Goal: Task Accomplishment & Management: Manage account settings

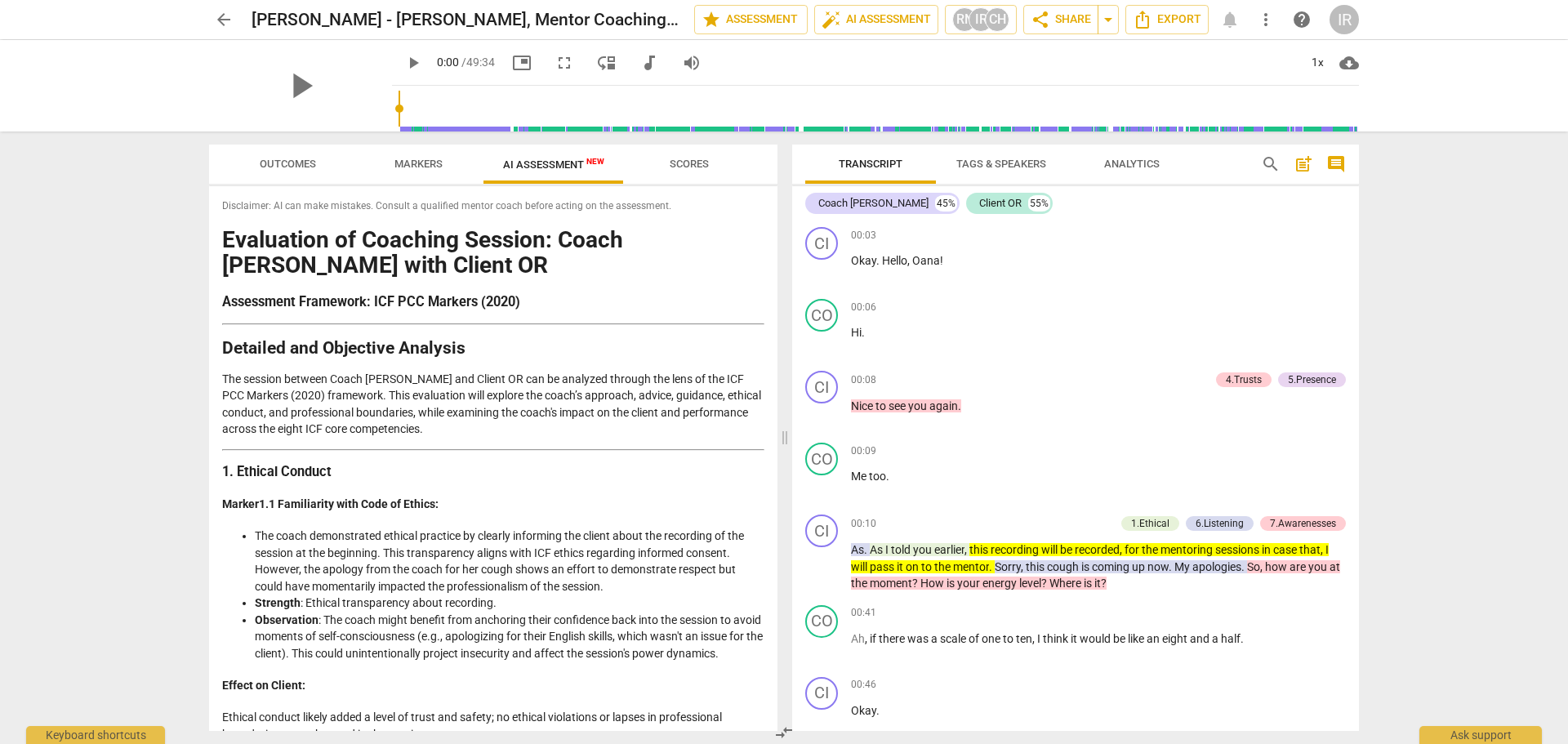
scroll to position [2733, 0]
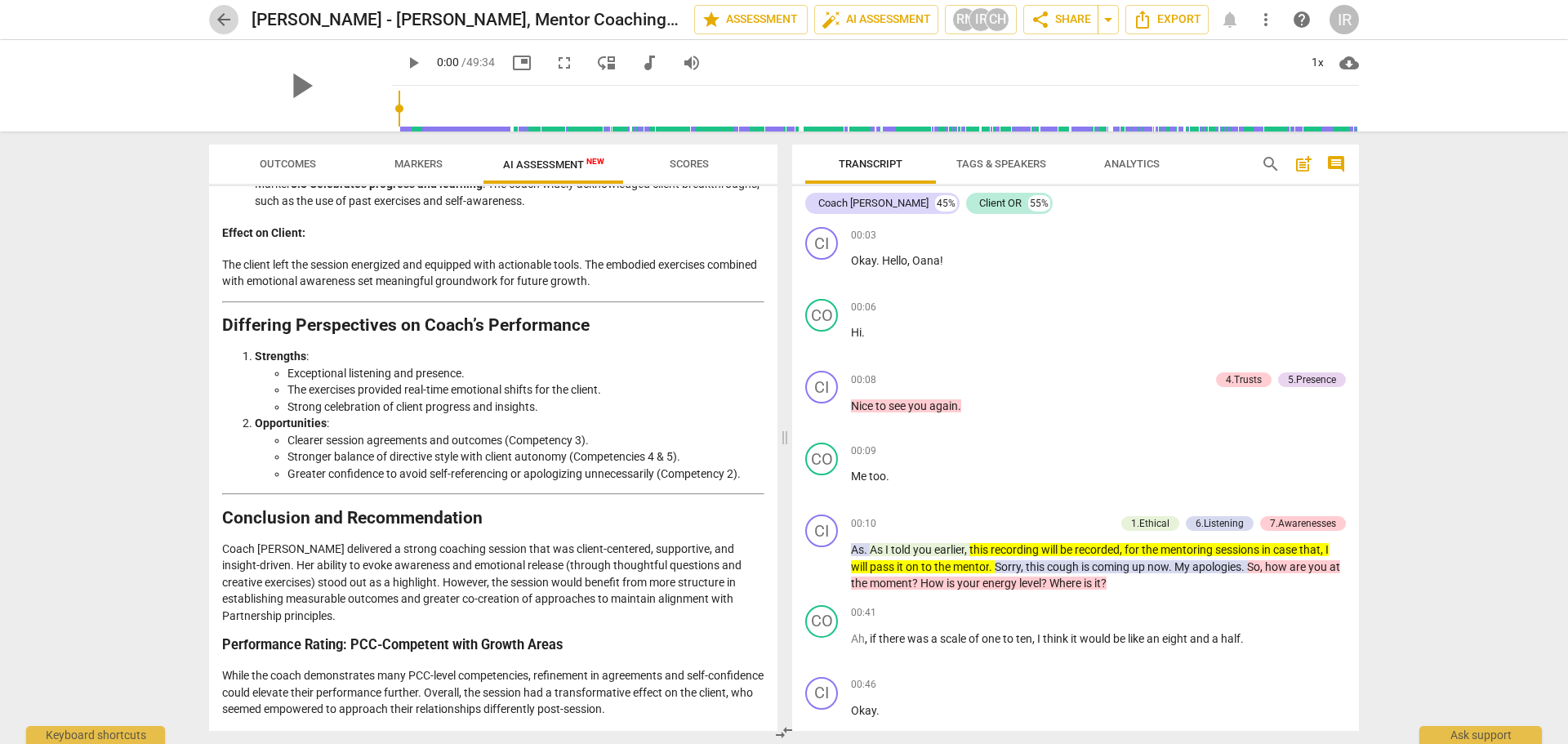
click at [220, 14] on span "arrow_back" at bounding box center [223, 19] width 19 height 19
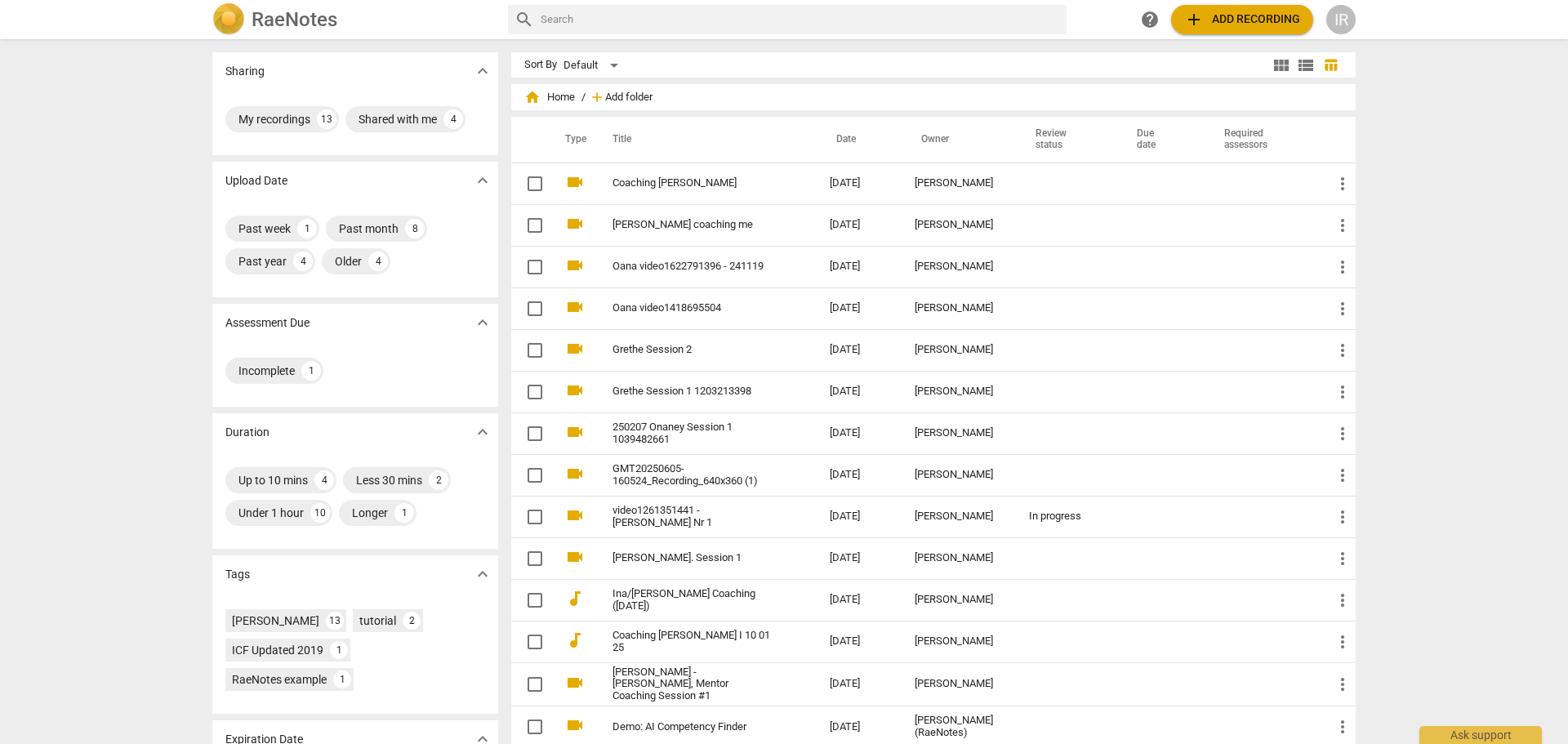
click at [621, 93] on span "Add folder" at bounding box center [628, 98] width 47 height 13
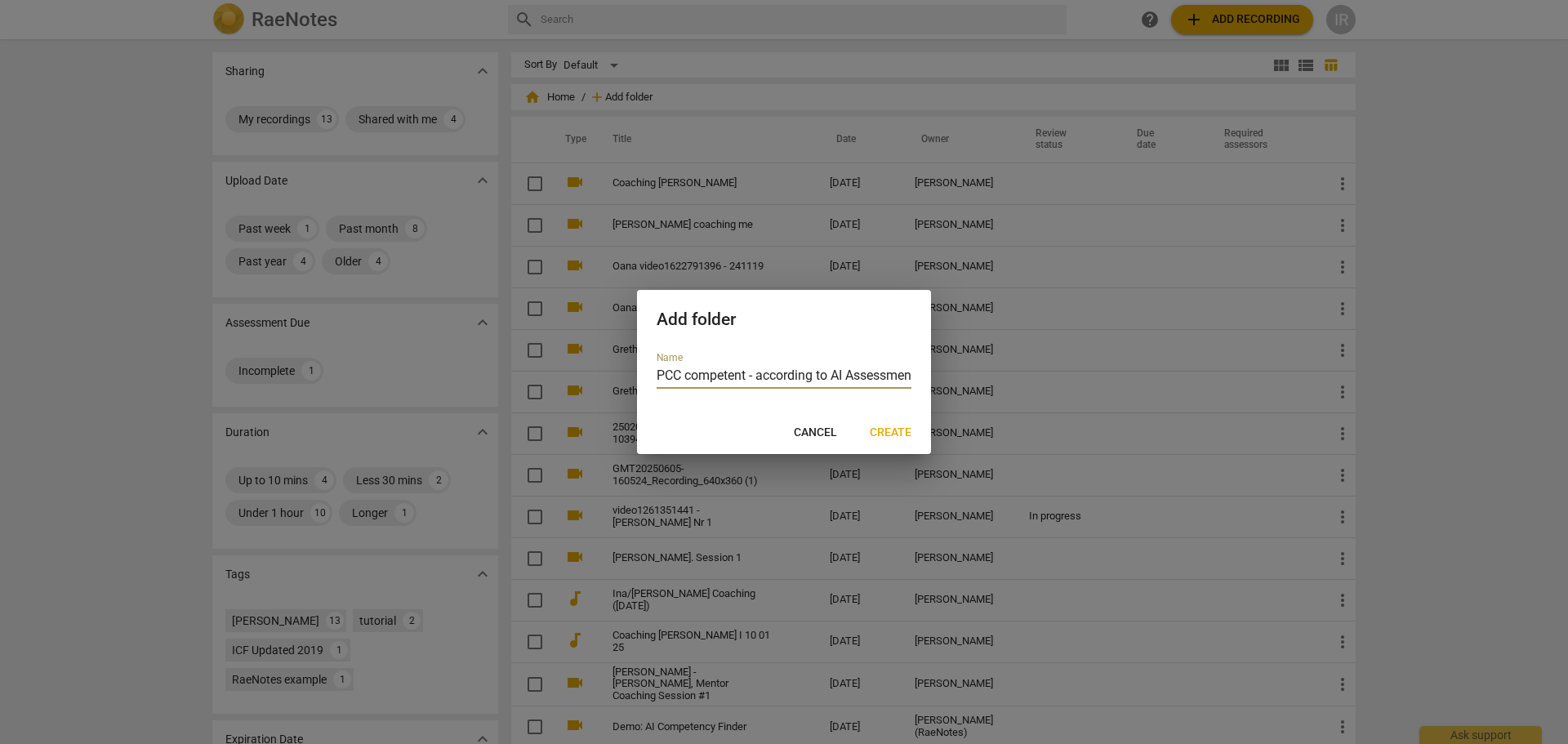
scroll to position [0, 10]
type input "PCC competent - according to AI Assessment"
click at [902, 430] on span "Create" at bounding box center [891, 433] width 42 height 16
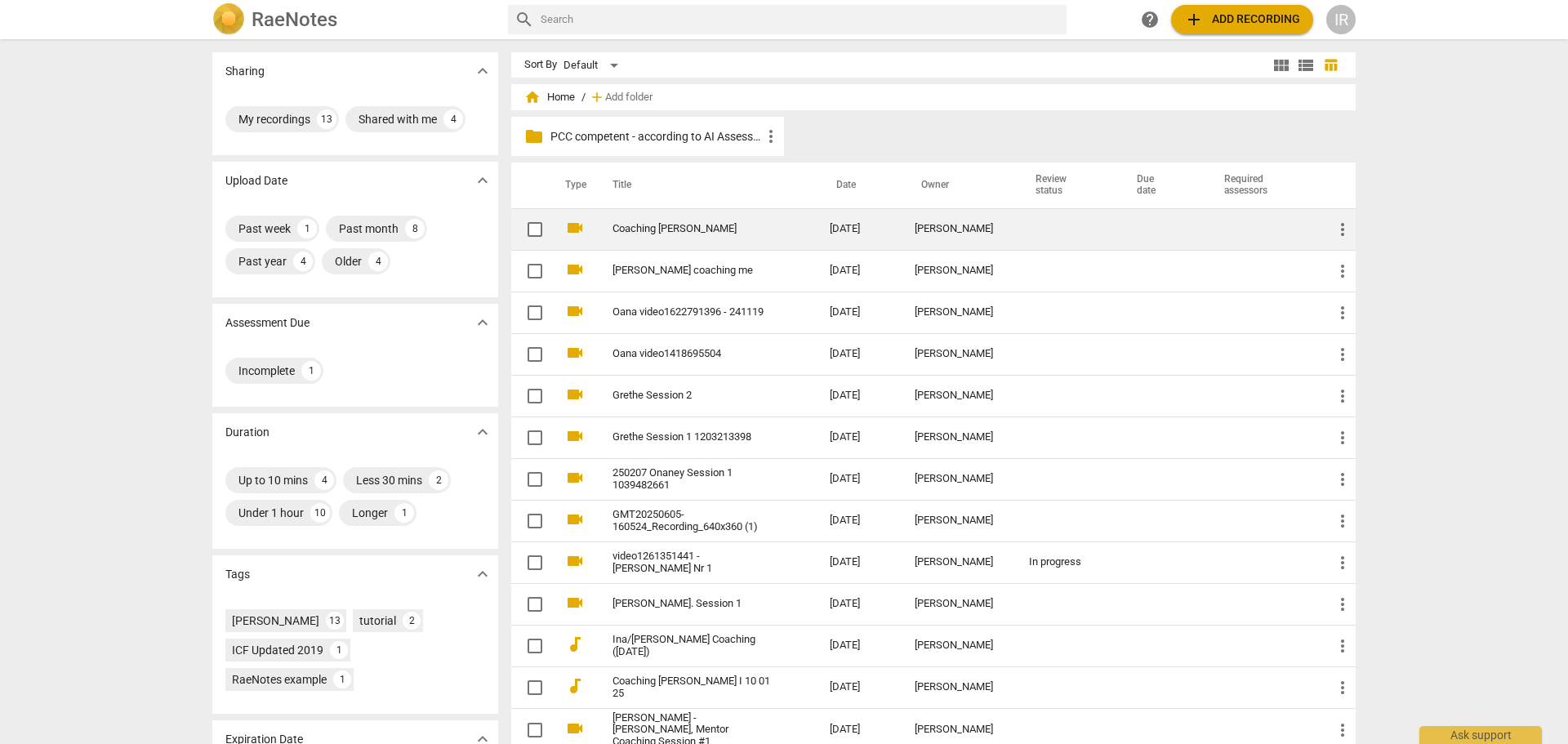
click at [644, 225] on link "Coaching [PERSON_NAME]" at bounding box center [691, 229] width 158 height 13
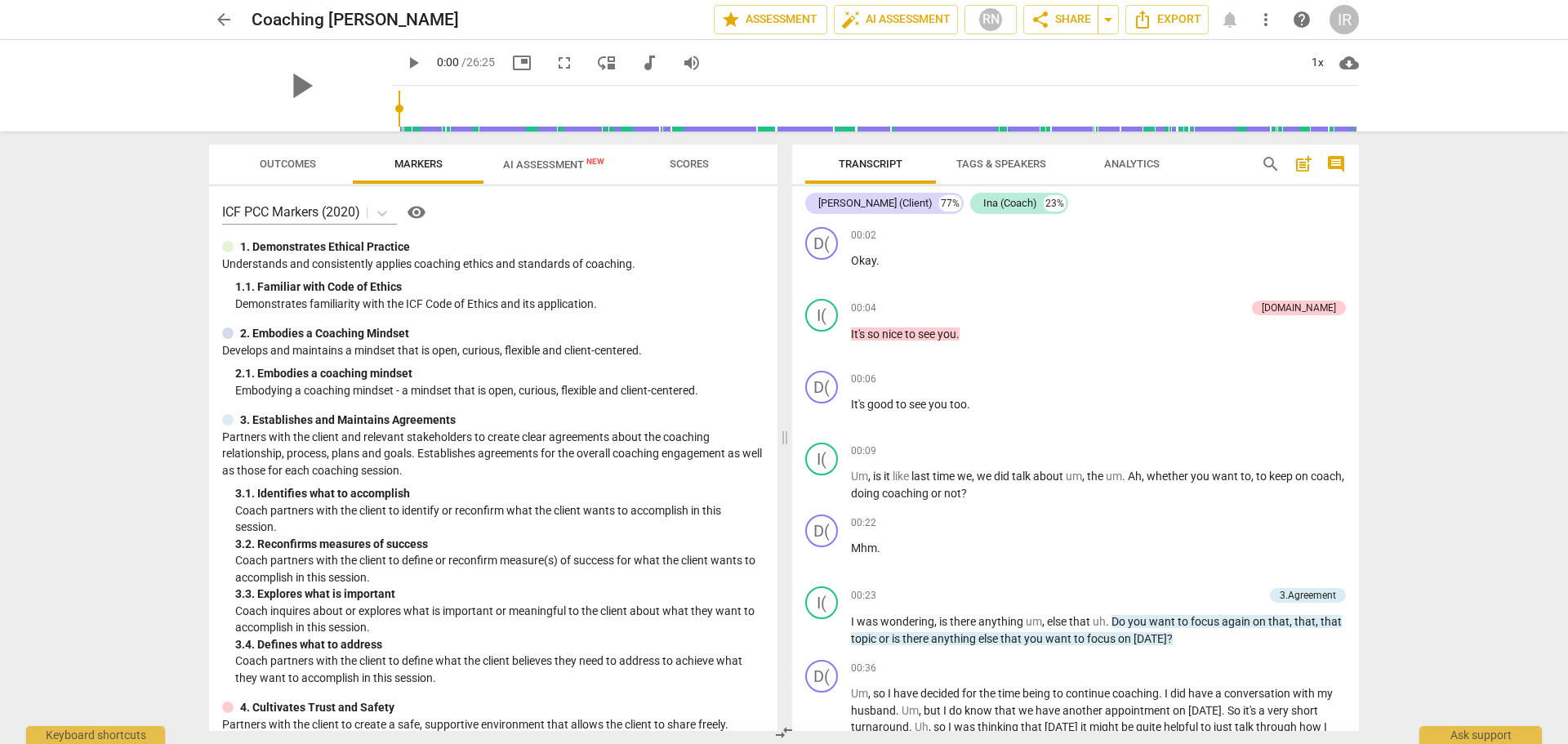
click at [548, 159] on span "AI Assessment New" at bounding box center [554, 164] width 101 height 13
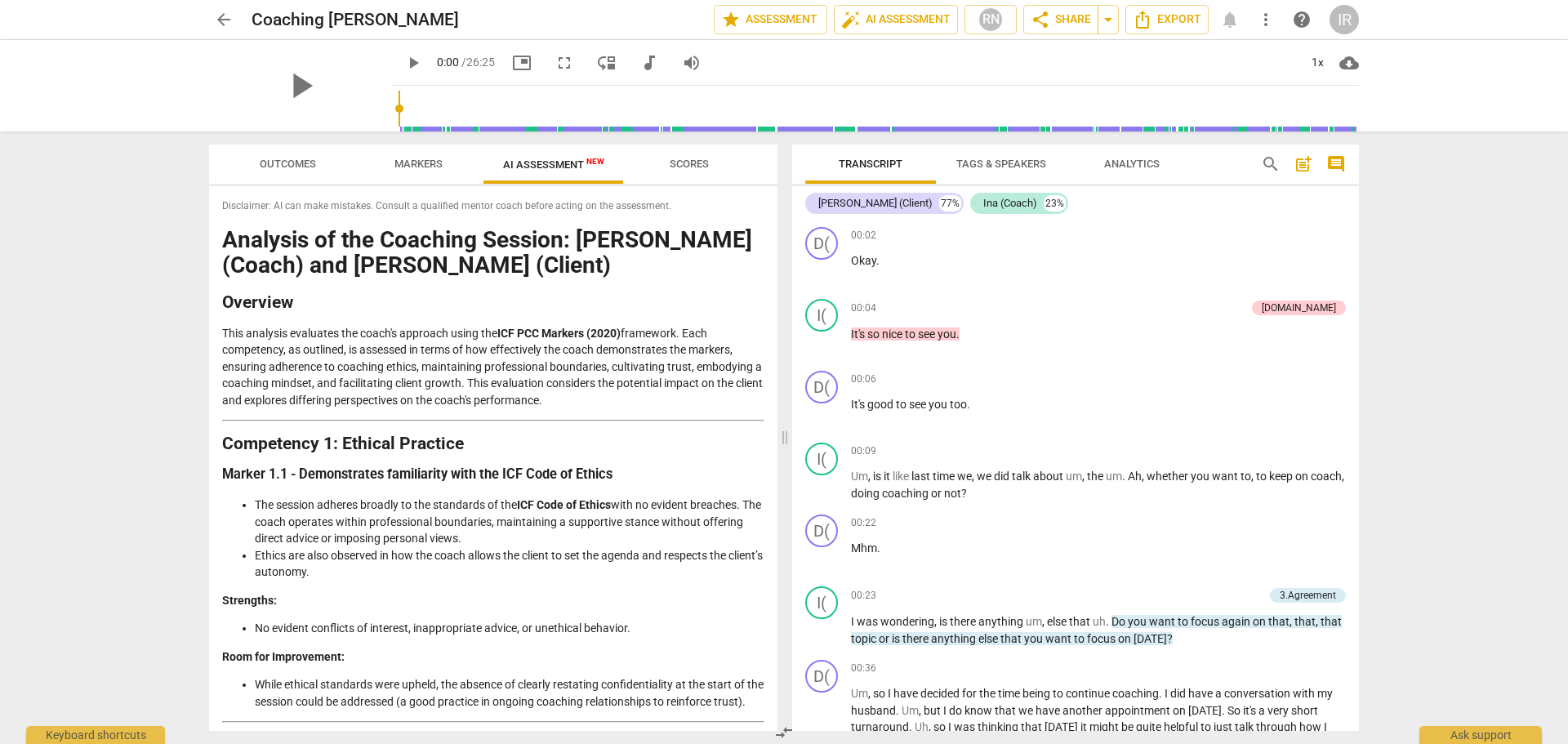
click at [217, 19] on span "arrow_back" at bounding box center [223, 19] width 19 height 19
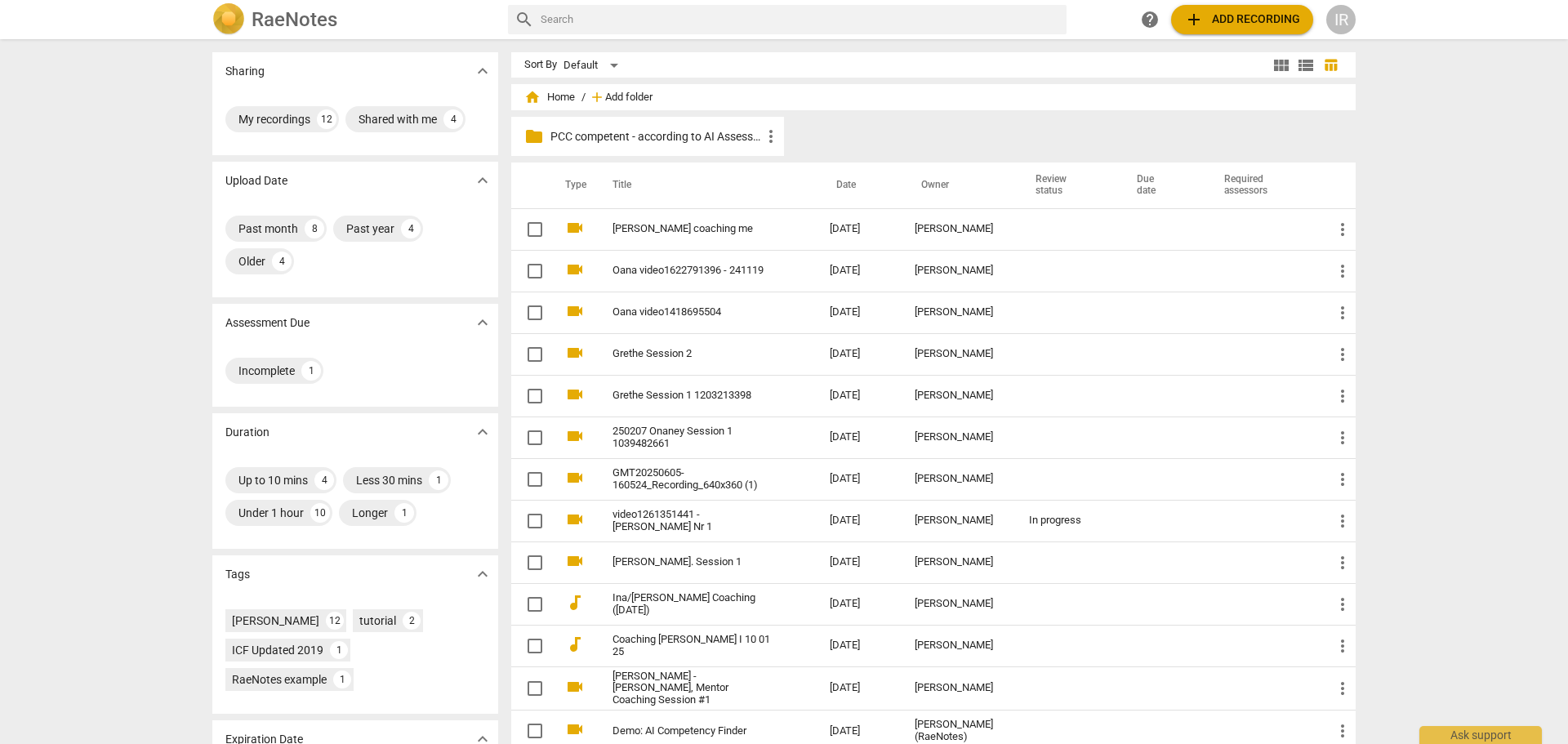
click at [618, 95] on span "Add folder" at bounding box center [628, 98] width 47 height 13
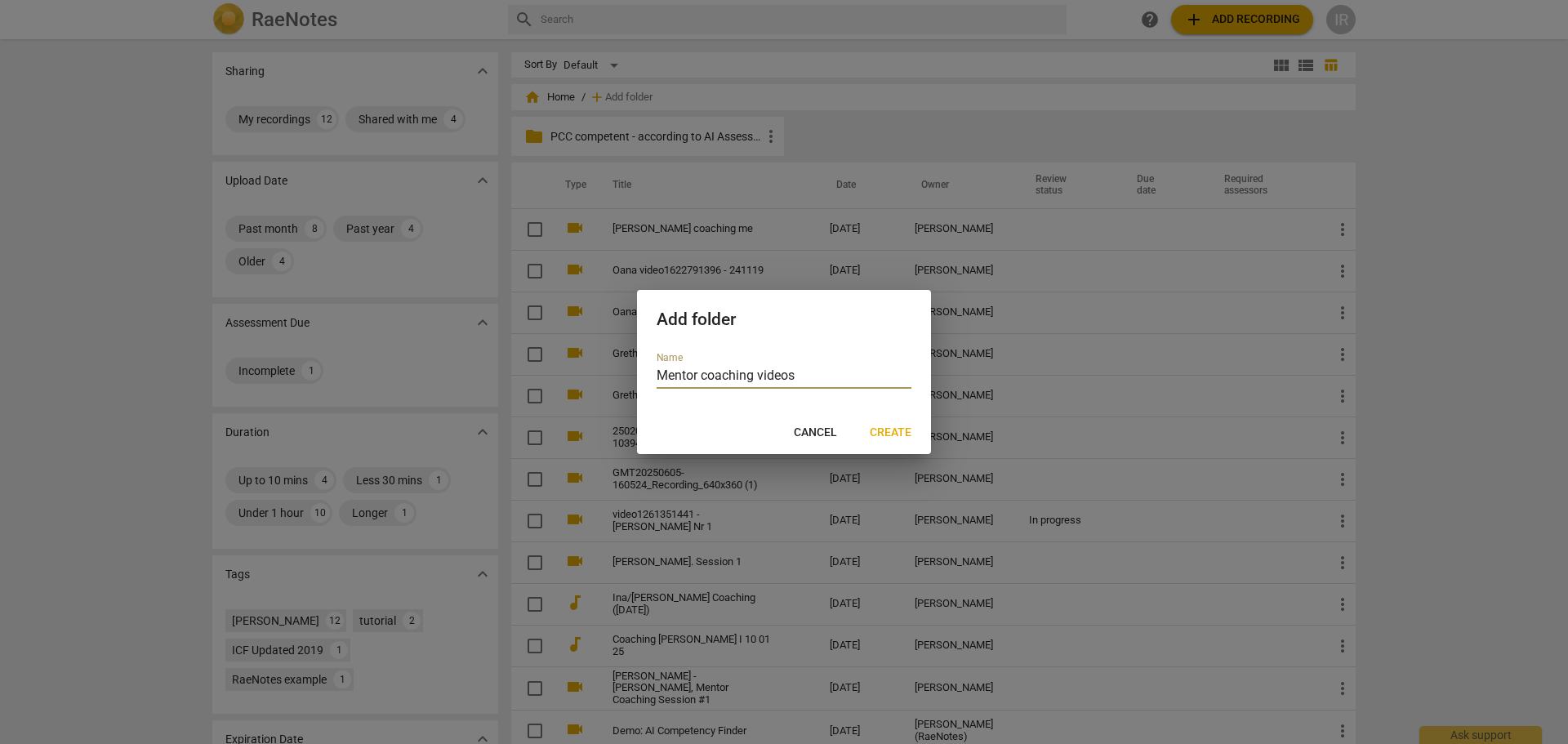
type input "Mentor coaching videos"
click at [903, 428] on span "Create" at bounding box center [891, 433] width 42 height 16
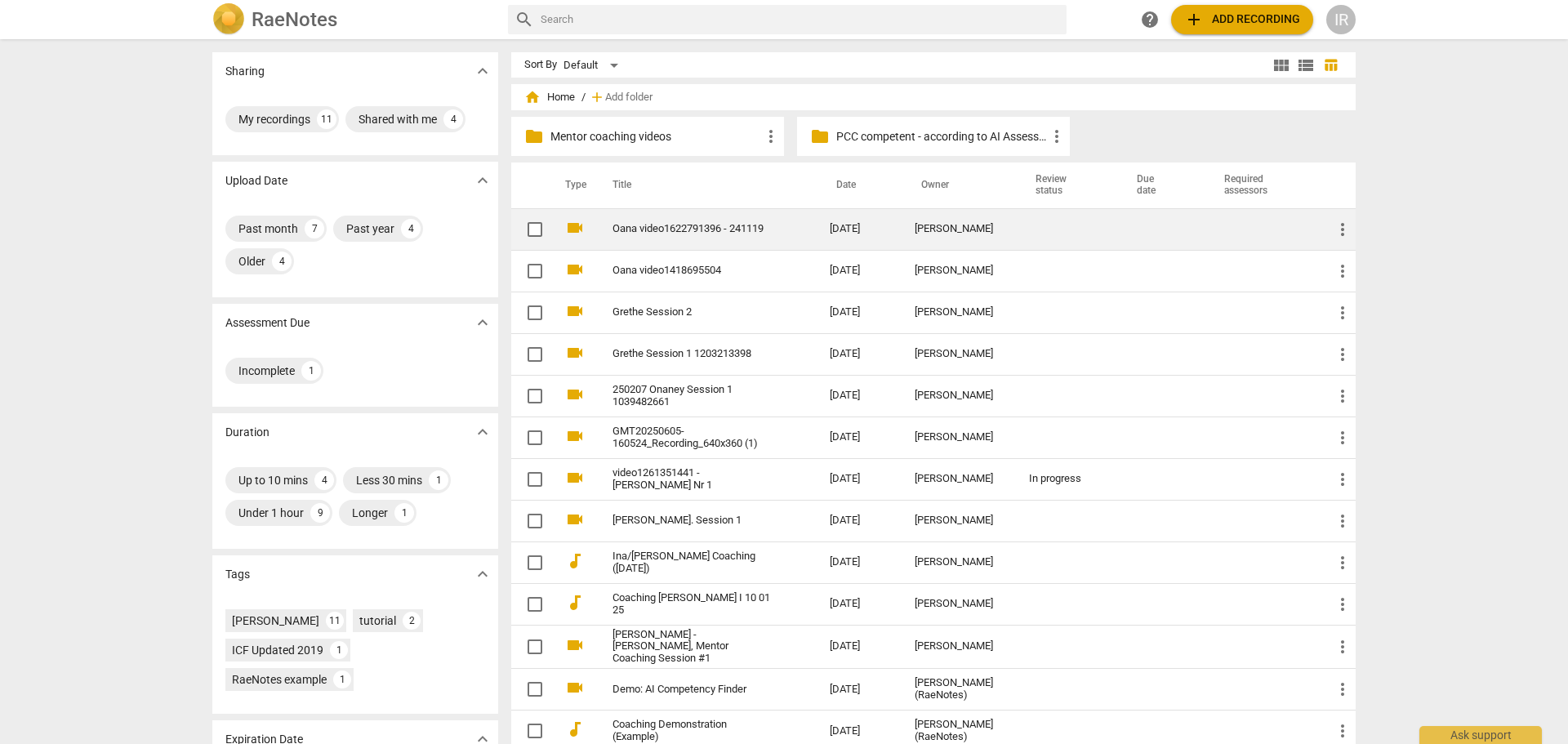
click at [652, 226] on link "Oana video1622791396 - 241119" at bounding box center [691, 229] width 158 height 13
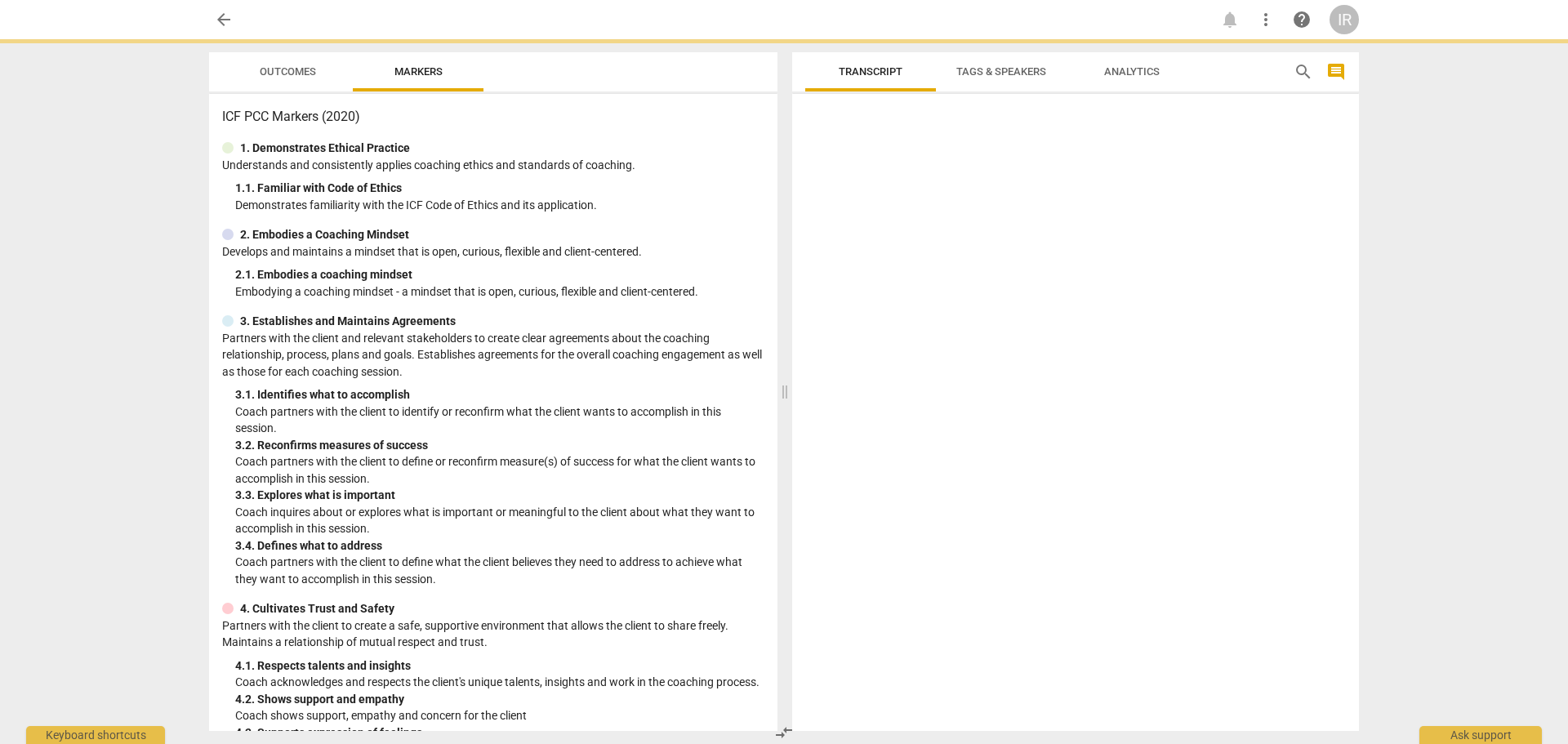
click at [652, 226] on div "2. Embodies a Coaching Mindset" at bounding box center [493, 235] width 543 height 17
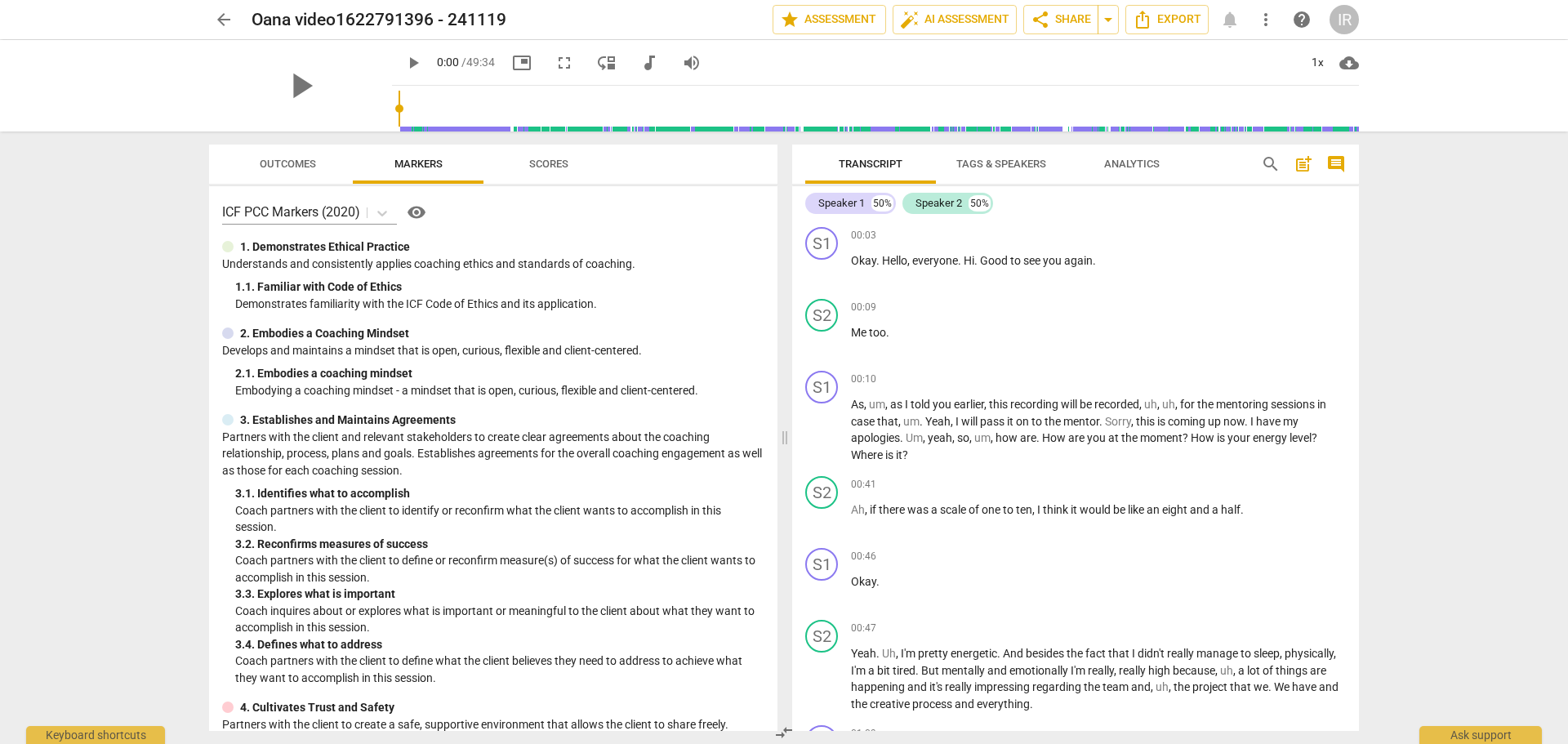
click at [268, 159] on span "Outcomes" at bounding box center [288, 163] width 56 height 13
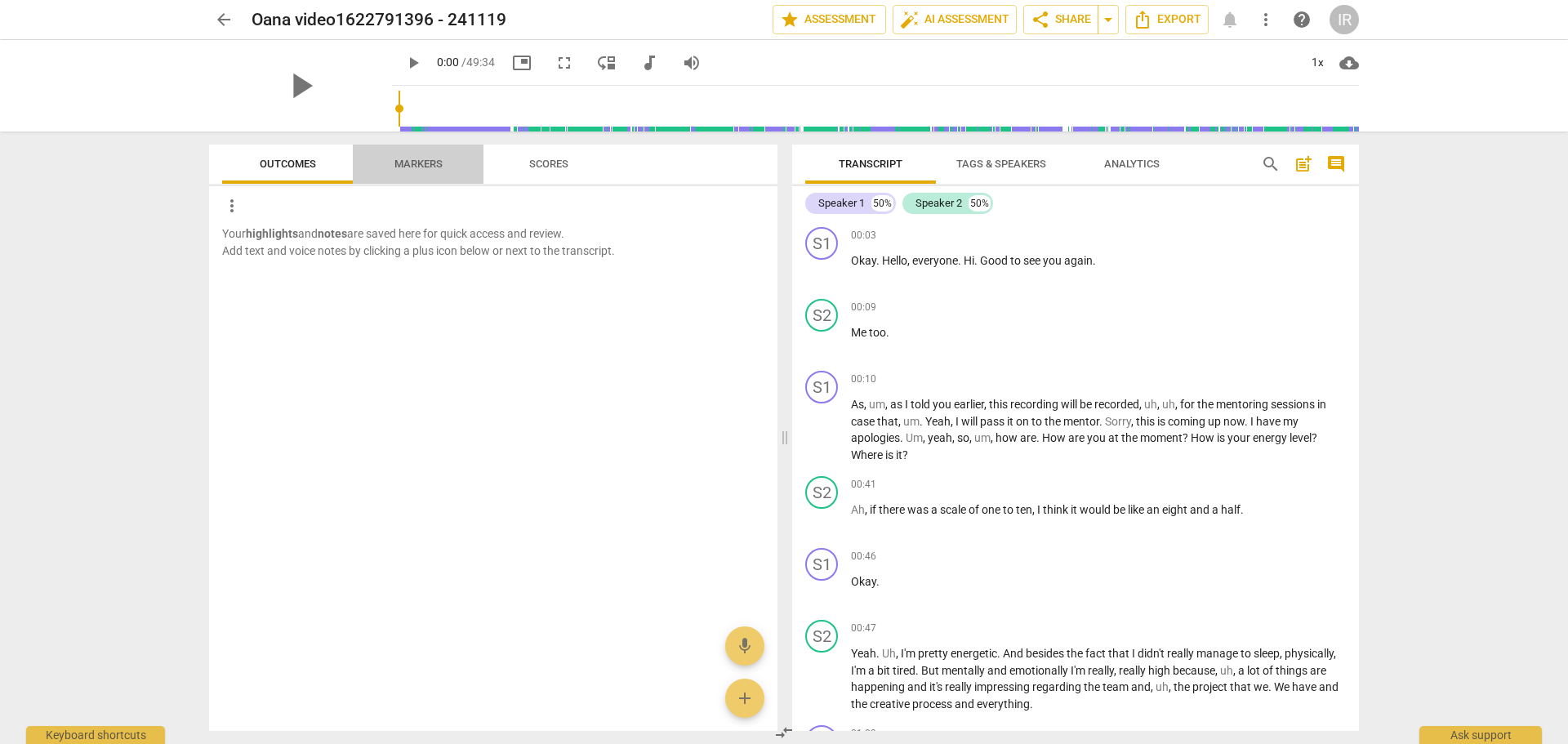
click at [424, 159] on span "Markers" at bounding box center [418, 163] width 48 height 13
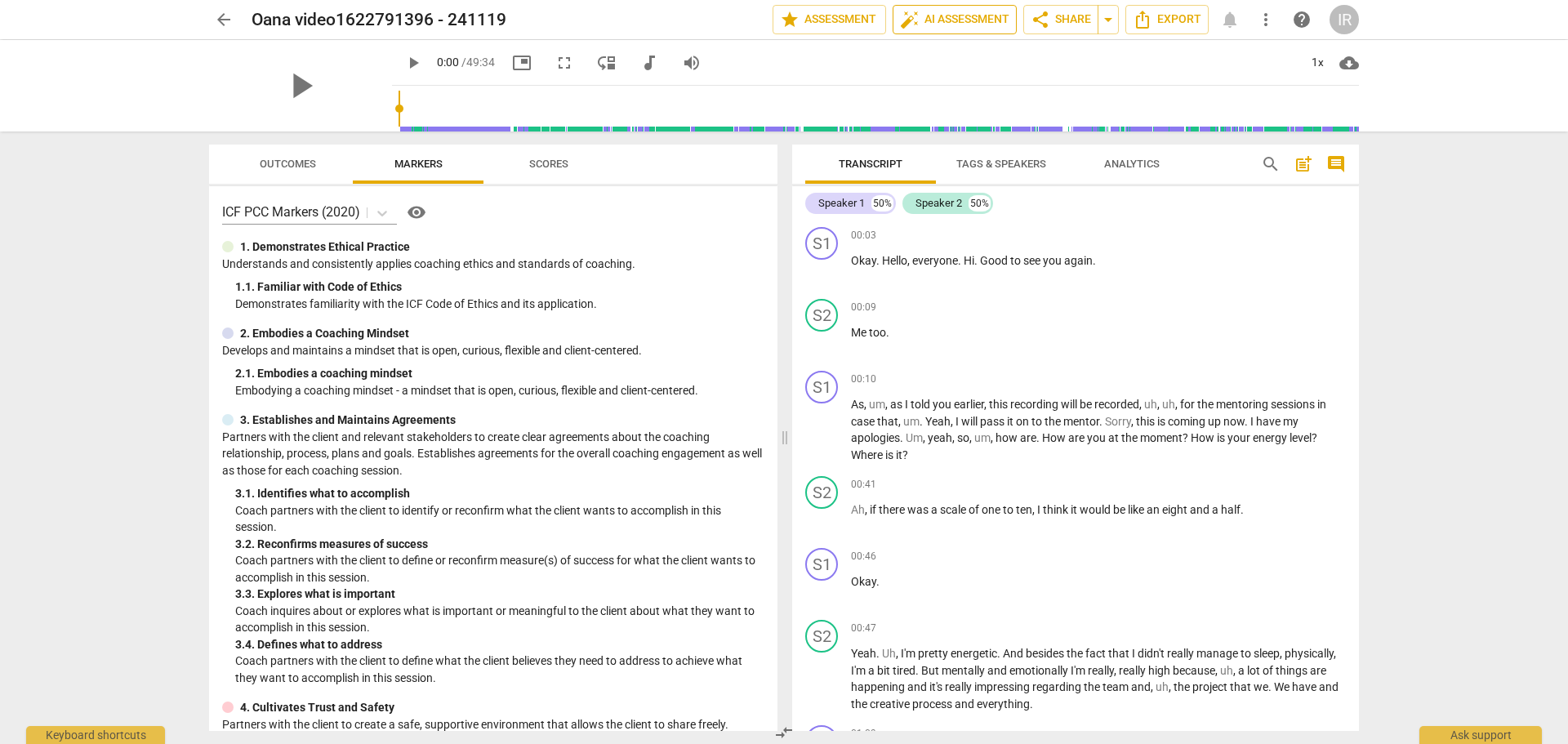
click at [944, 16] on span "auto_fix_high AI Assessment" at bounding box center [955, 19] width 109 height 19
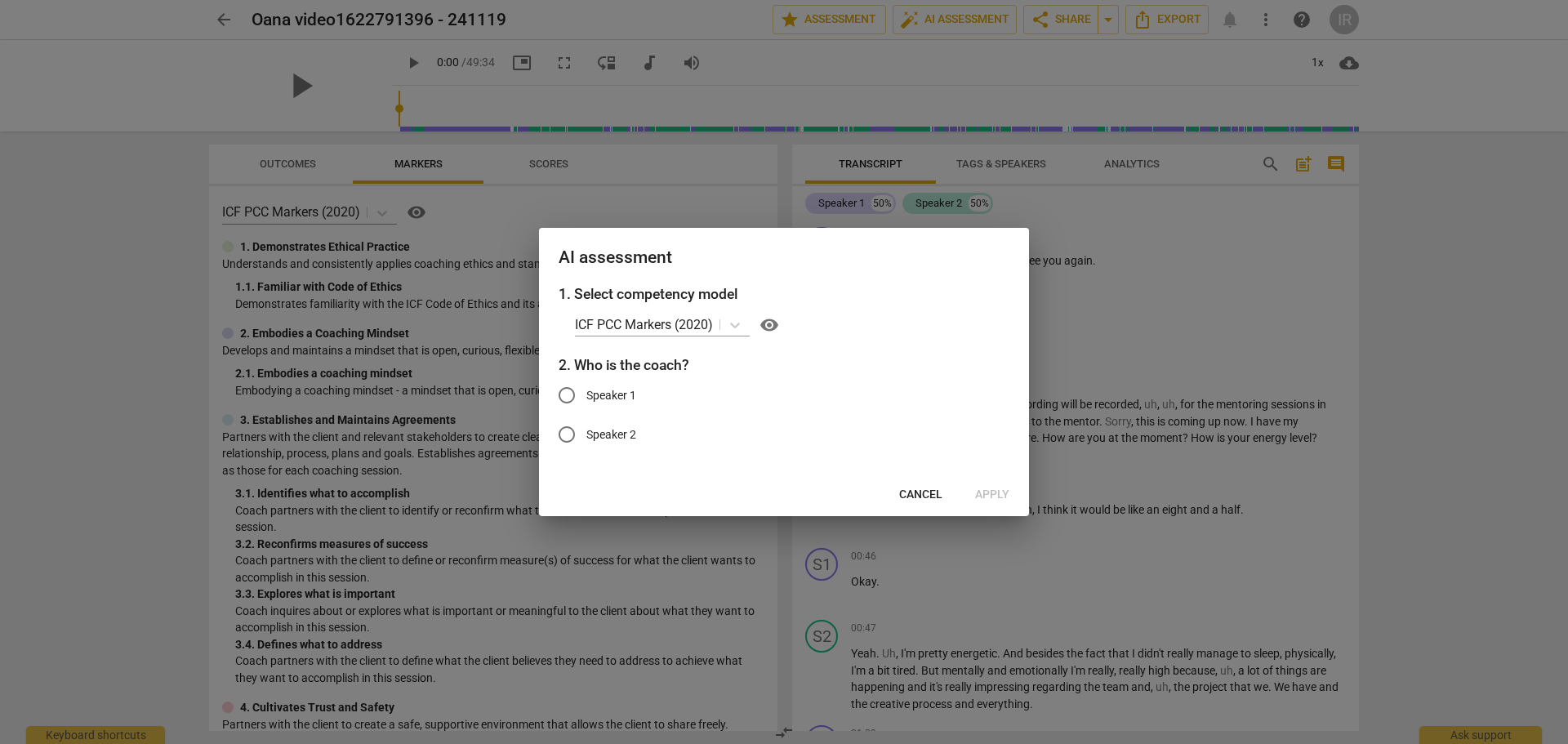
click at [923, 492] on span "Cancel" at bounding box center [920, 495] width 43 height 16
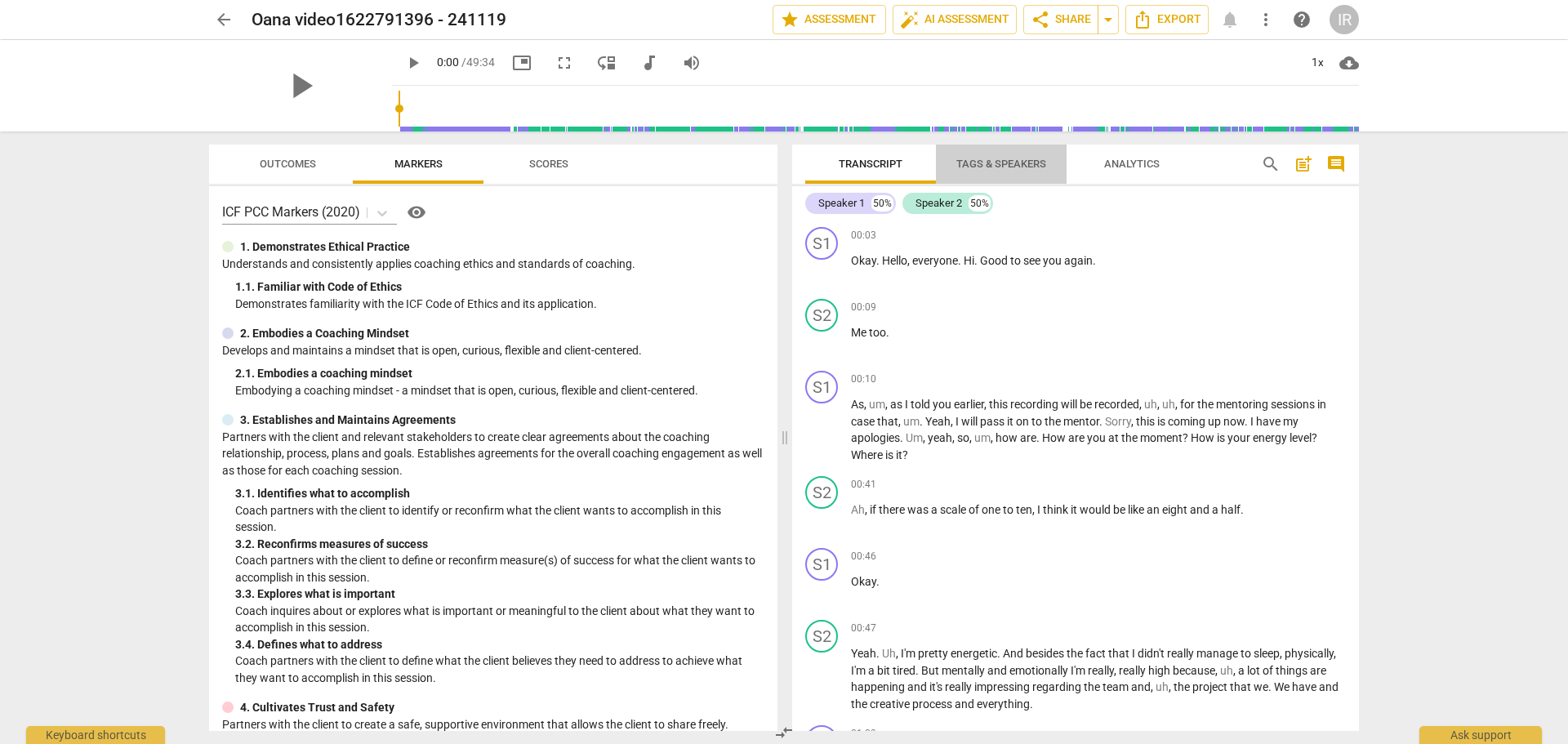
click at [984, 161] on span "Tags & Speakers" at bounding box center [1001, 163] width 90 height 13
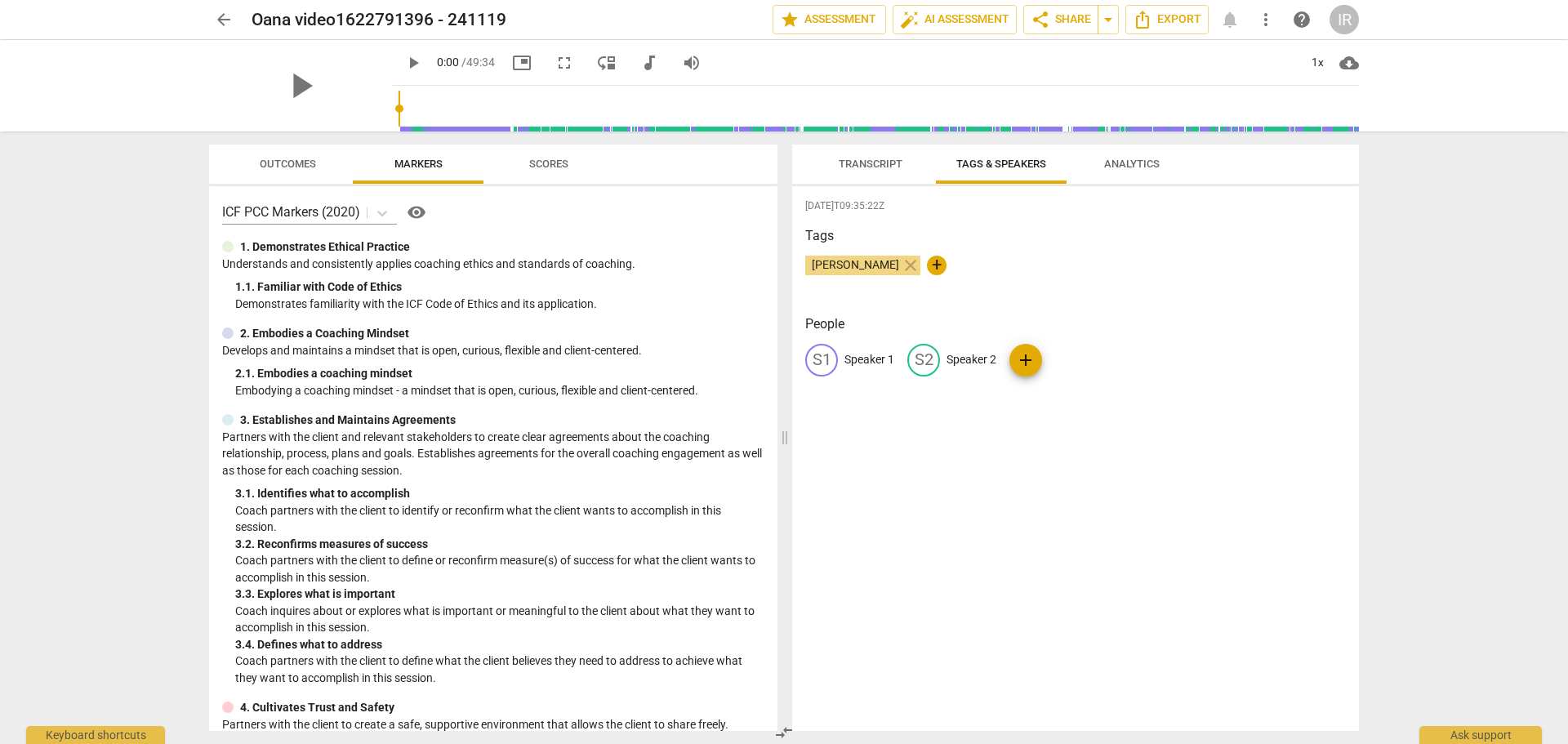
click at [868, 354] on p "Speaker 1" at bounding box center [869, 359] width 50 height 17
type input "Coach [PERSON_NAME]"
click at [1078, 353] on p "Speaker 2" at bounding box center [1077, 359] width 50 height 17
type input "Speaker OR"
click at [1078, 475] on div "[DATE]T09:35:22Z Tags [PERSON_NAME] close + People CI Coach [PERSON_NAME] edit …" at bounding box center [1076, 459] width 567 height 545
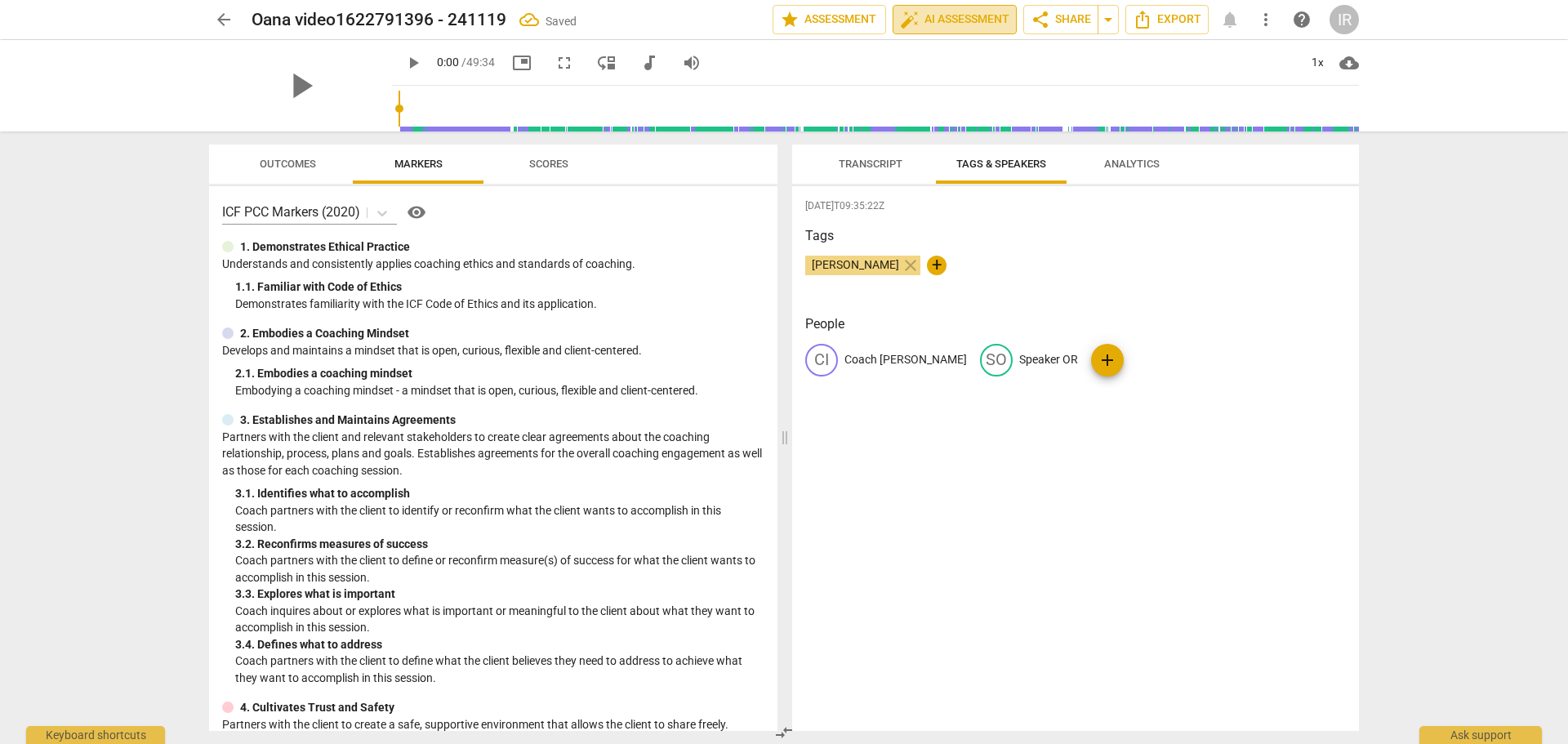
click at [958, 19] on span "auto_fix_high AI Assessment" at bounding box center [955, 19] width 109 height 19
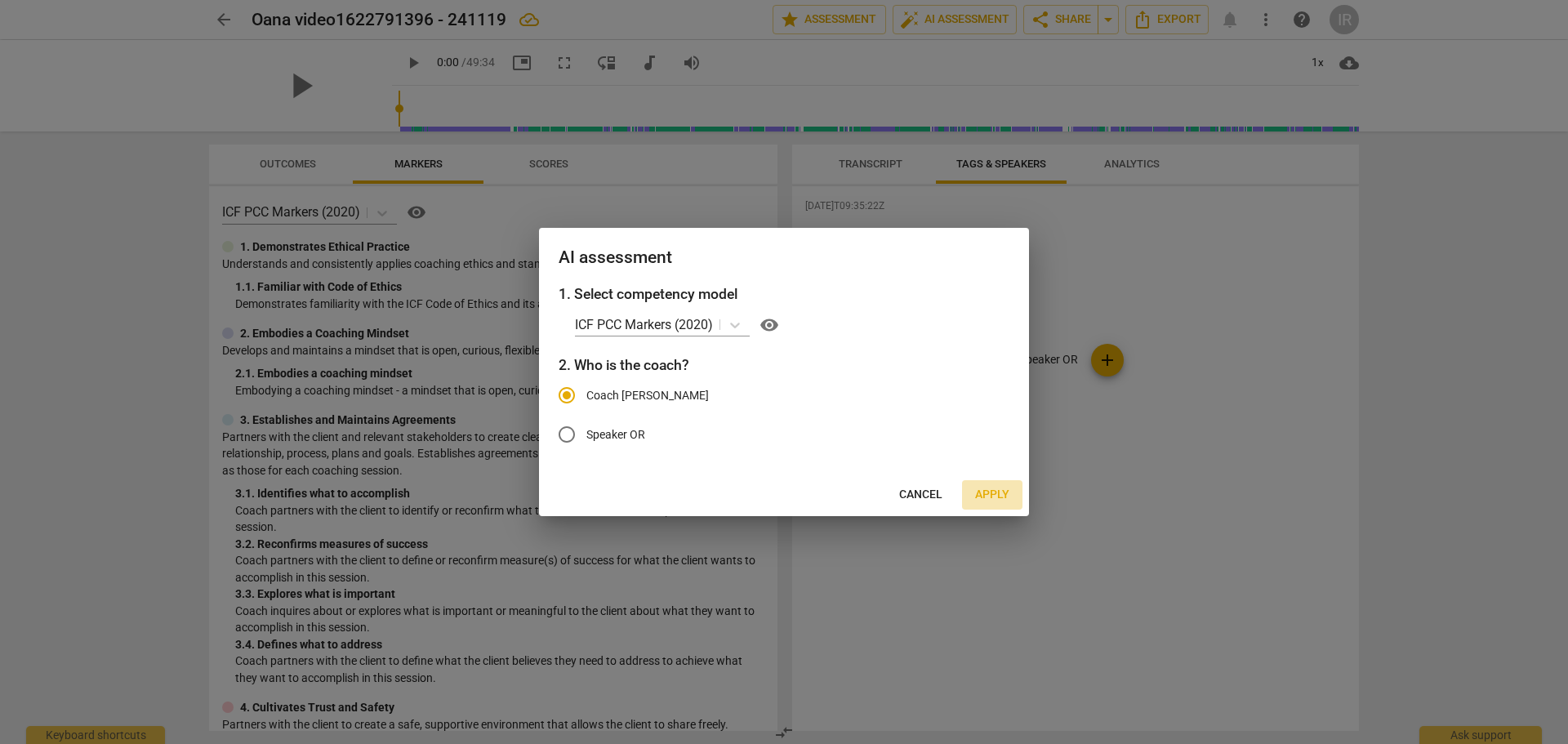
click at [986, 493] on span "Apply" at bounding box center [992, 495] width 34 height 16
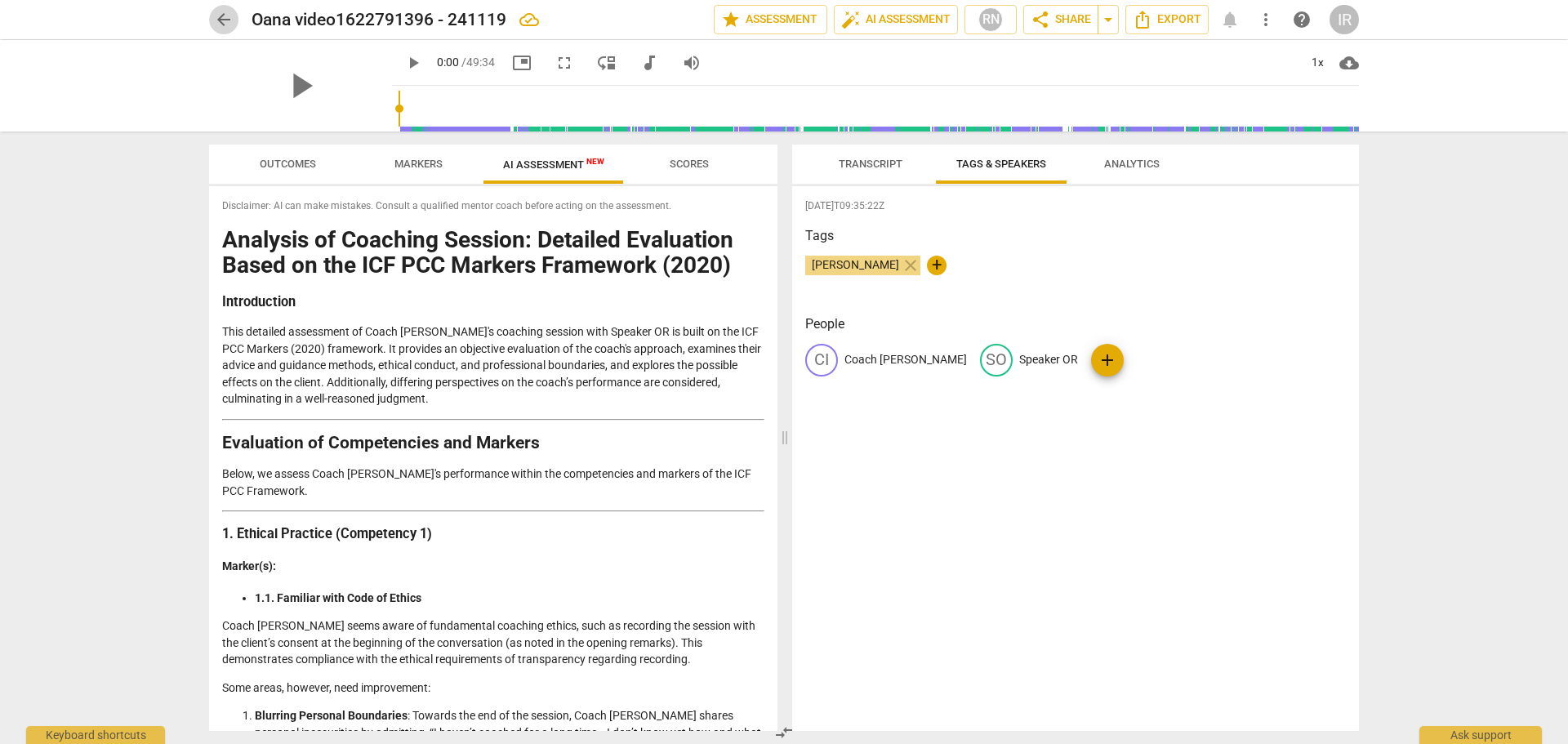
click at [222, 13] on span "arrow_back" at bounding box center [223, 19] width 19 height 19
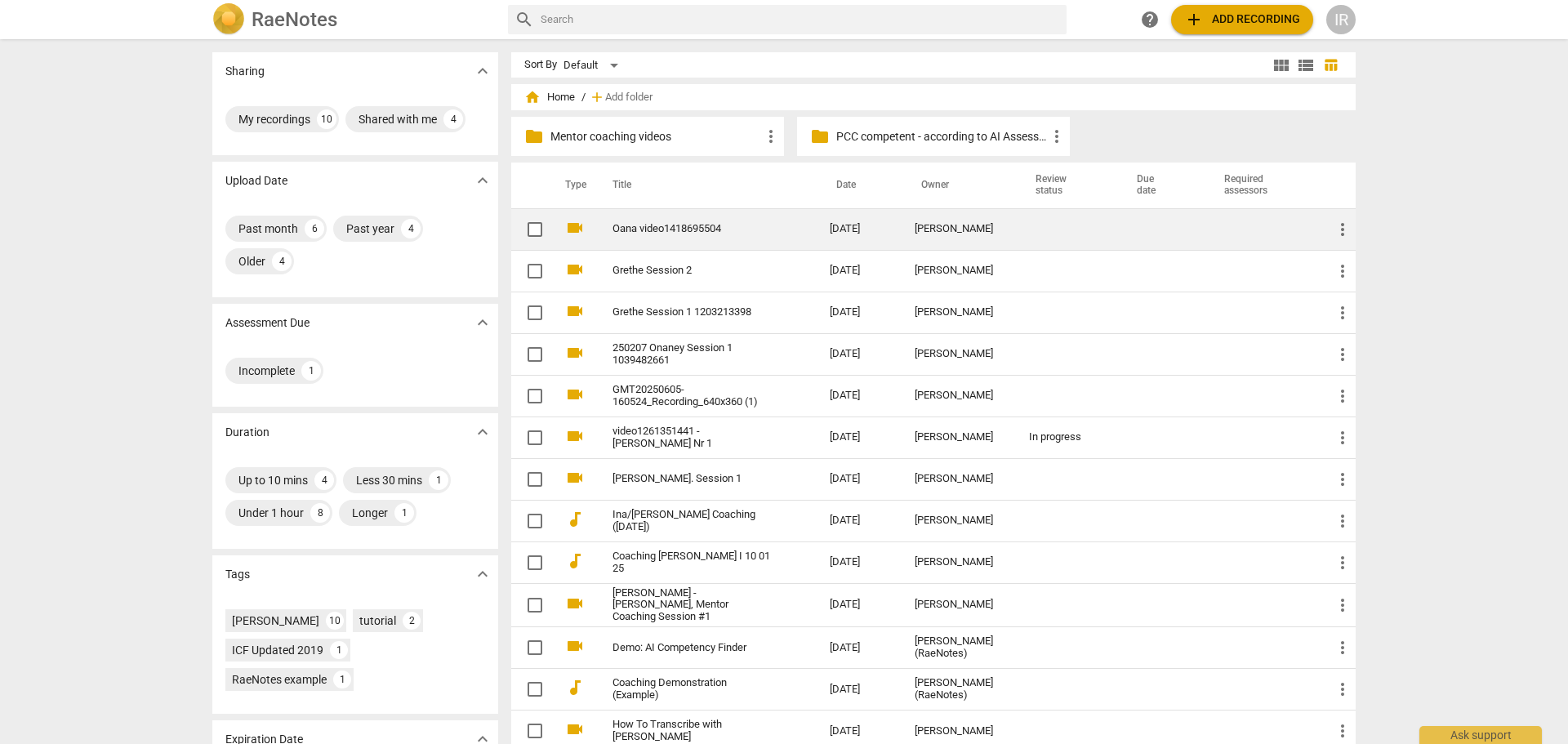
click at [670, 231] on link "Oana video1418695504" at bounding box center [691, 229] width 158 height 13
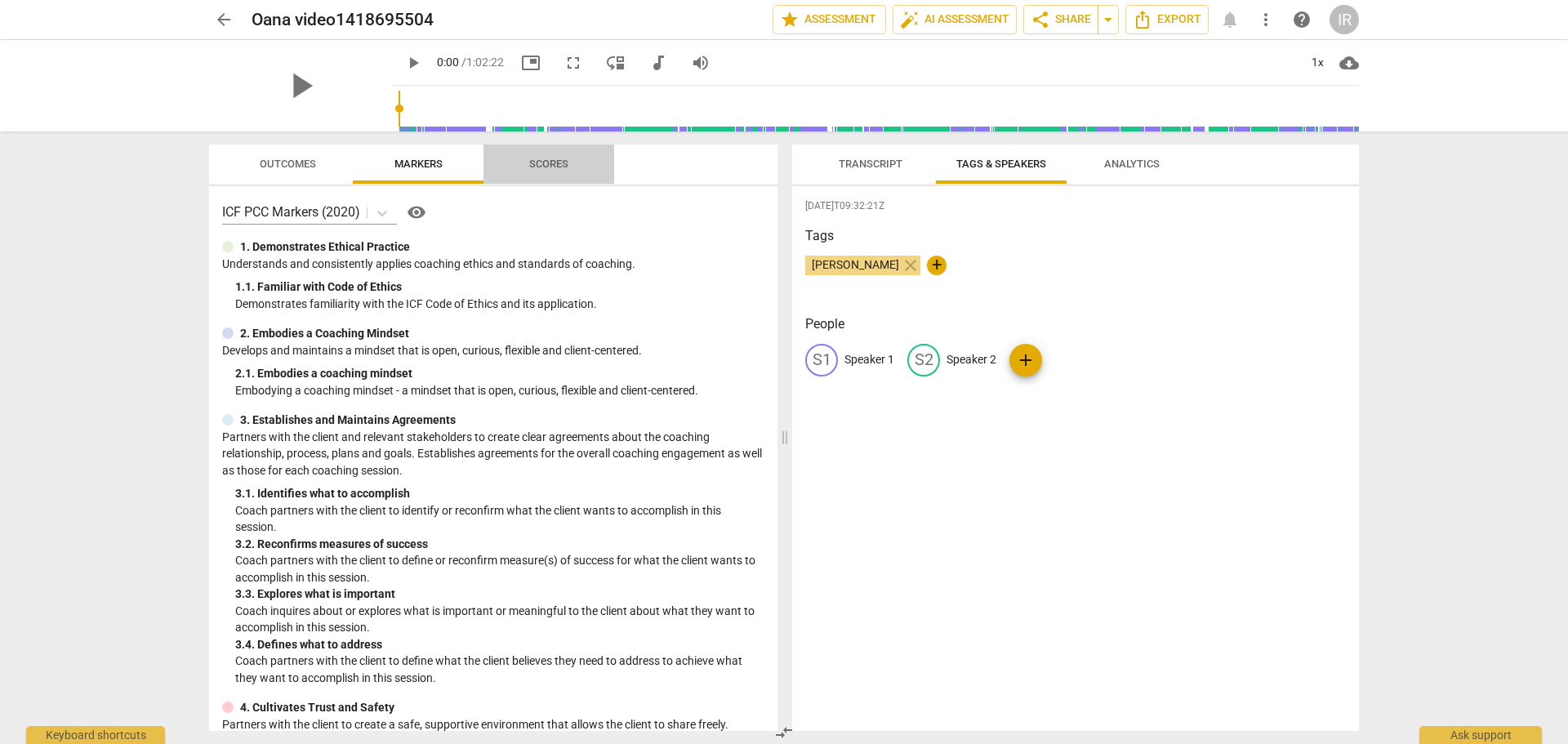
click at [543, 165] on span "Scores" at bounding box center [548, 163] width 40 height 13
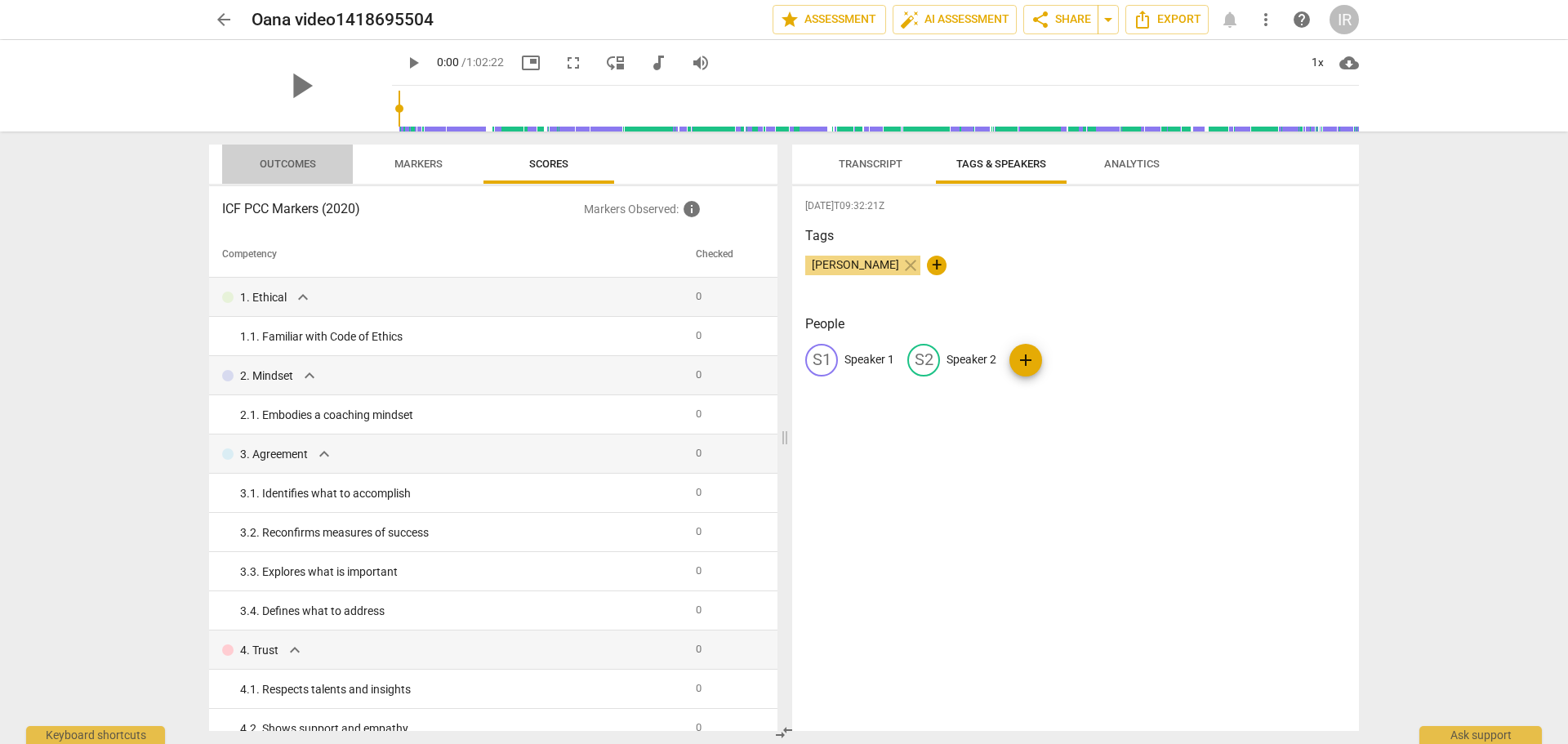
click at [287, 164] on span "Outcomes" at bounding box center [288, 163] width 56 height 13
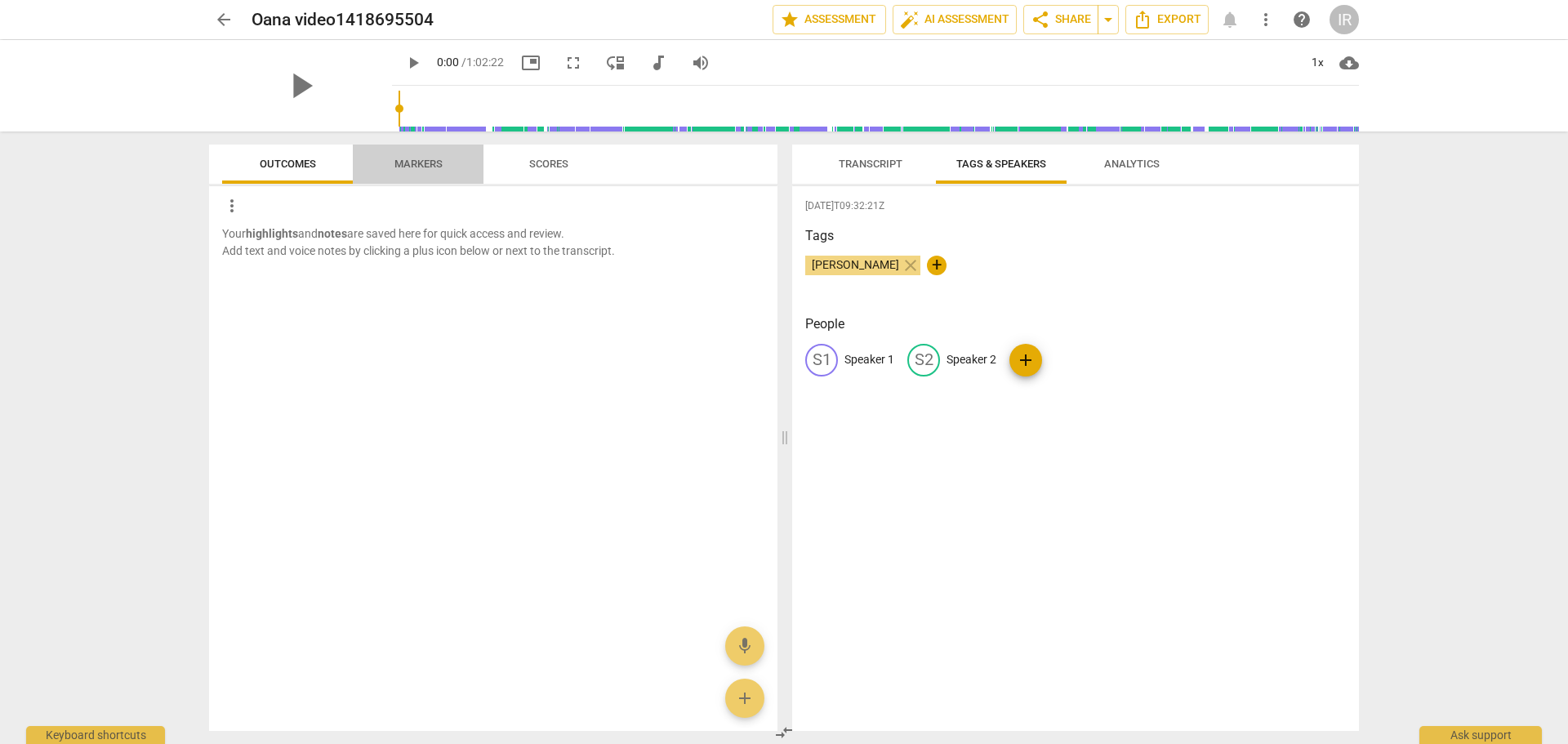
click at [427, 165] on span "Markers" at bounding box center [418, 163] width 48 height 13
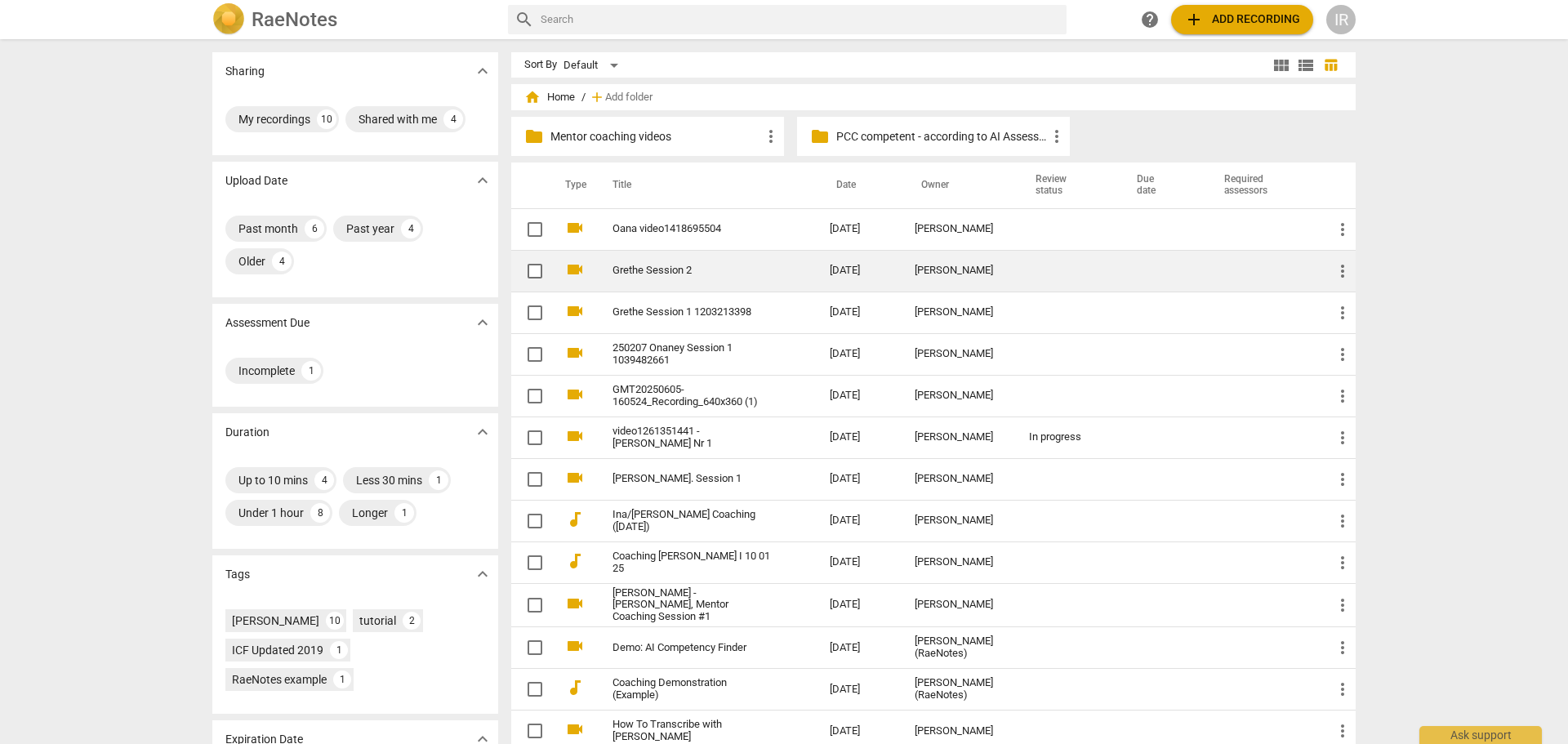
click at [649, 278] on td "Grethe Session 2" at bounding box center [705, 271] width 224 height 42
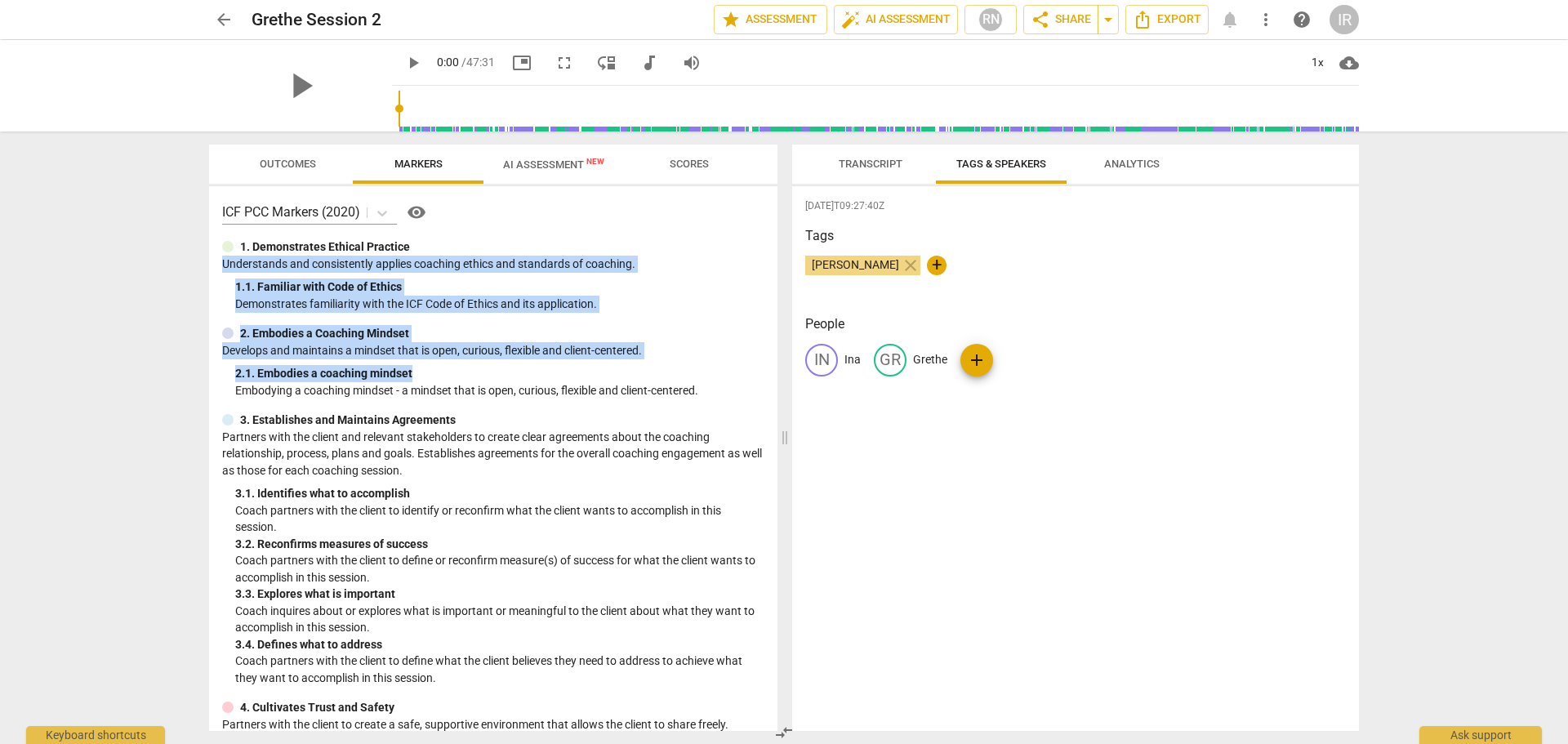
drag, startPoint x: 770, startPoint y: 255, endPoint x: 773, endPoint y: 375, distance: 120.0
click at [773, 375] on div "ICF PCC Markers (2020) visibility 1. Demonstrates Ethical Practice Understands …" at bounding box center [494, 459] width 569 height 545
click at [544, 159] on span "AI Assessment New" at bounding box center [554, 164] width 101 height 13
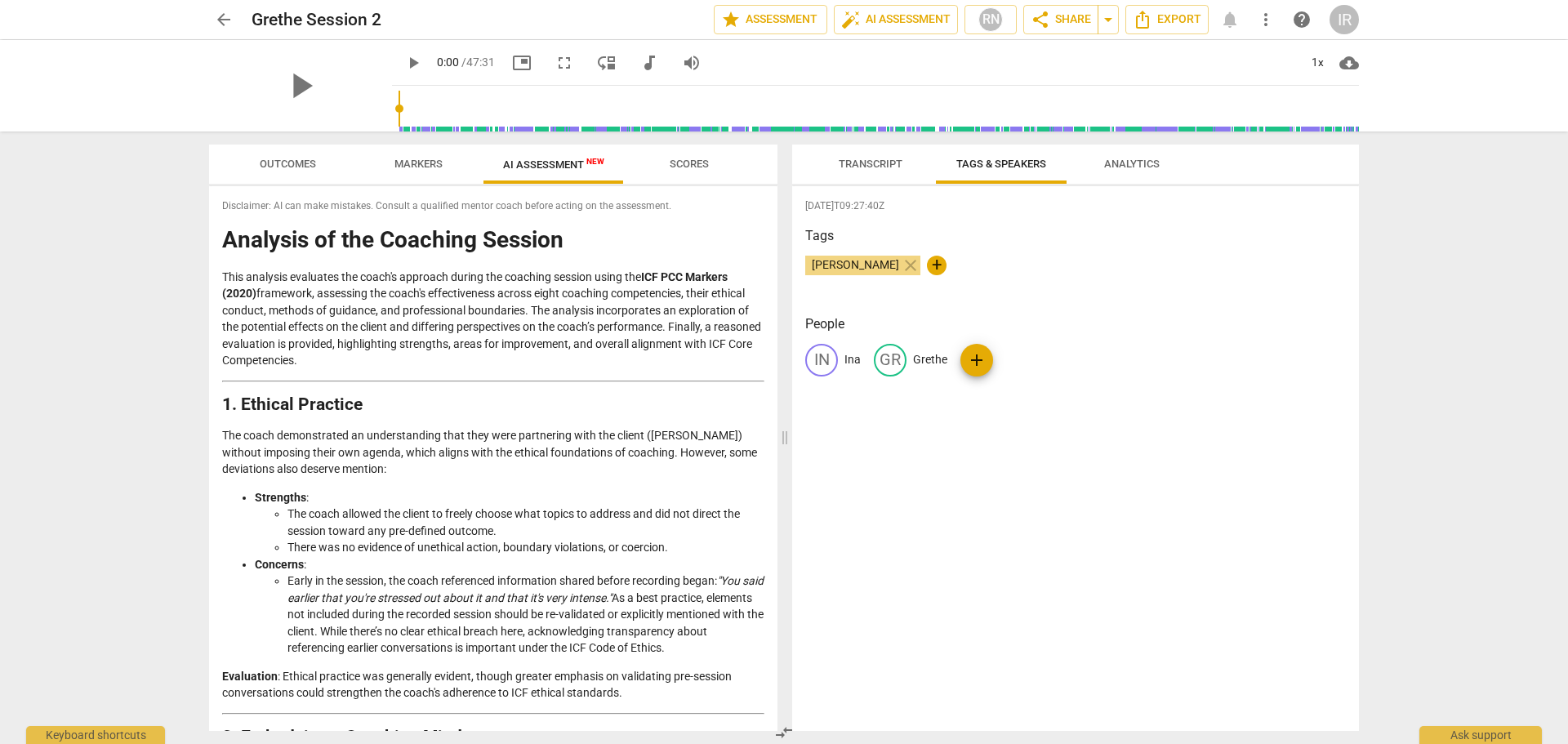
click at [225, 18] on span "arrow_back" at bounding box center [223, 19] width 19 height 19
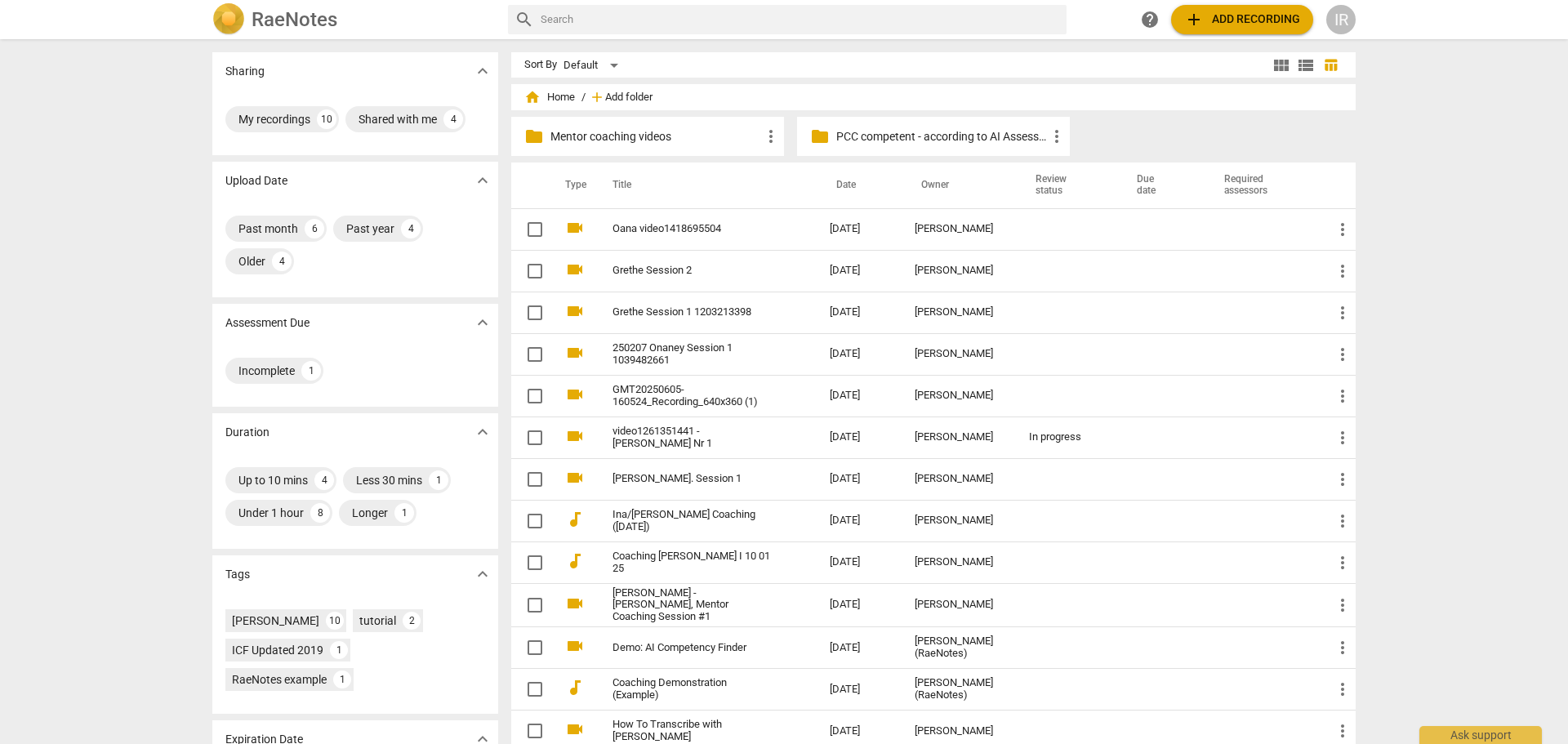
click at [607, 97] on span "Add folder" at bounding box center [628, 98] width 47 height 13
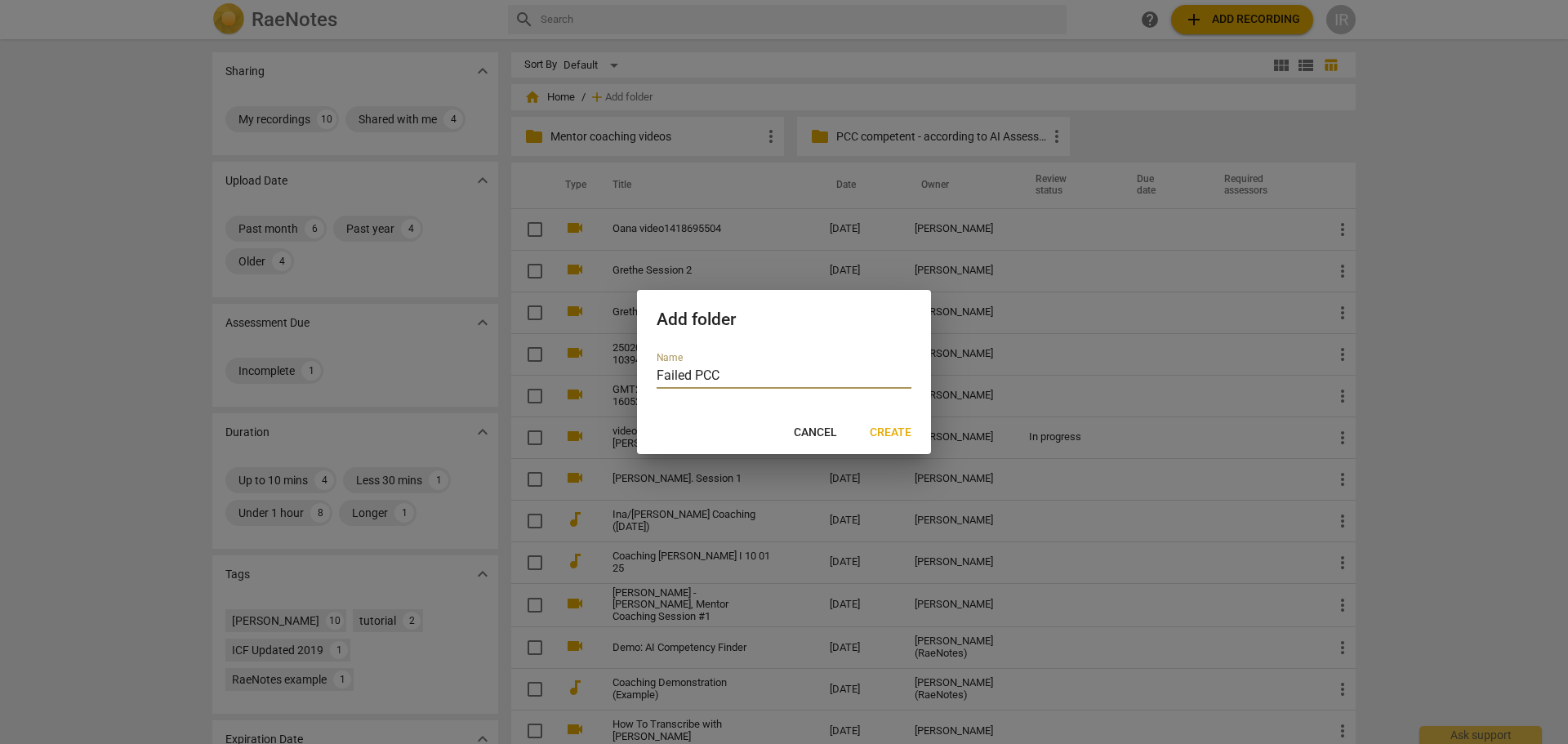
type input "Failed PCC"
click at [892, 430] on span "Create" at bounding box center [891, 433] width 42 height 16
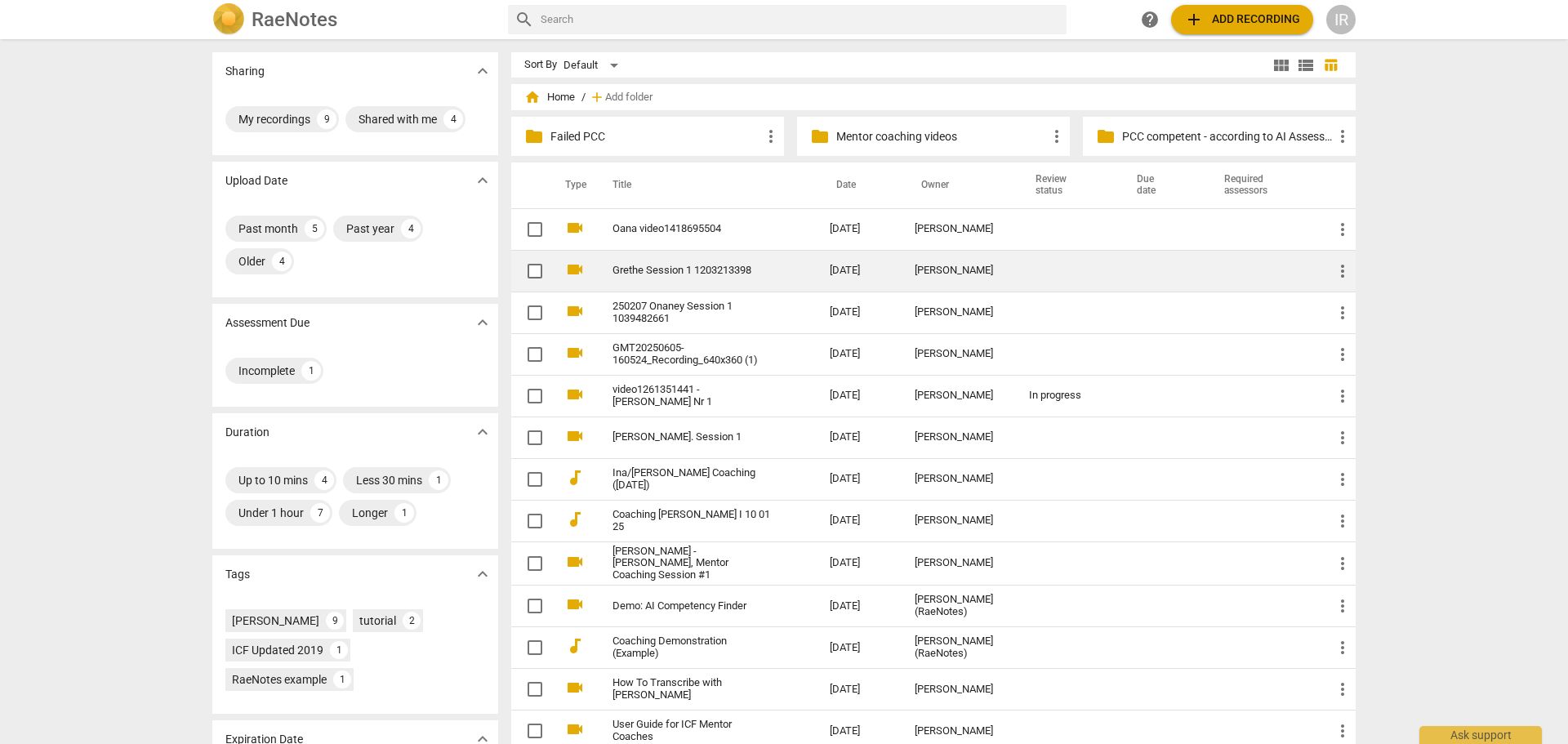
click at [612, 266] on link "Grethe Session 1 1203213398" at bounding box center [691, 271] width 158 height 13
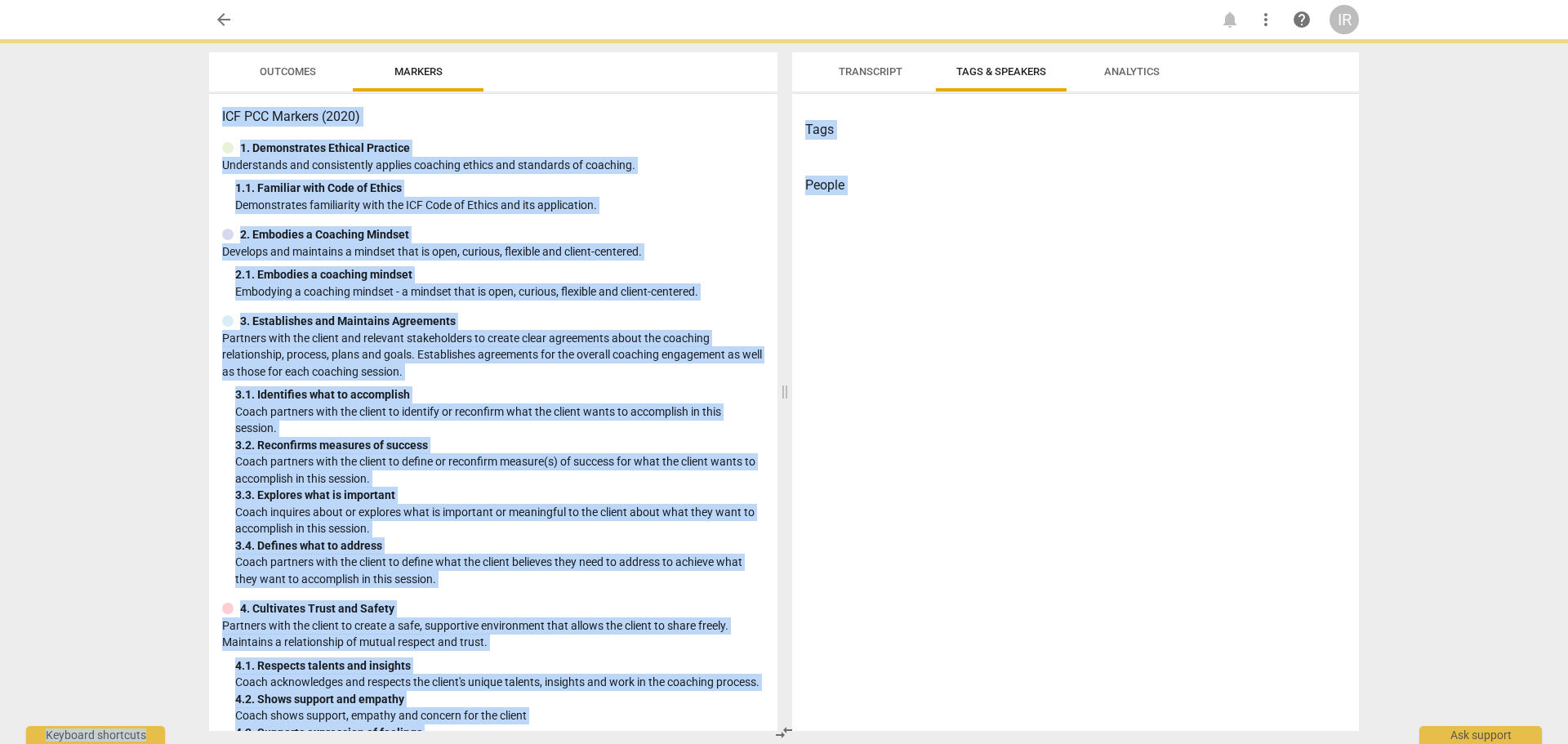
click at [611, 266] on div "2. Embodies a Coaching Mindset Develops and maintains a mindset that is open, c…" at bounding box center [493, 263] width 543 height 73
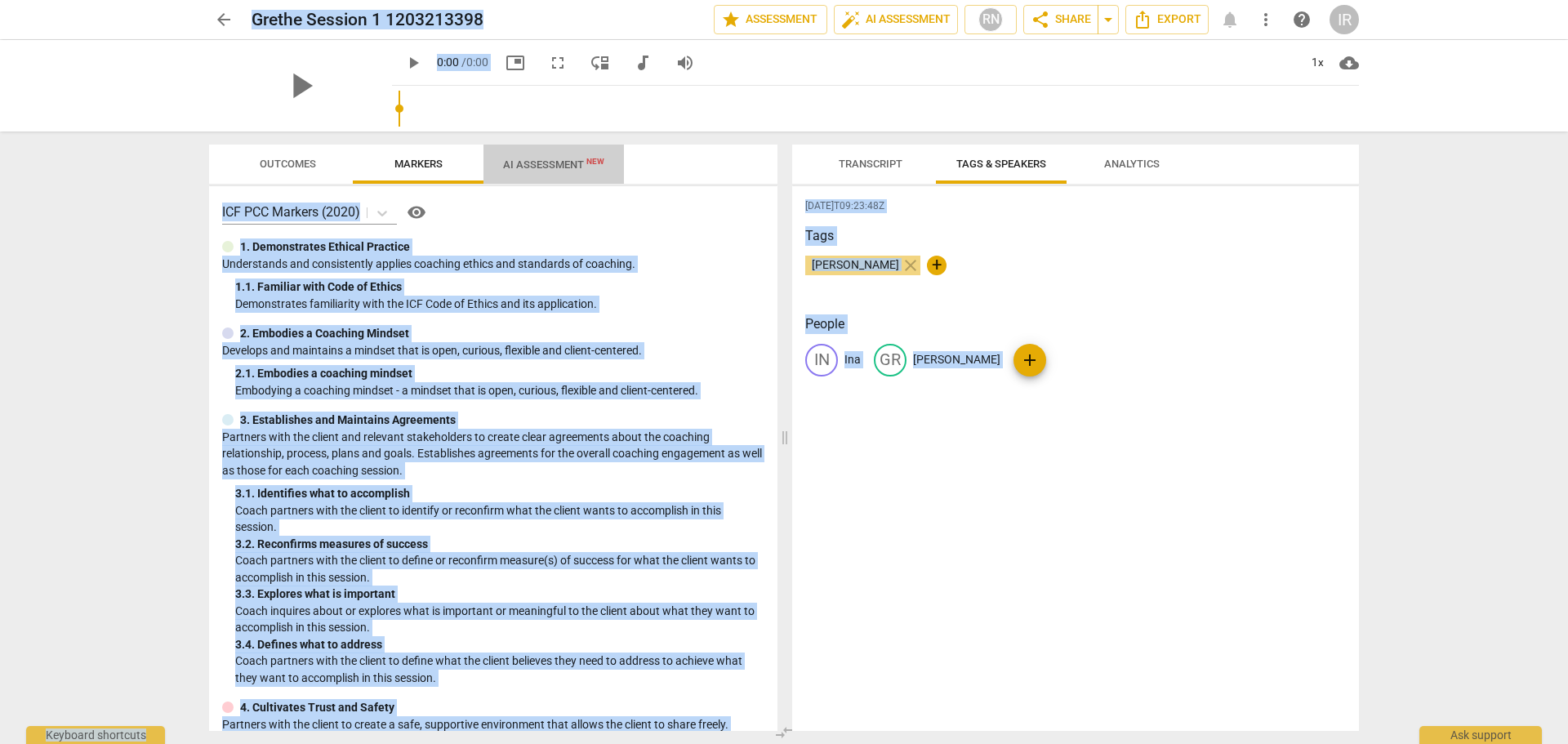
click at [546, 157] on span "AI Assessment New" at bounding box center [554, 164] width 140 height 24
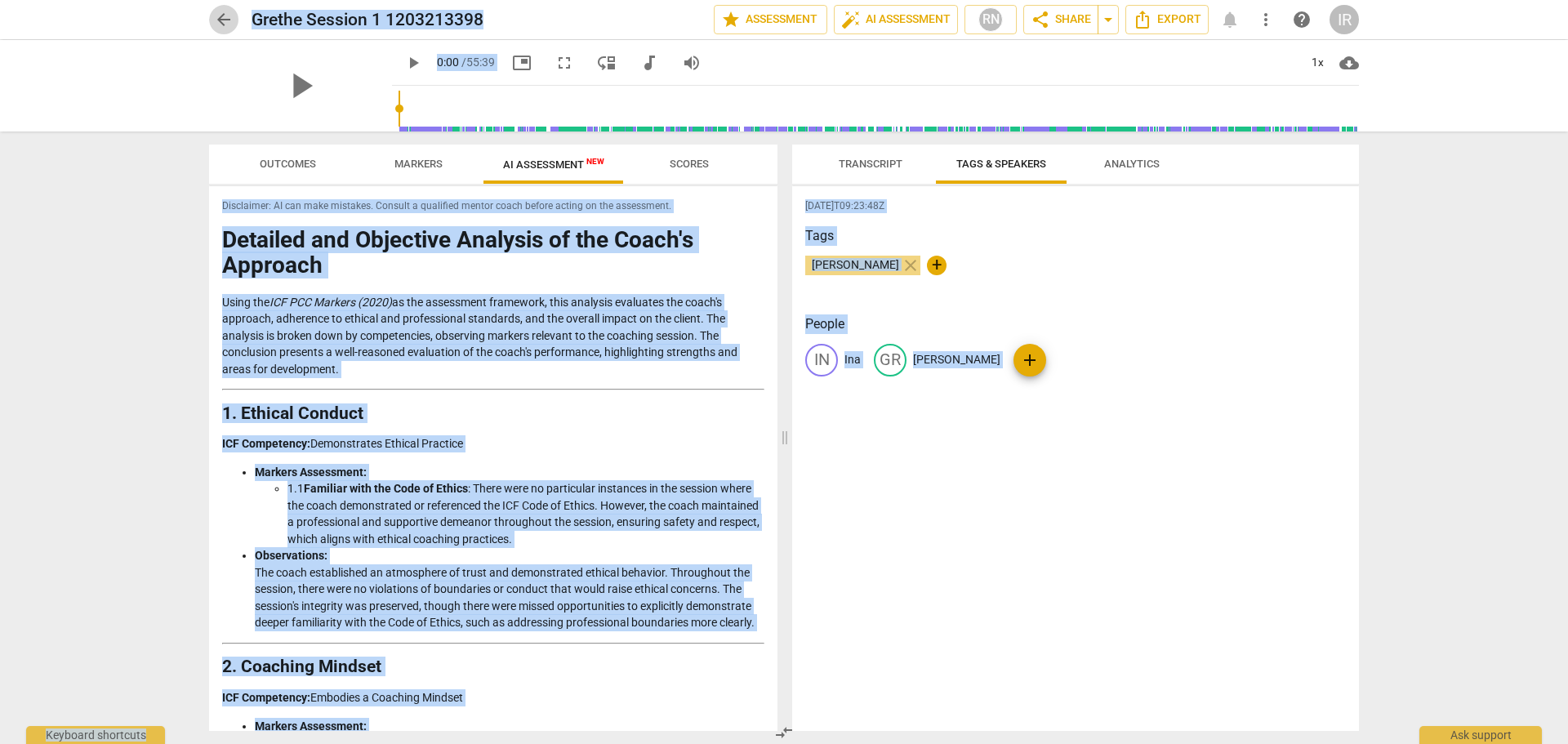
click at [218, 22] on span "arrow_back" at bounding box center [223, 19] width 19 height 19
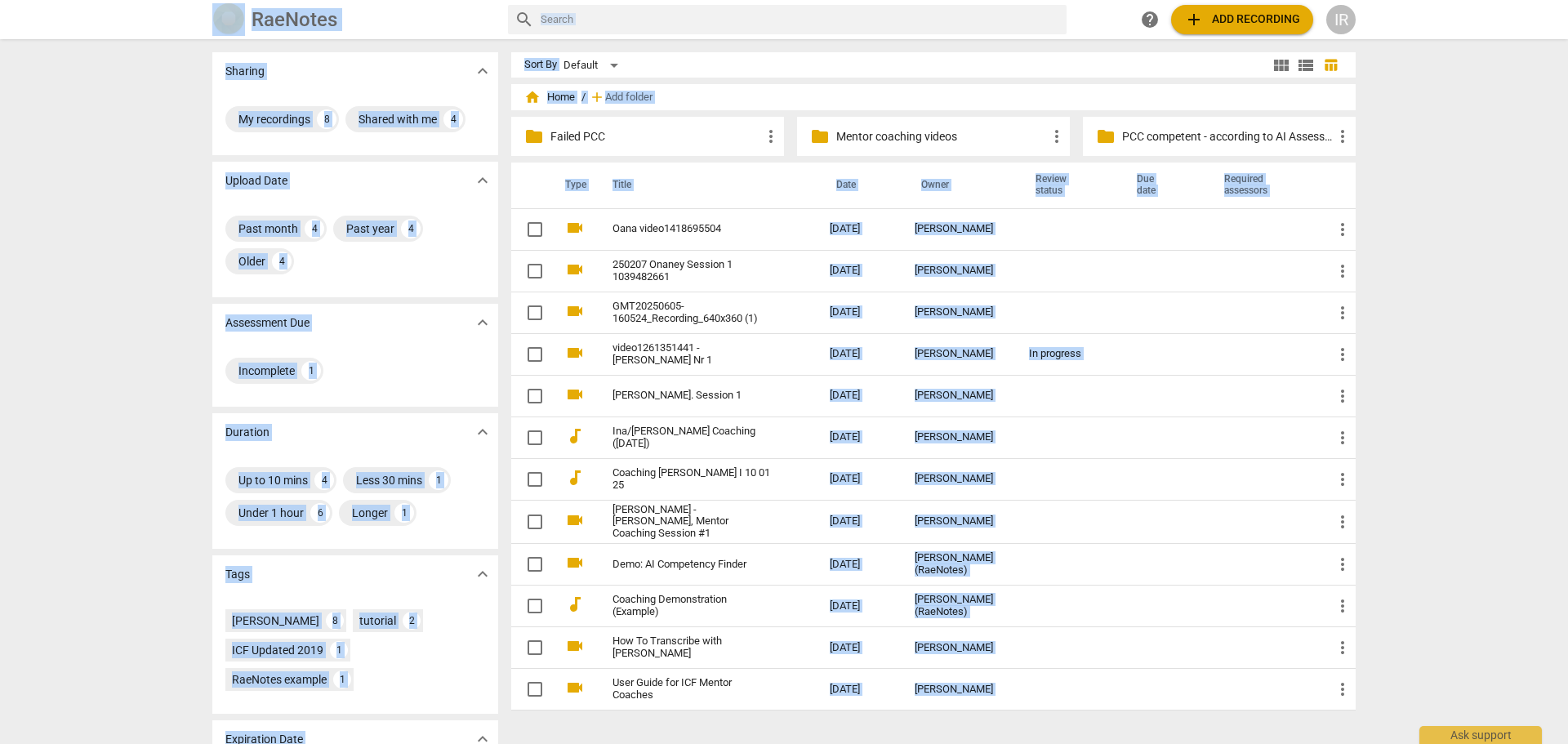
click at [606, 140] on p "Failed PCC" at bounding box center [655, 136] width 210 height 17
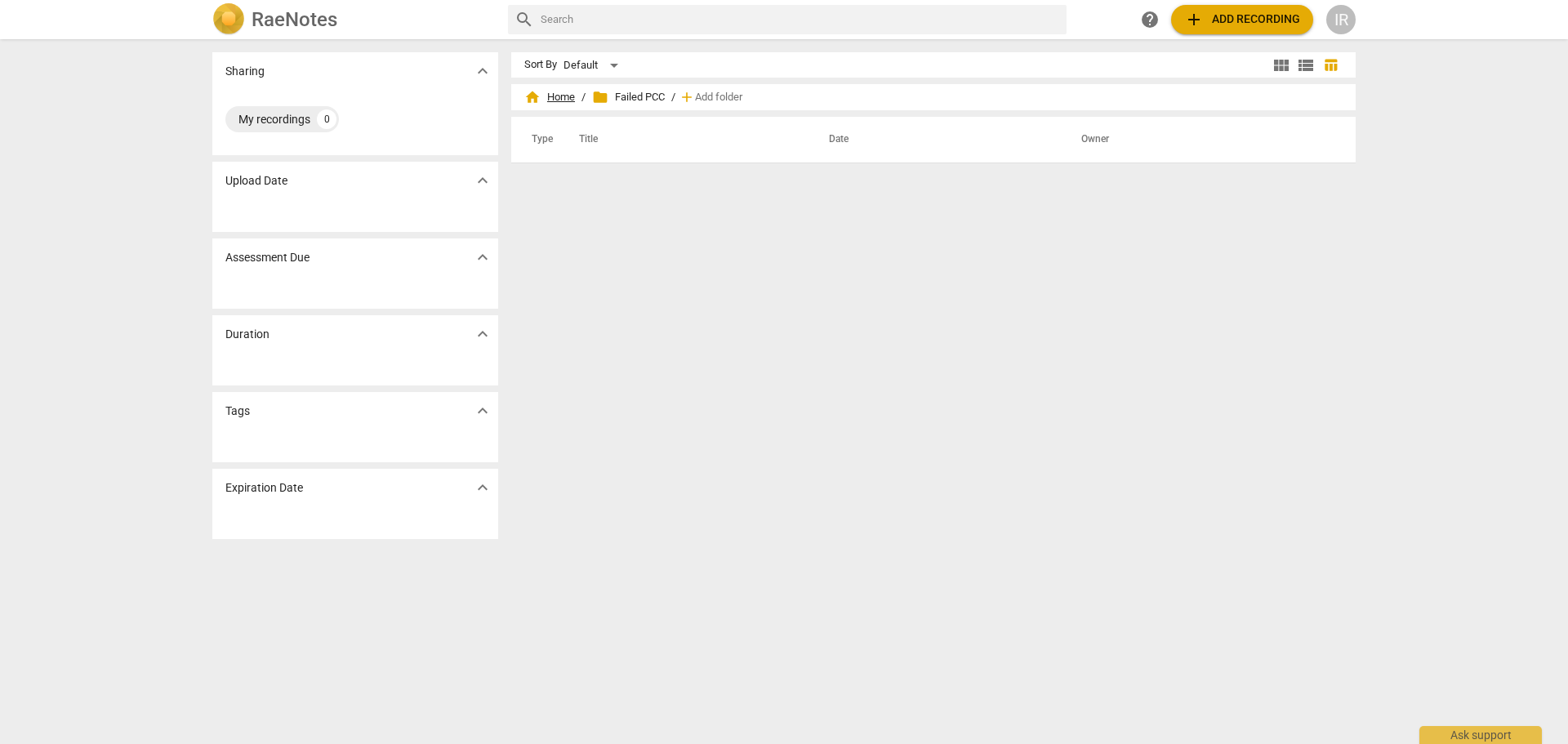
click at [549, 96] on span "home Home" at bounding box center [549, 97] width 50 height 16
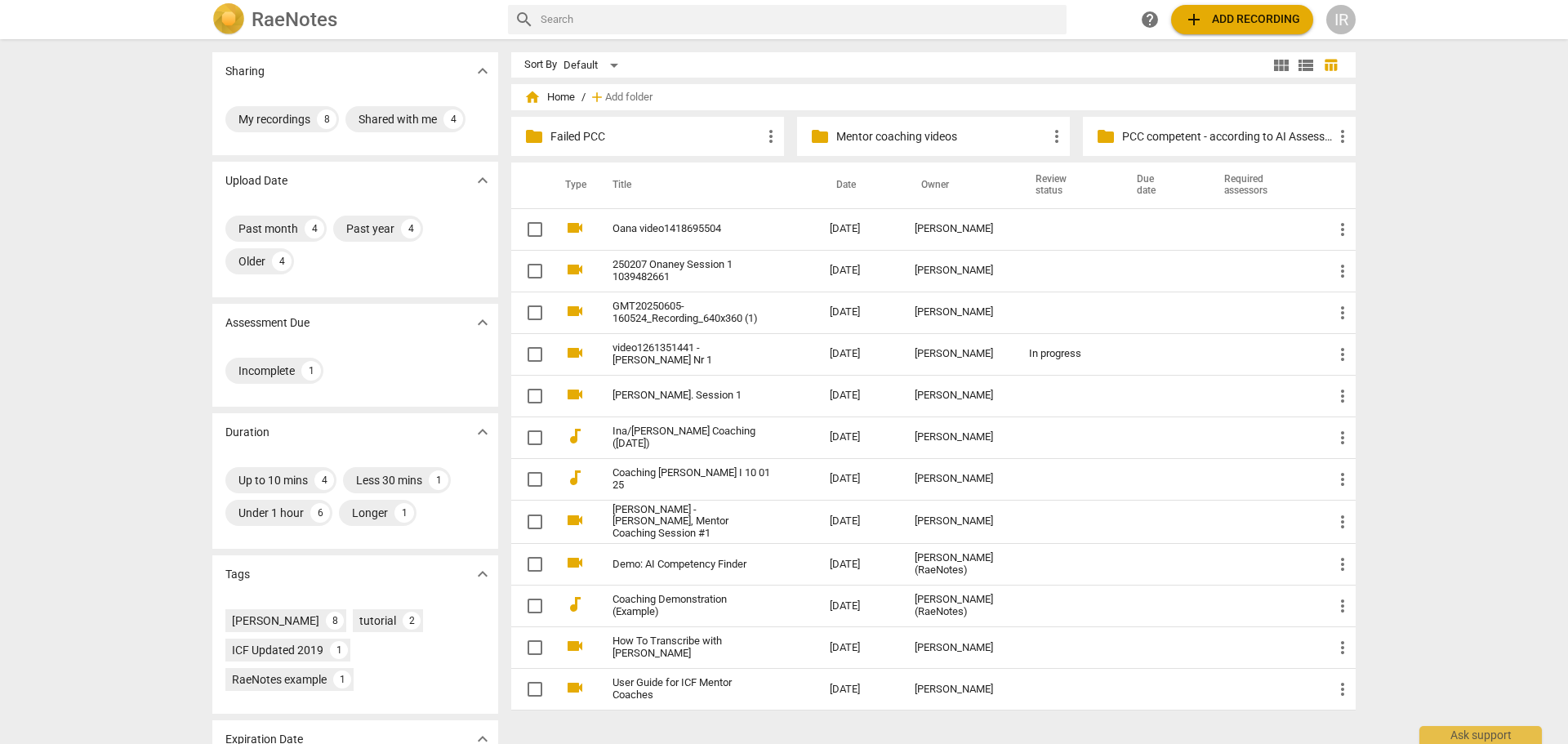
click at [1146, 136] on p "PCC competent - according to AI Assessment" at bounding box center [1227, 136] width 210 height 17
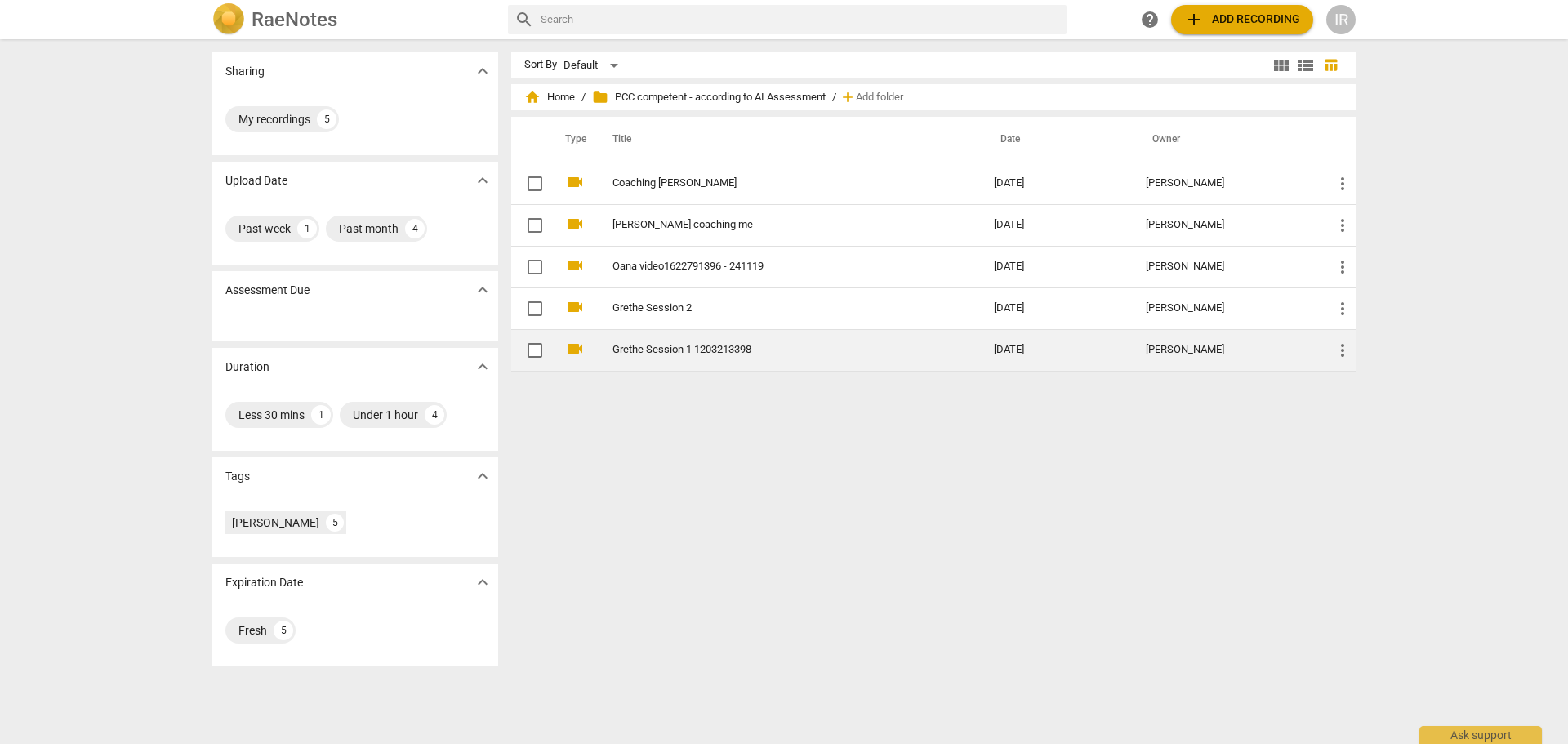
click at [703, 350] on link "Grethe Session 1 1203213398" at bounding box center [773, 350] width 322 height 13
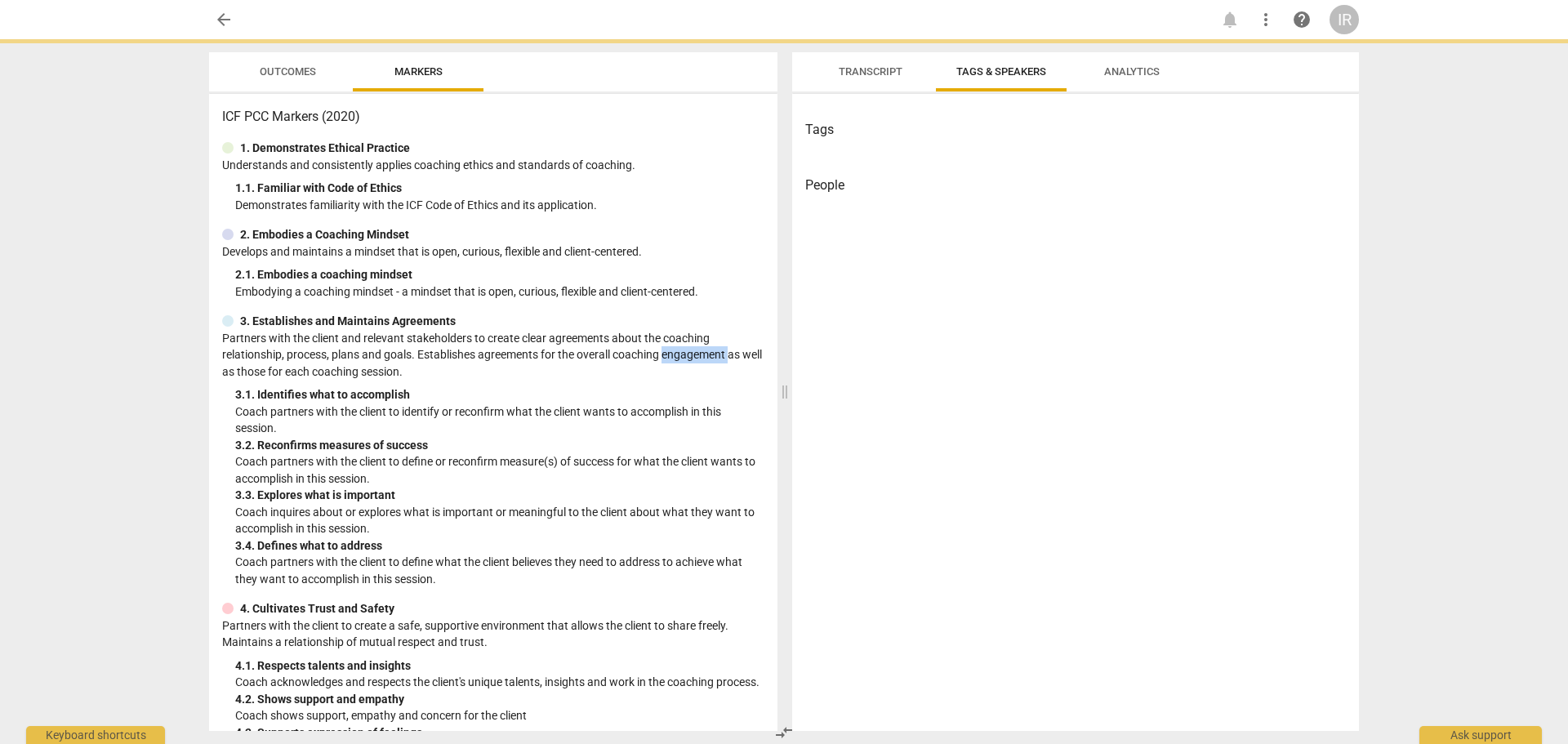
click at [703, 350] on p "Partners with the client and relevant stakeholders to create clear agreements a…" at bounding box center [493, 355] width 543 height 50
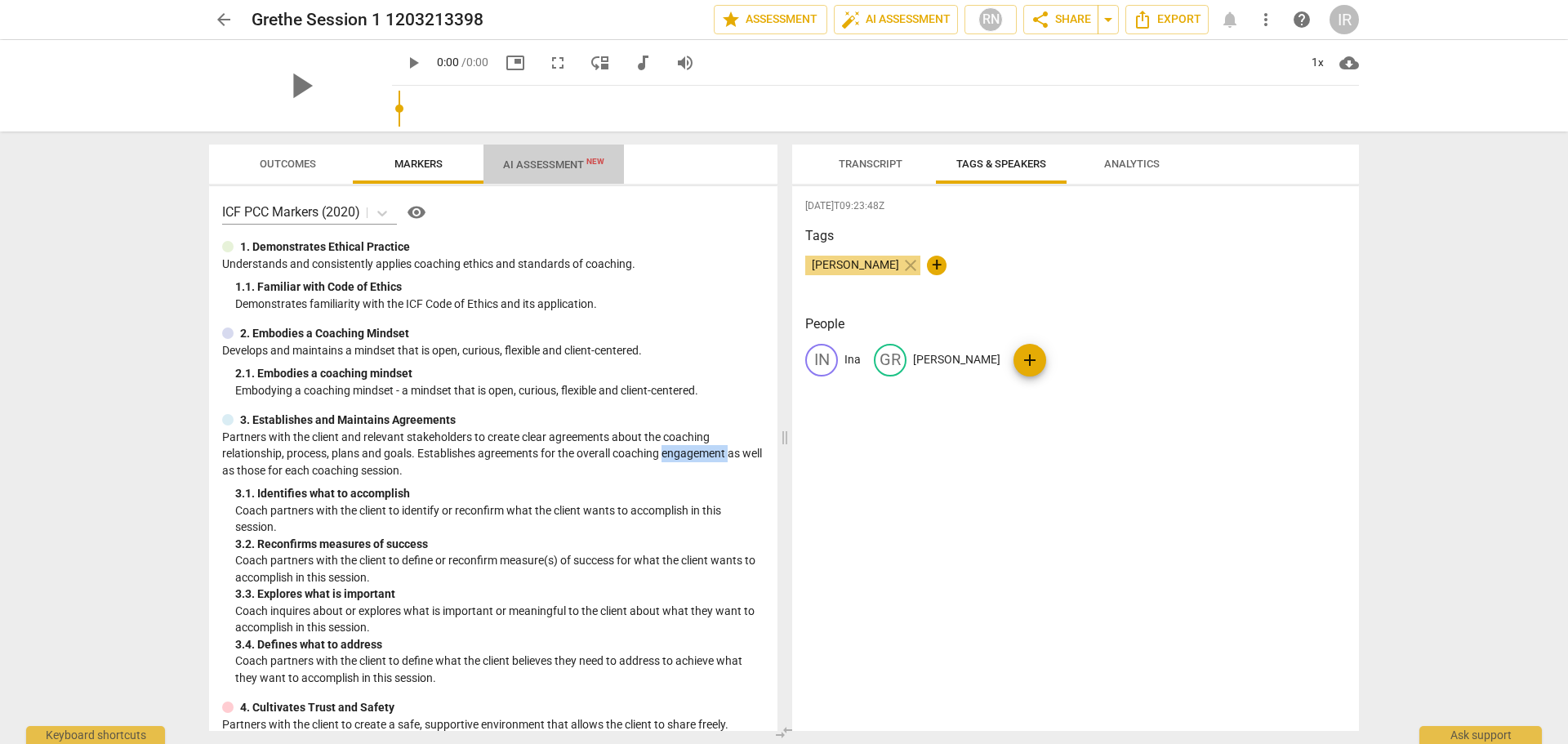
click at [554, 158] on span "AI Assessment New" at bounding box center [554, 164] width 101 height 13
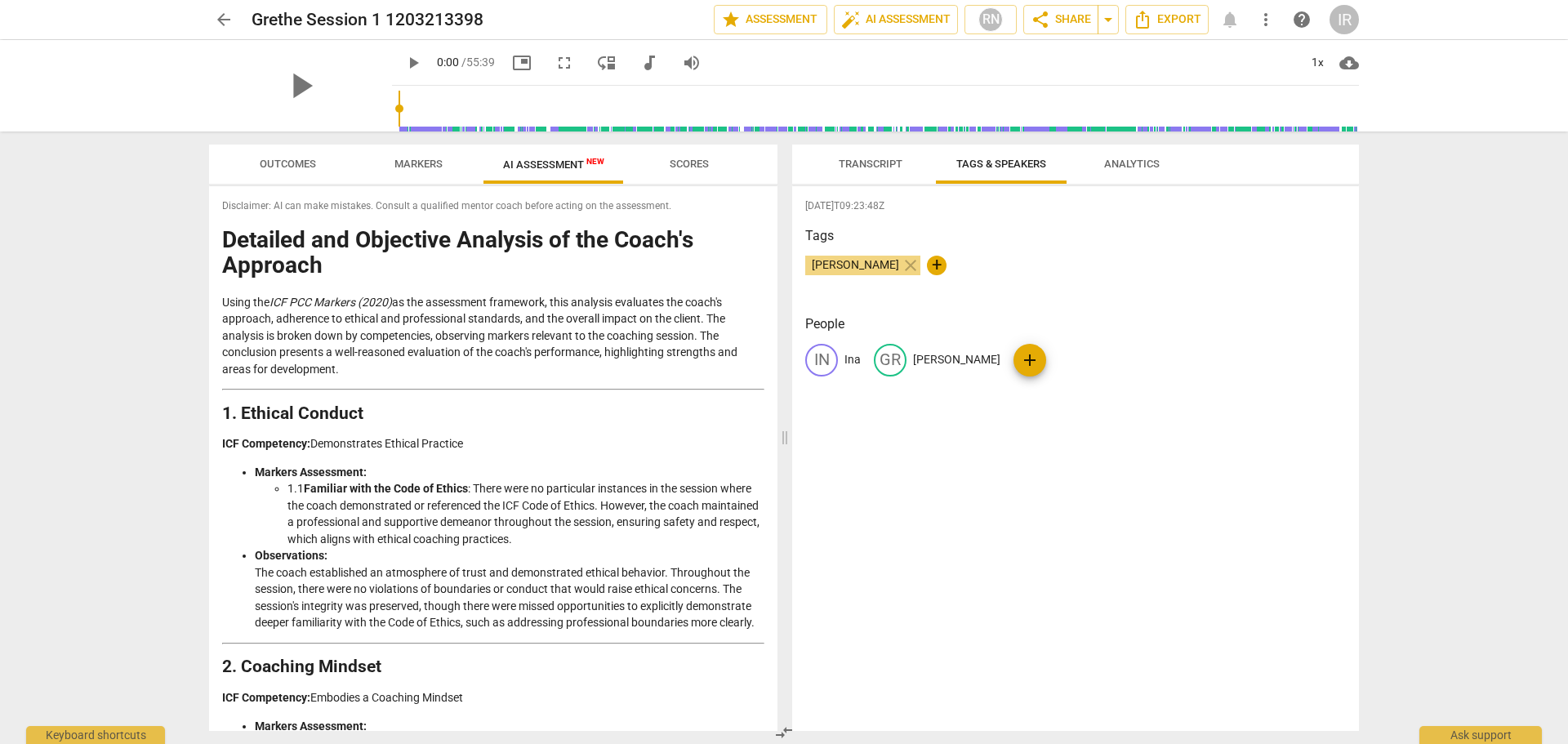
click at [215, 20] on span "arrow_back" at bounding box center [223, 19] width 19 height 19
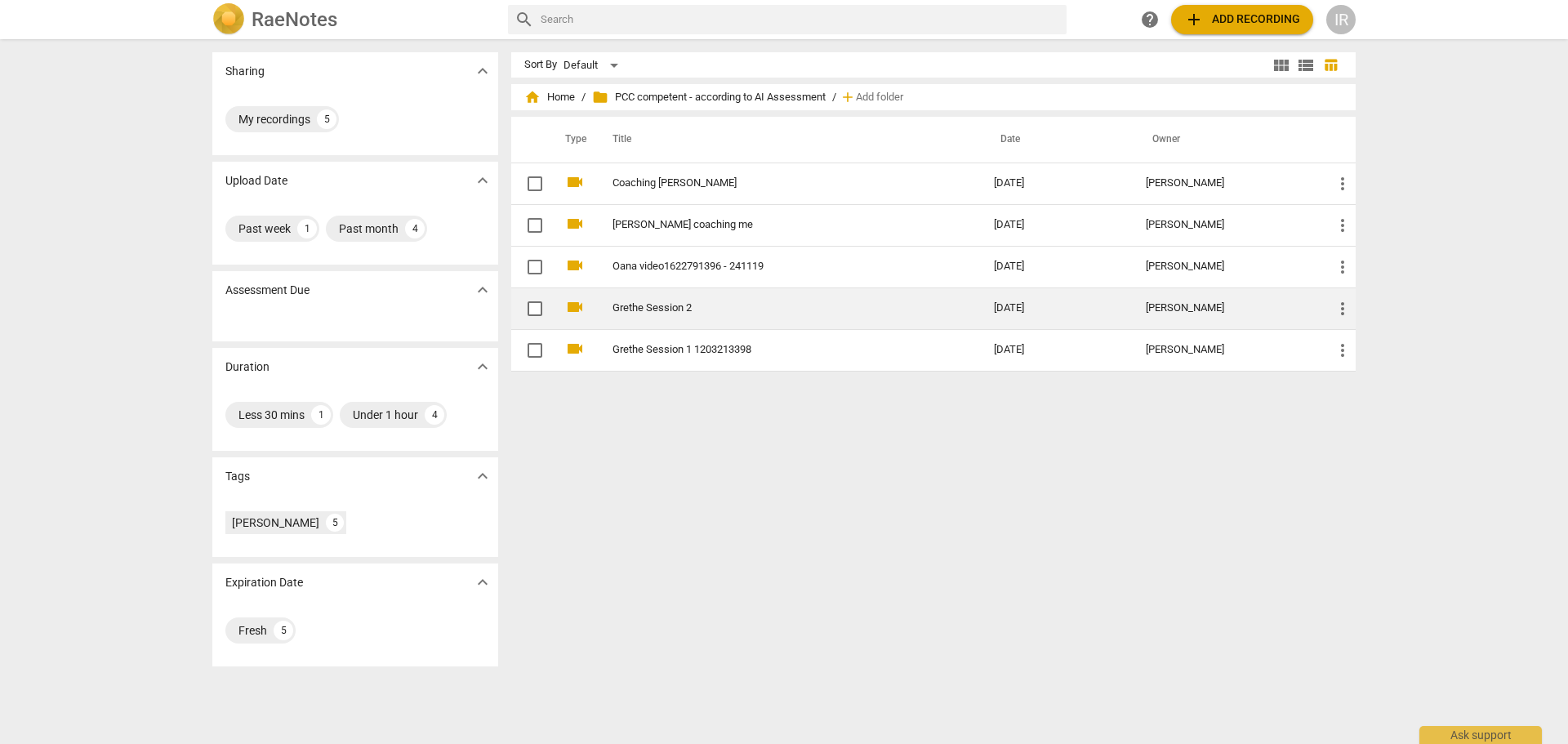
click at [700, 301] on td "Grethe Session 2" at bounding box center [787, 309] width 388 height 42
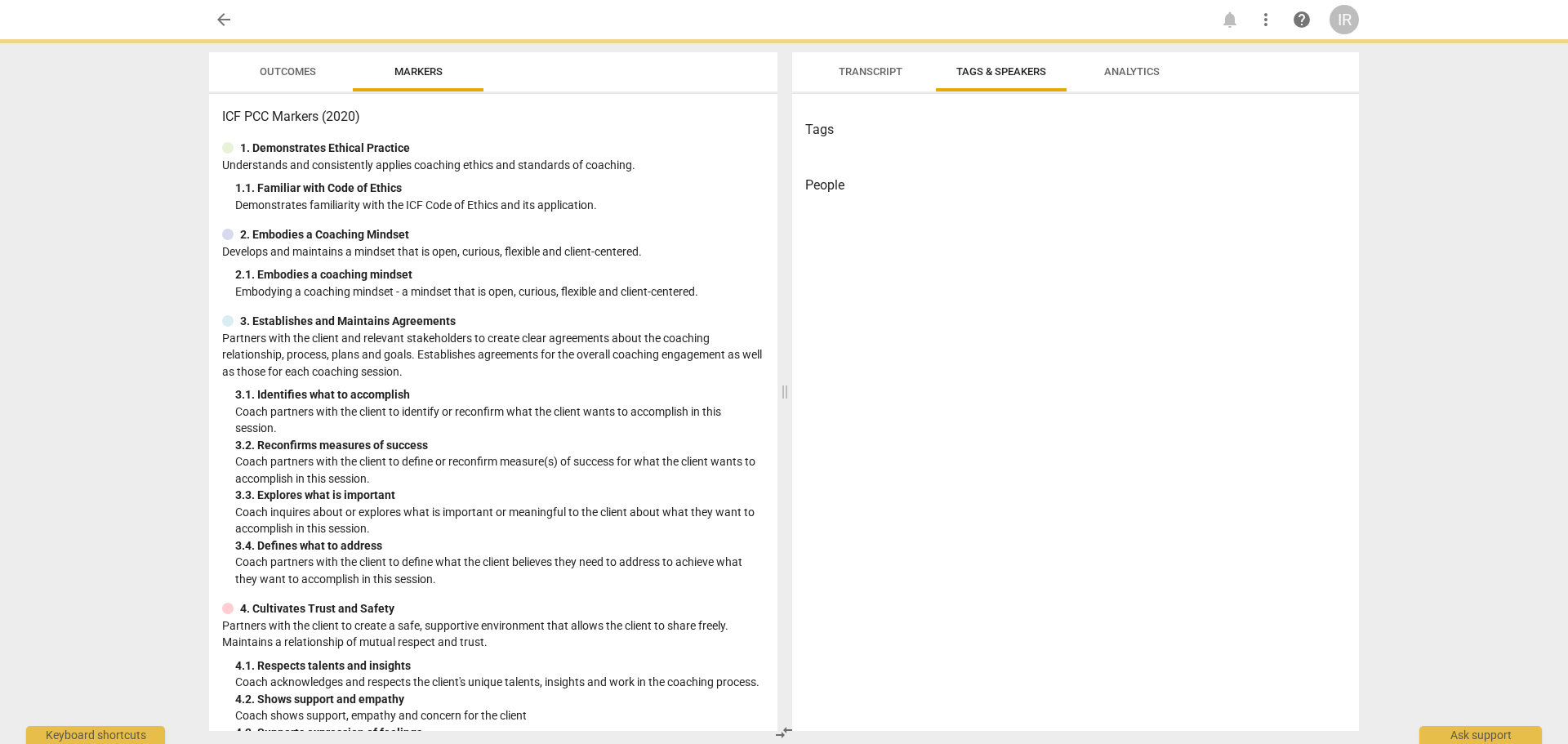
click at [700, 301] on div "ICF PCC Markers (2020) 1. Demonstrates Ethical Practice Understands and consist…" at bounding box center [494, 412] width 569 height 637
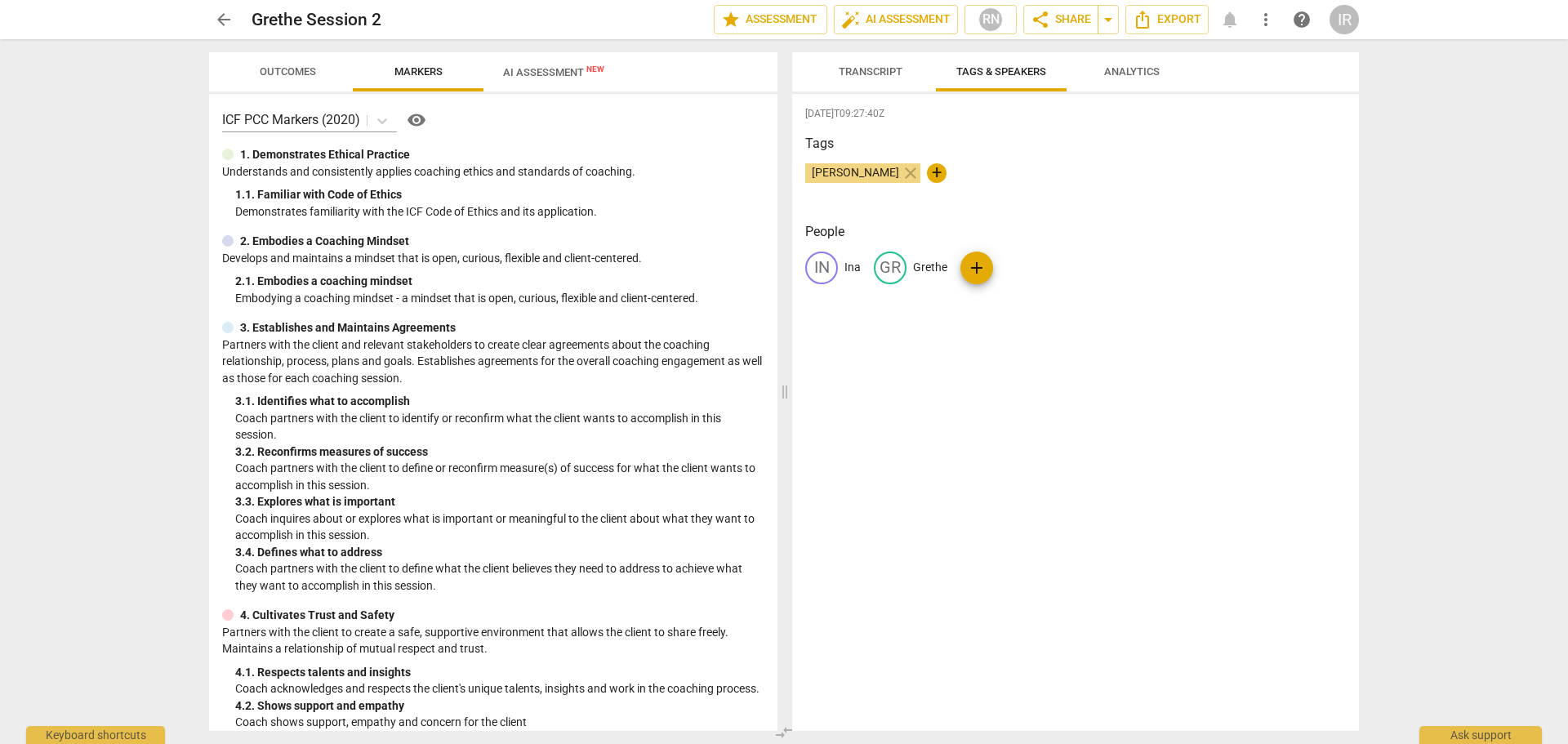
click at [561, 67] on span "AI Assessment New" at bounding box center [554, 72] width 101 height 13
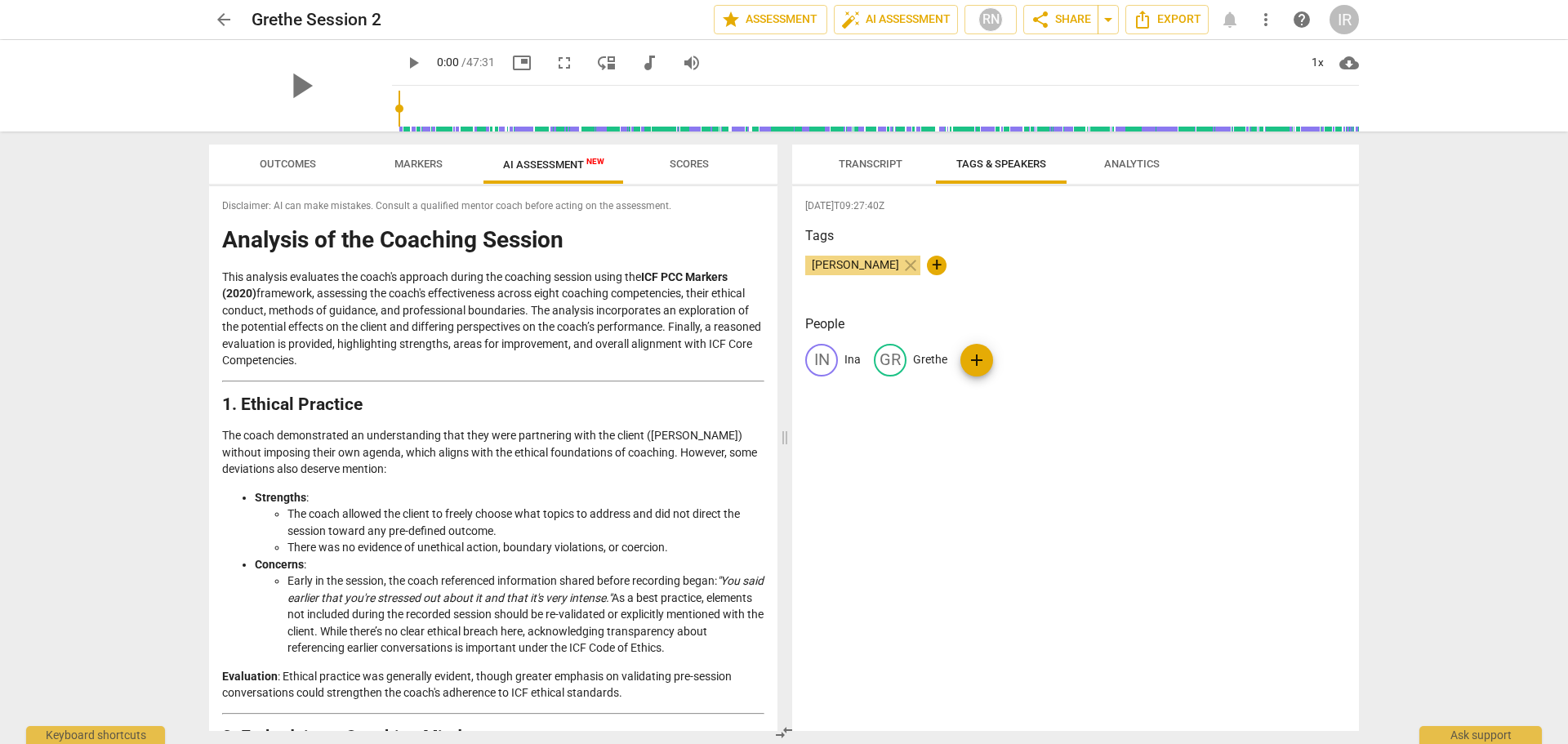
click at [222, 16] on span "arrow_back" at bounding box center [223, 19] width 19 height 19
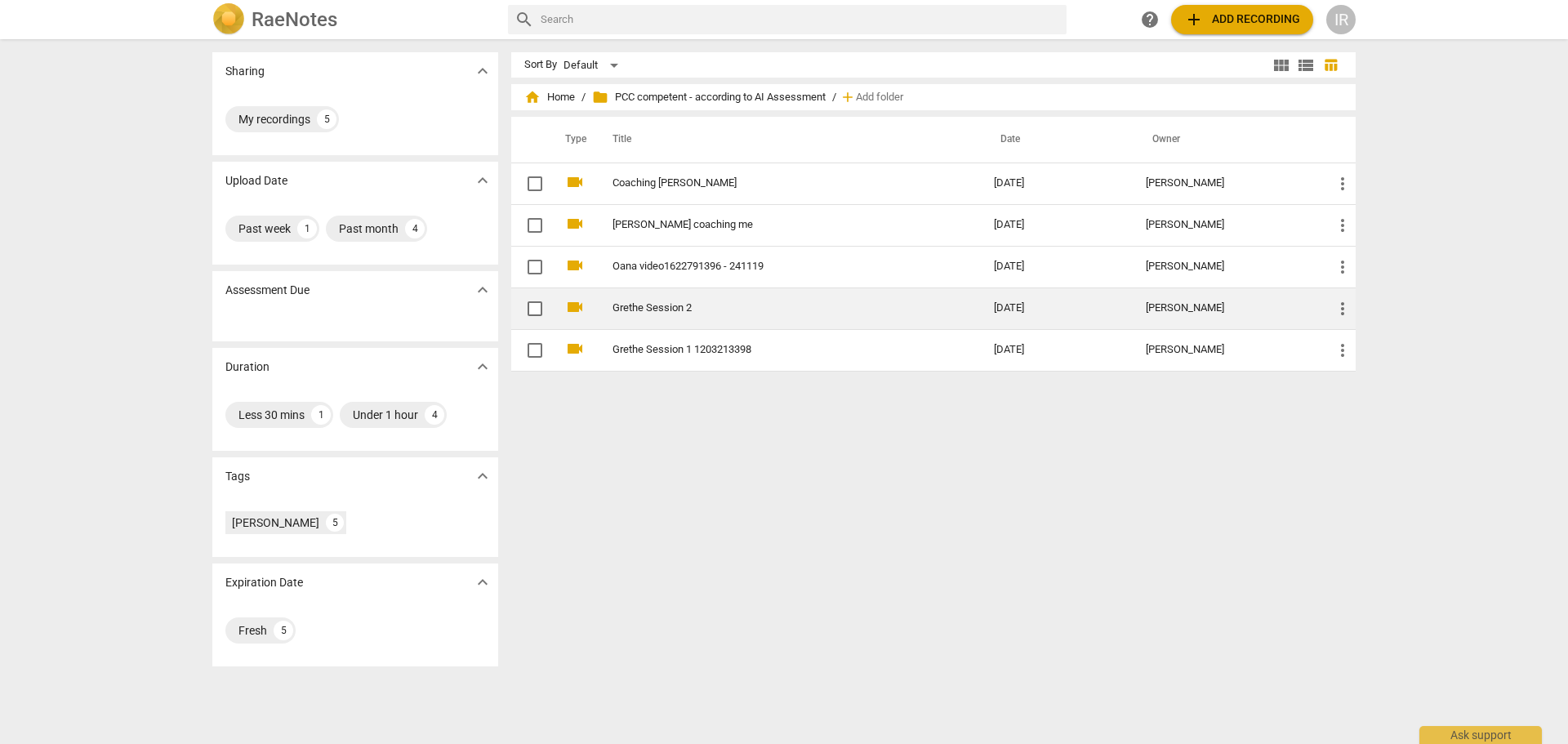
click at [529, 299] on input "checkbox" at bounding box center [535, 308] width 34 height 19
checkbox input "false"
click at [1339, 303] on span "more_vert" at bounding box center [1342, 308] width 19 height 19
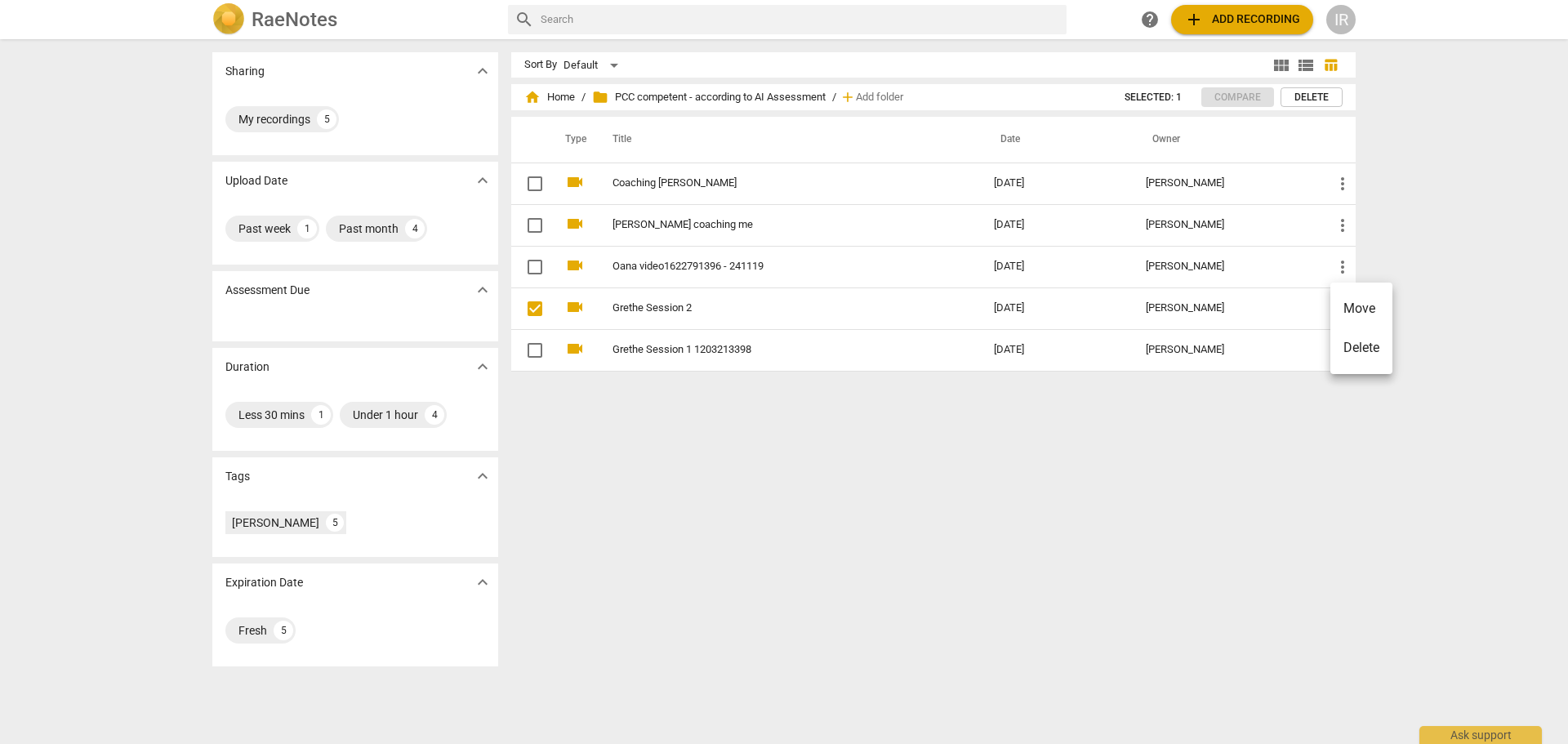
click at [1350, 307] on li "Move" at bounding box center [1361, 309] width 62 height 40
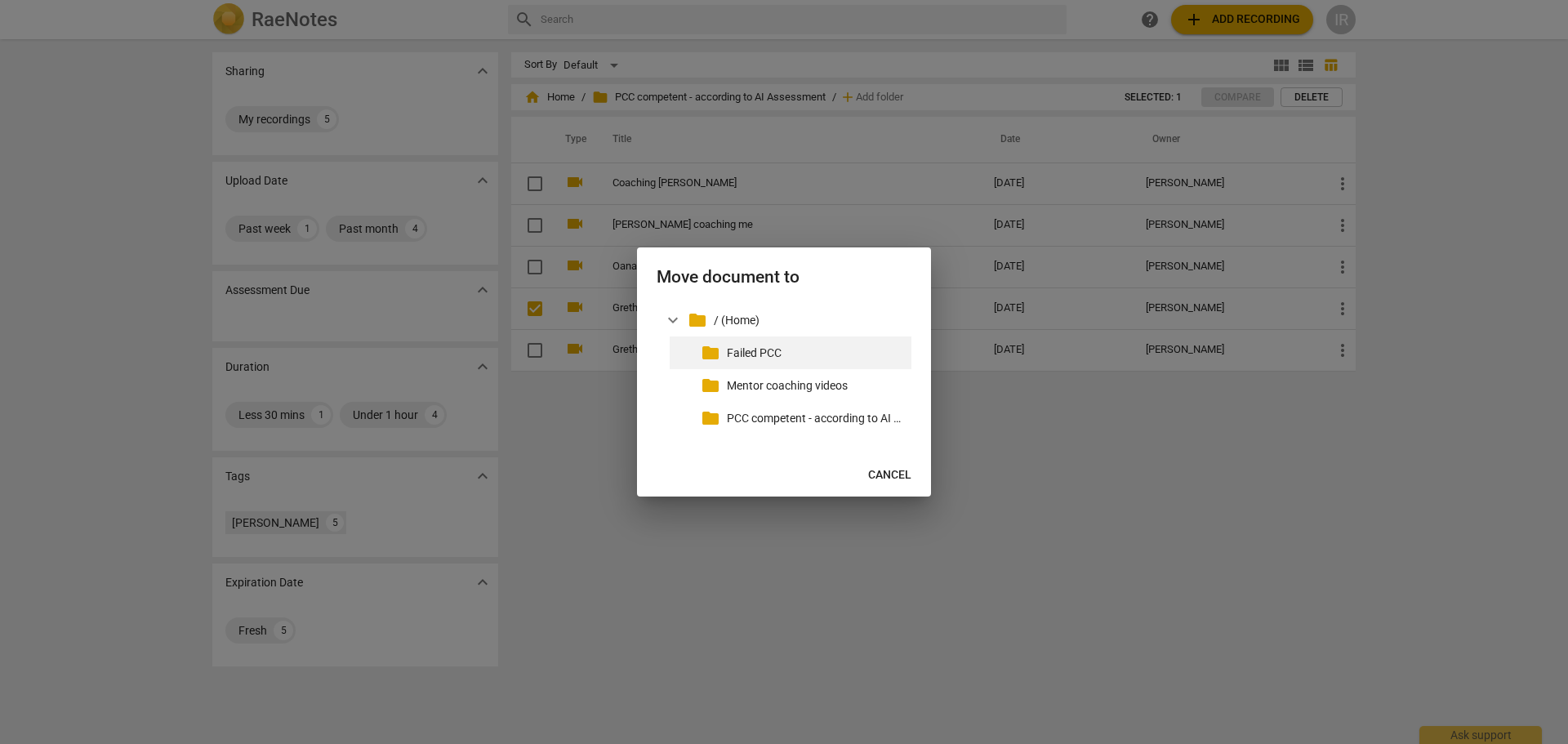
click at [750, 343] on div "folder Failed PCC" at bounding box center [790, 353] width 241 height 33
click at [738, 353] on p "Failed PCC" at bounding box center [816, 353] width 178 height 17
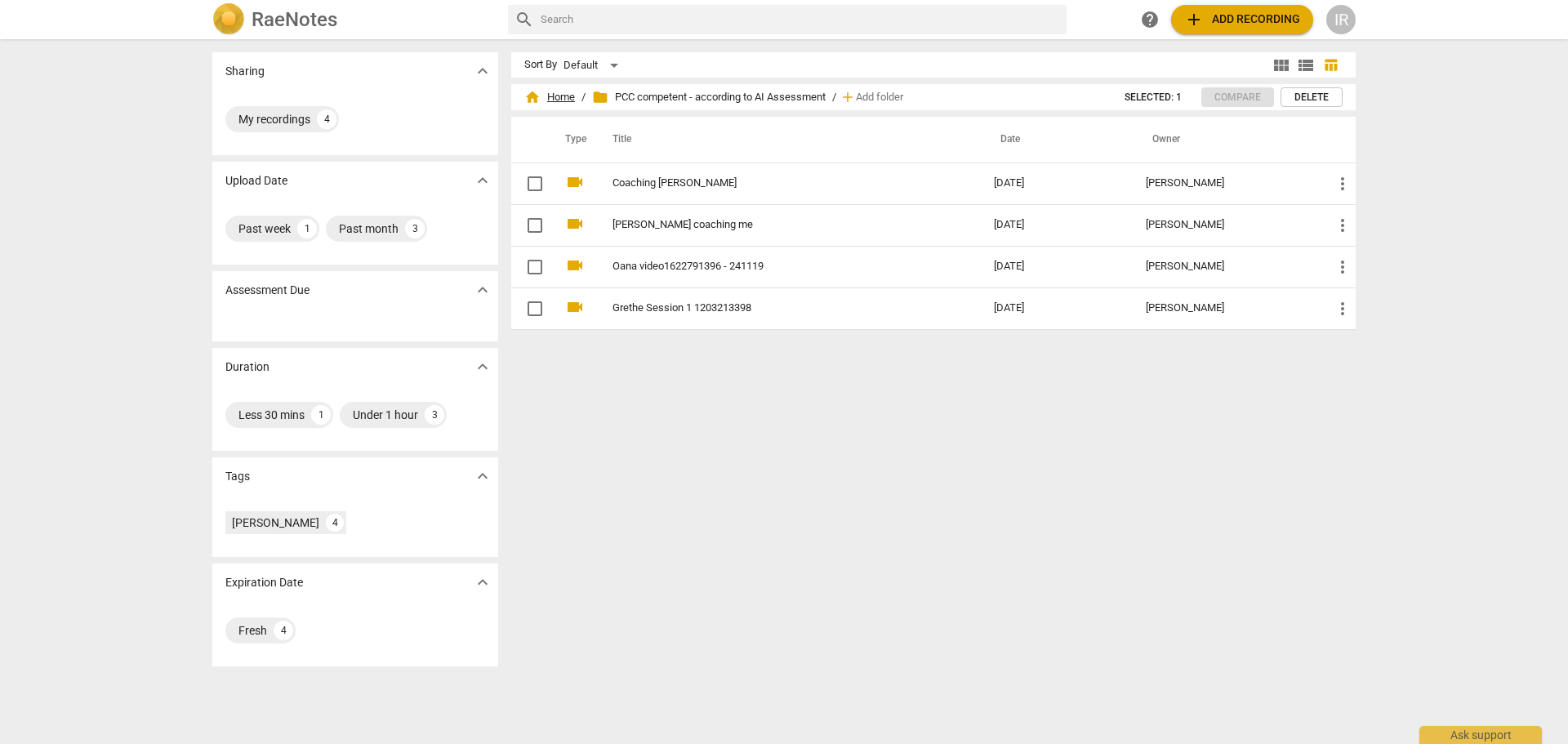
click at [553, 97] on span "home Home" at bounding box center [549, 97] width 50 height 16
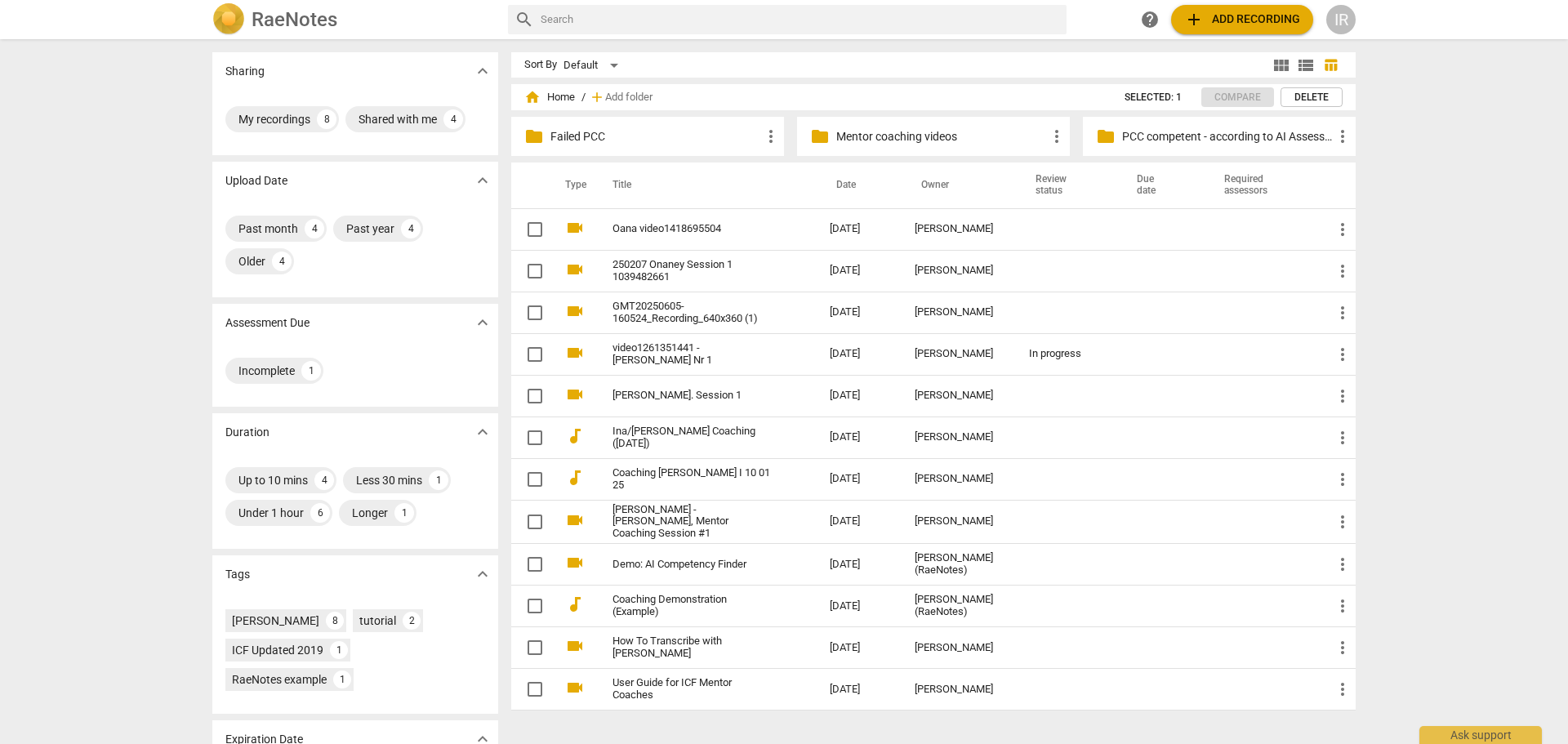
click at [873, 138] on p "Mentor coaching videos" at bounding box center [941, 136] width 210 height 17
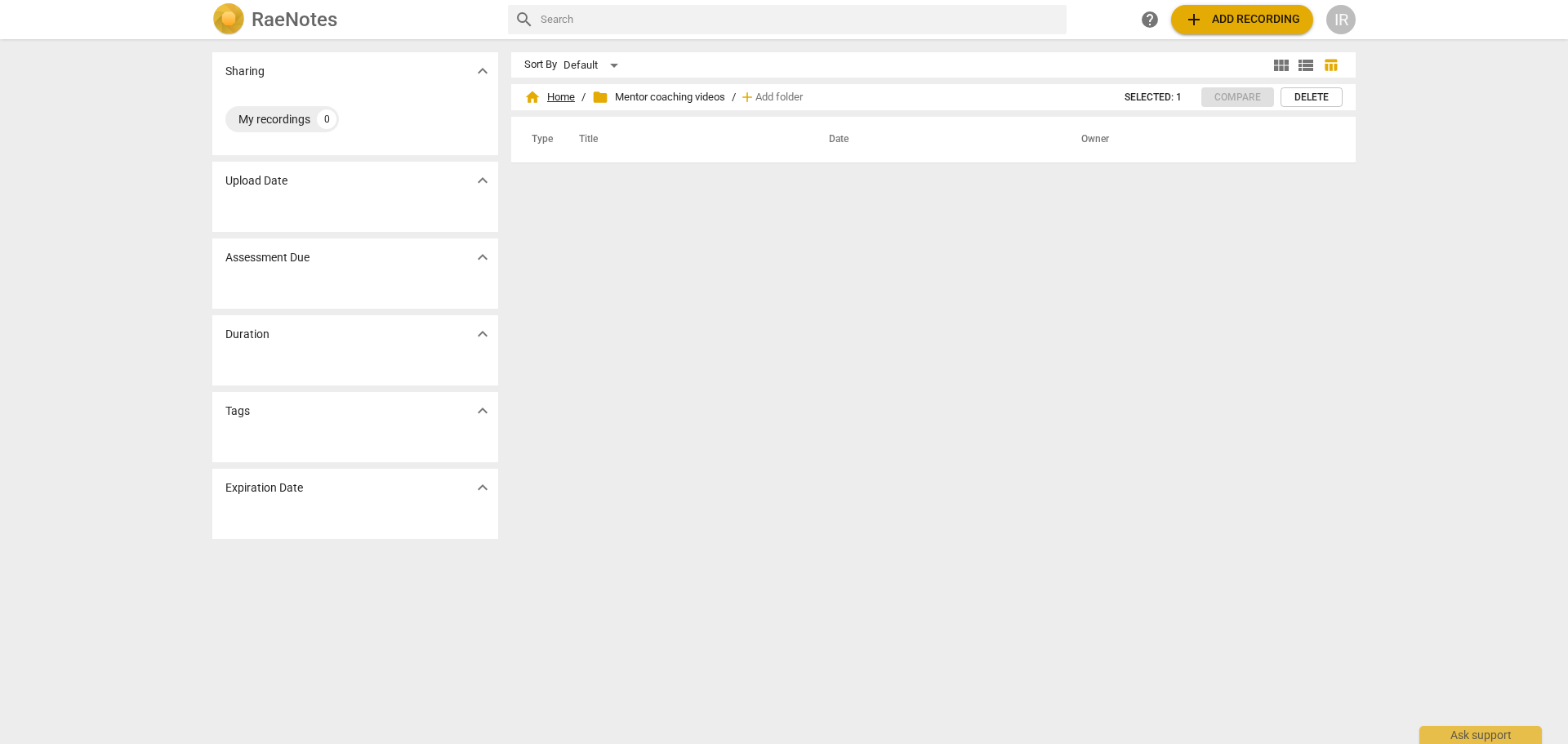
click at [550, 98] on span "home Home" at bounding box center [549, 97] width 50 height 16
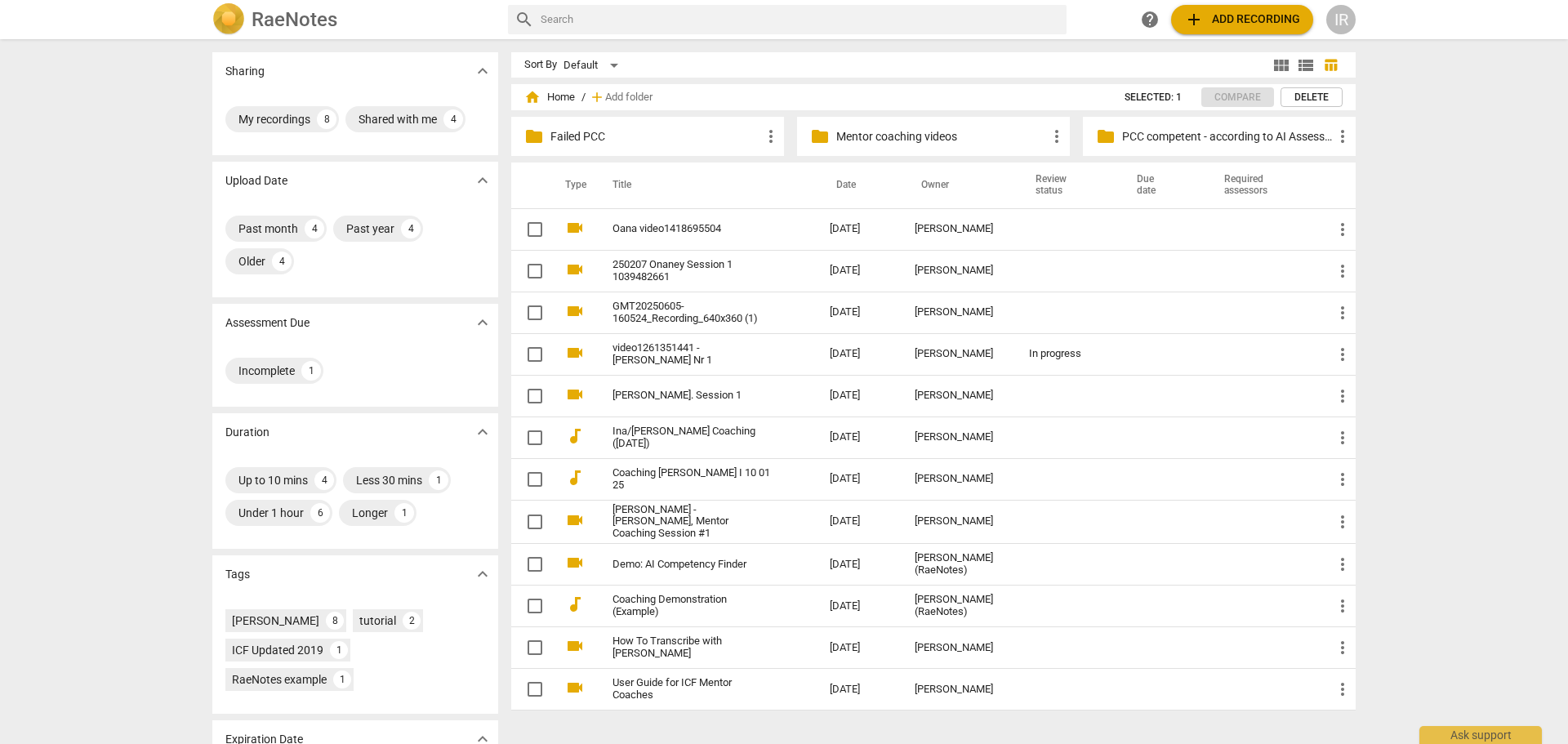
click at [1147, 136] on p "PCC competent - according to AI Assessment" at bounding box center [1227, 136] width 210 height 17
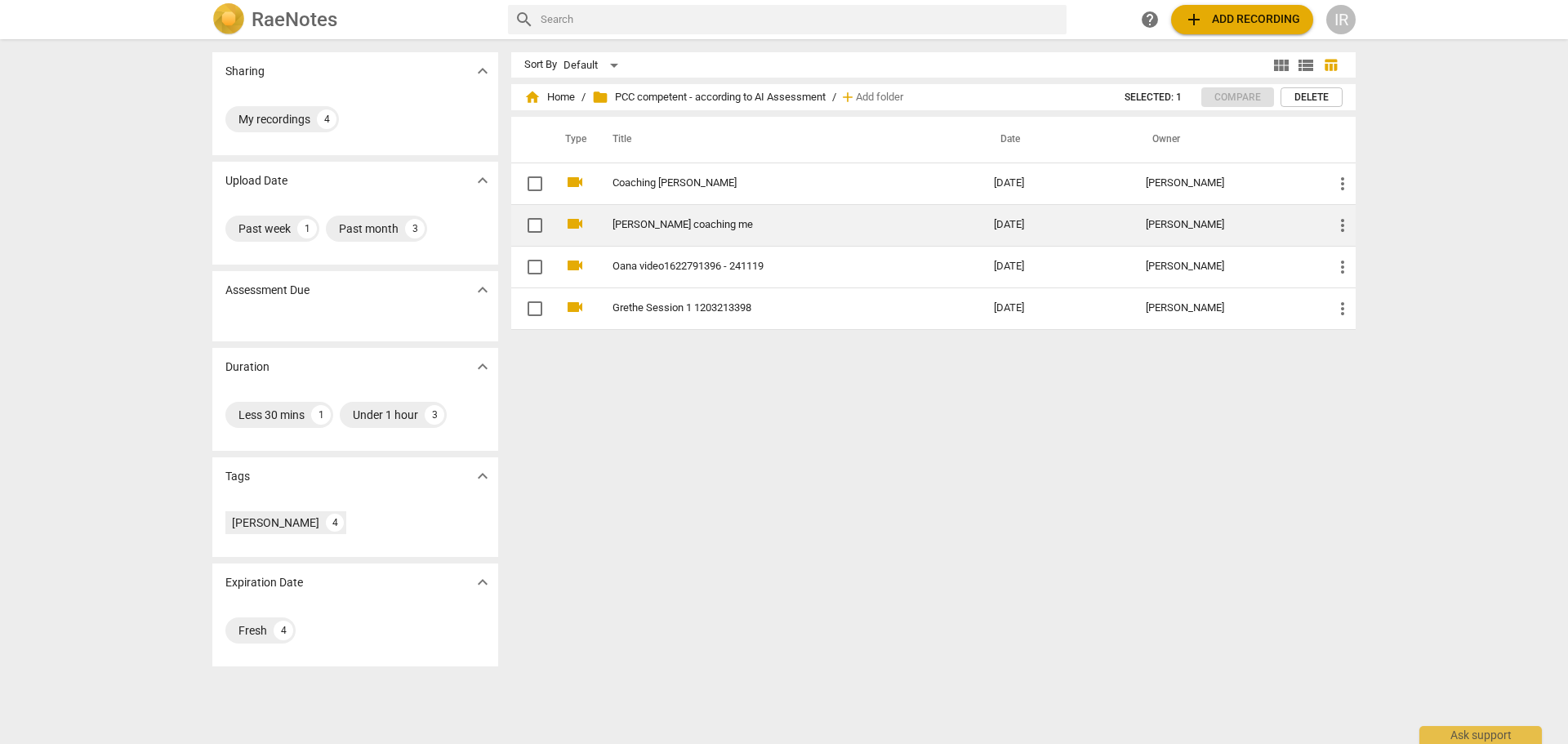
click at [643, 228] on link "[PERSON_NAME] coaching me" at bounding box center [773, 225] width 322 height 13
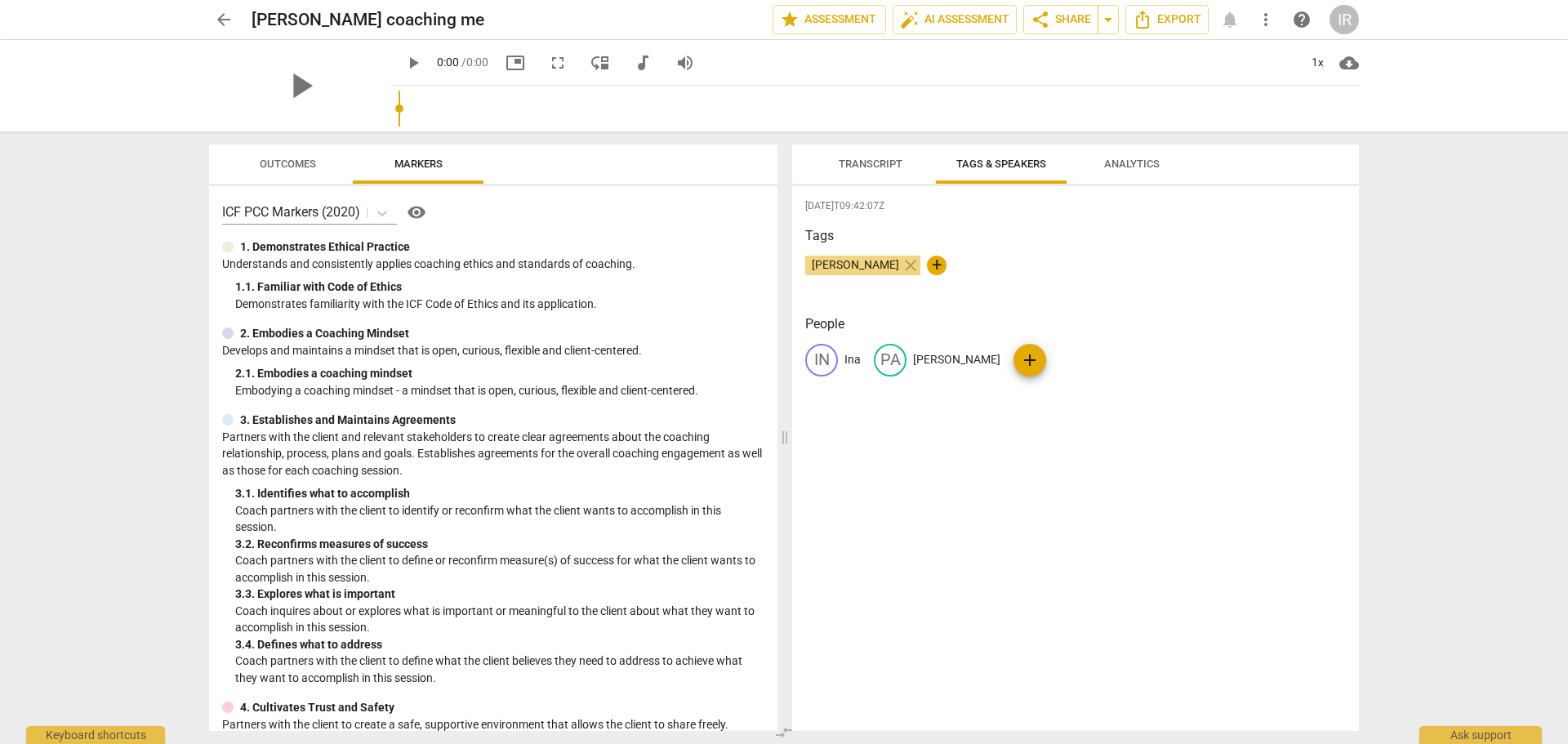
click at [218, 13] on span "arrow_back" at bounding box center [223, 19] width 19 height 19
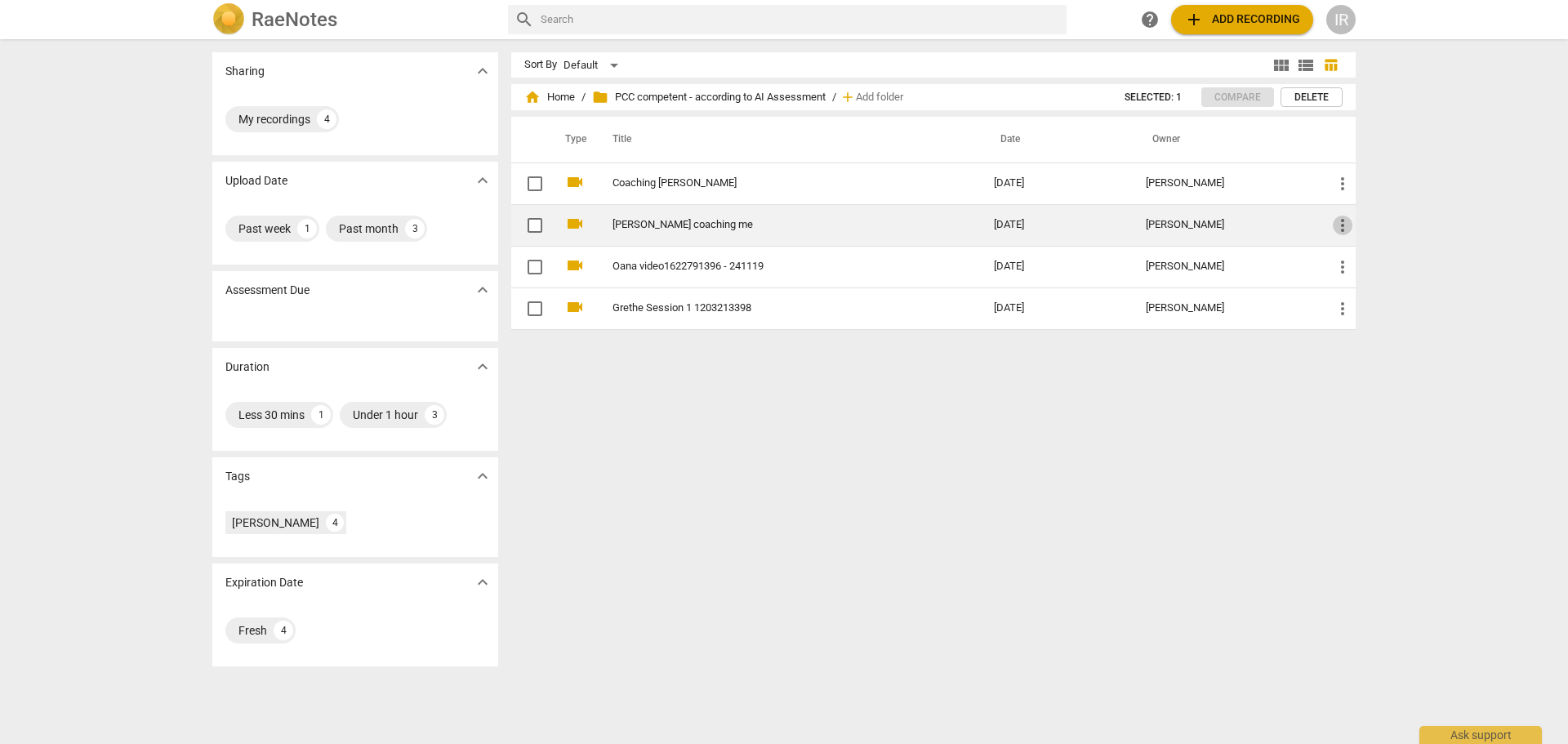
click at [1341, 224] on span "more_vert" at bounding box center [1342, 225] width 19 height 19
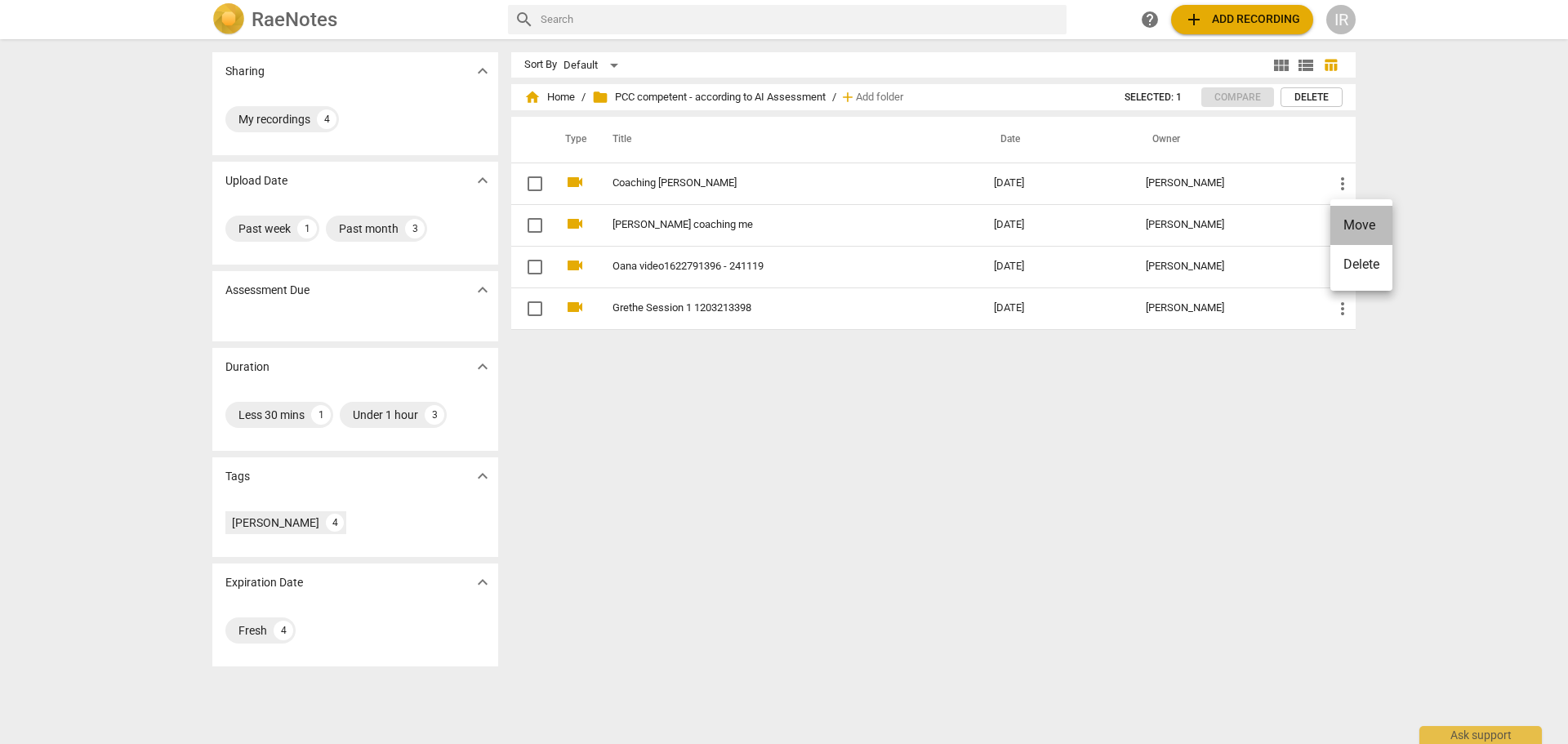
click at [1355, 224] on li "Move" at bounding box center [1361, 226] width 62 height 40
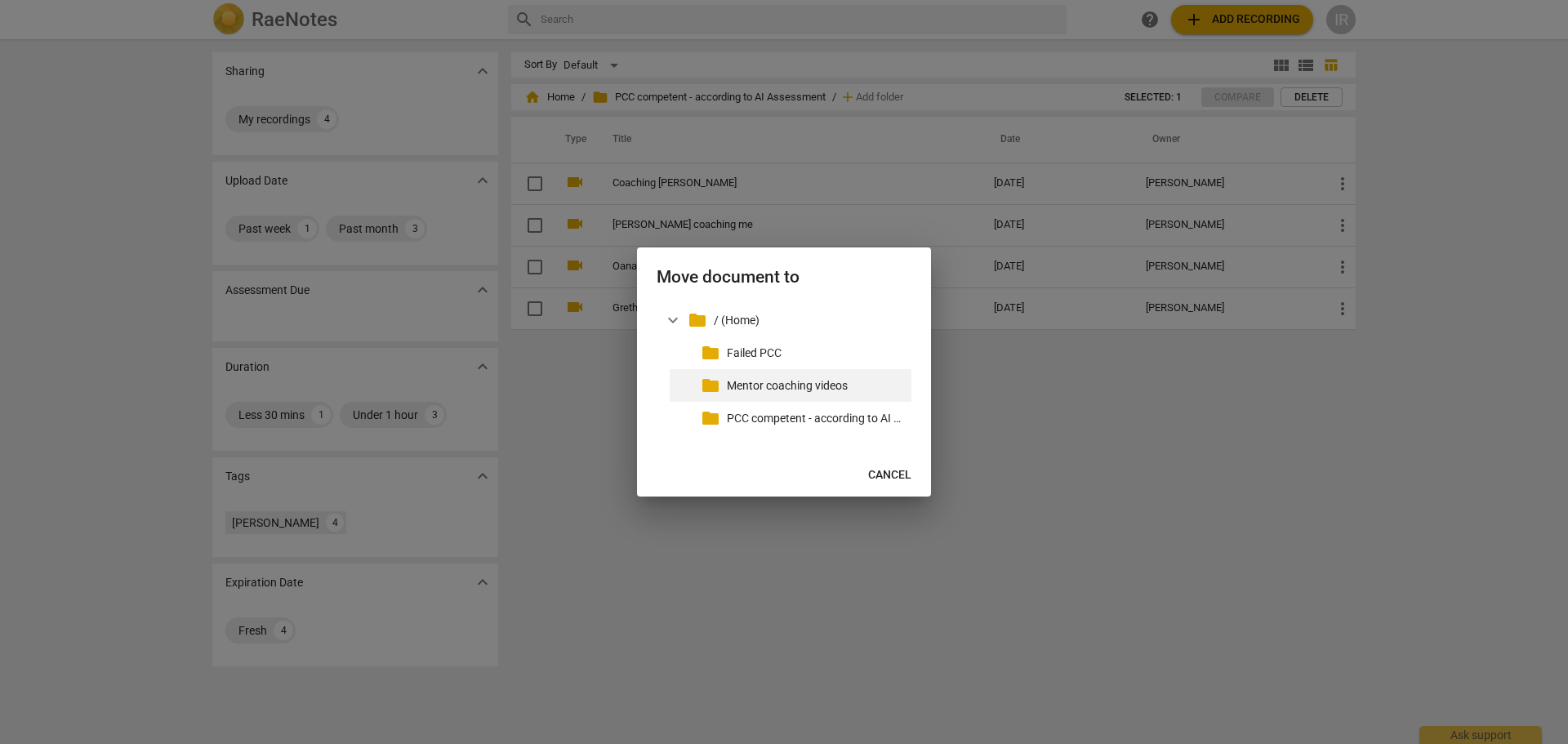
click at [783, 381] on p "Mentor coaching videos" at bounding box center [816, 386] width 178 height 17
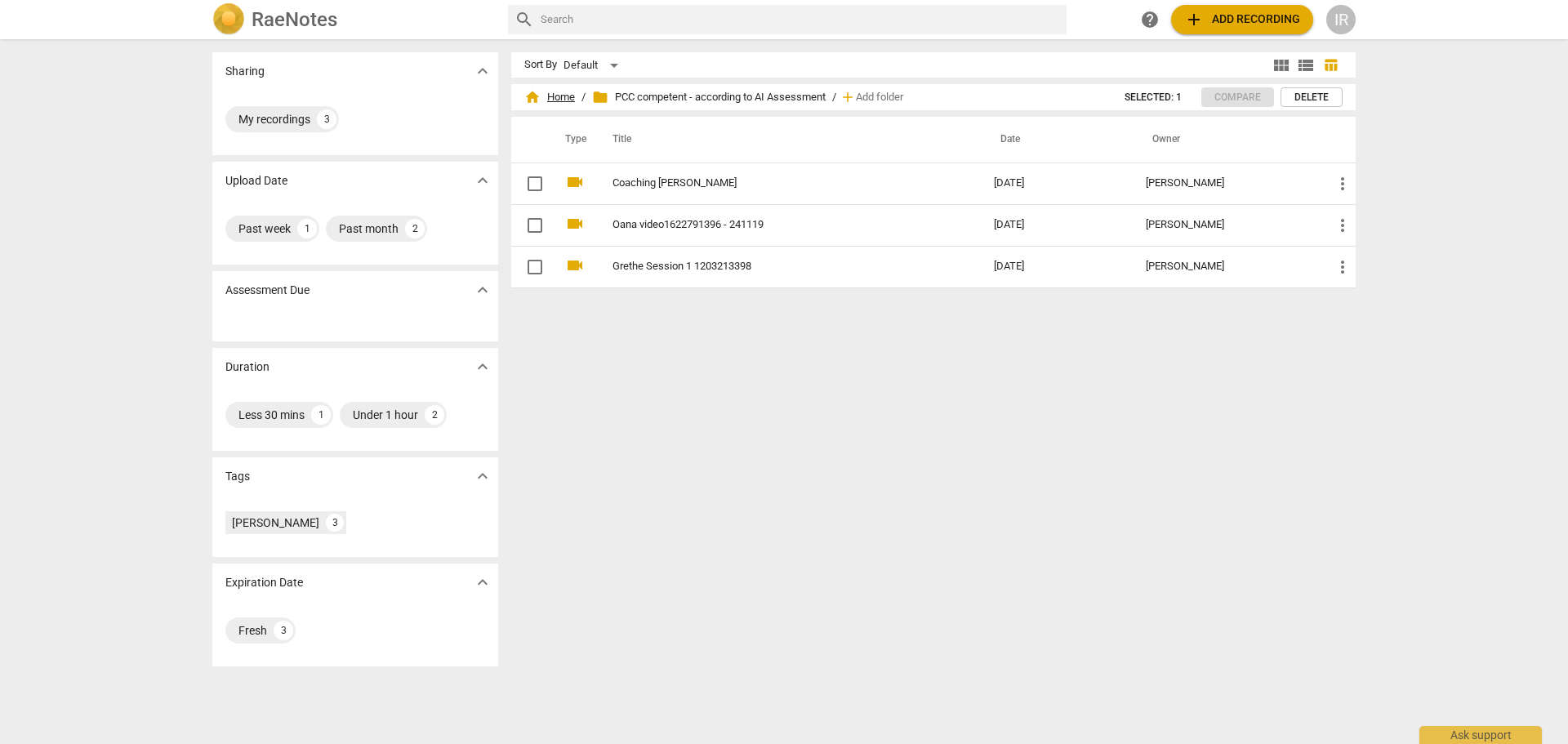
click at [566, 94] on span "home Home" at bounding box center [549, 97] width 50 height 16
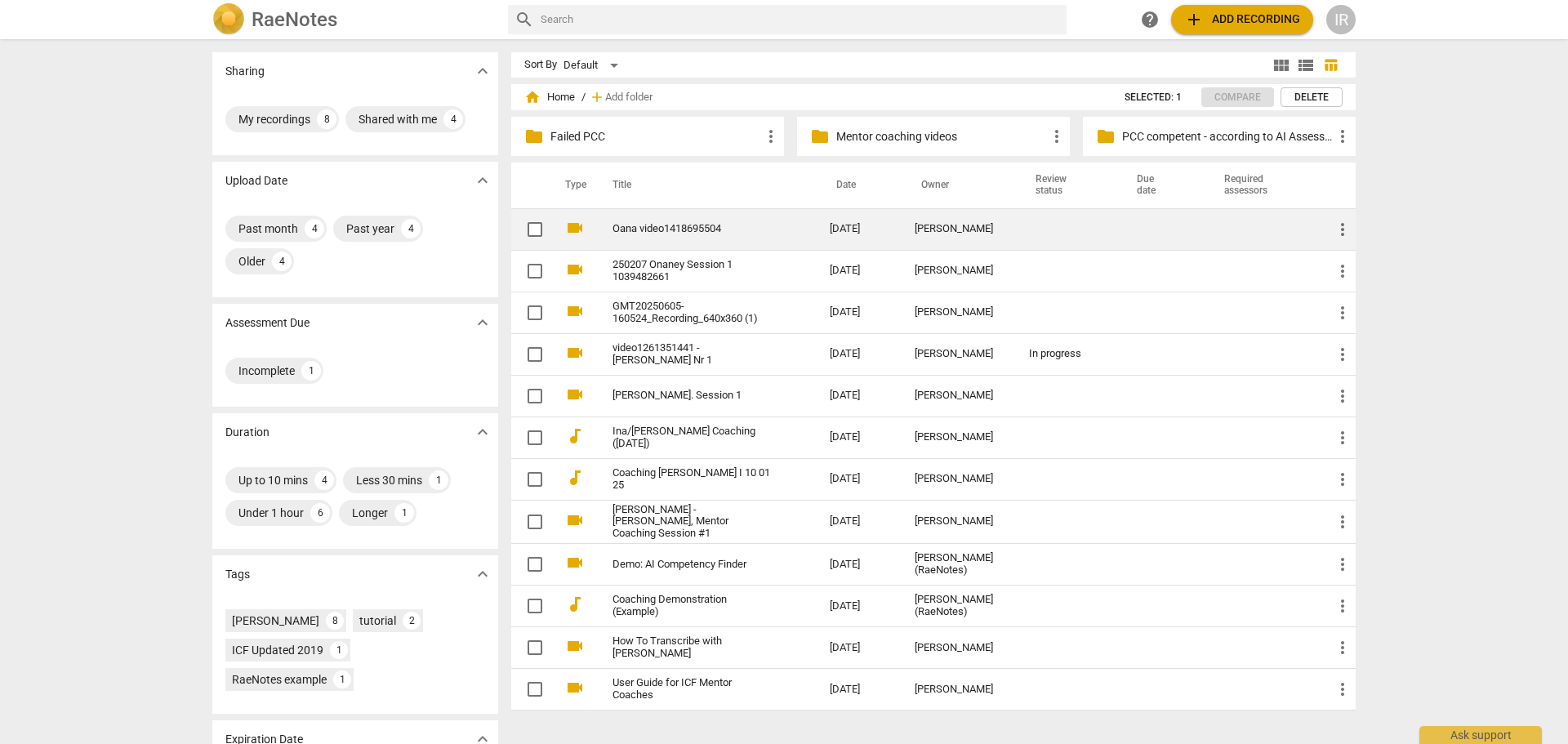
click at [666, 230] on link "Oana video1418695504" at bounding box center [691, 229] width 158 height 13
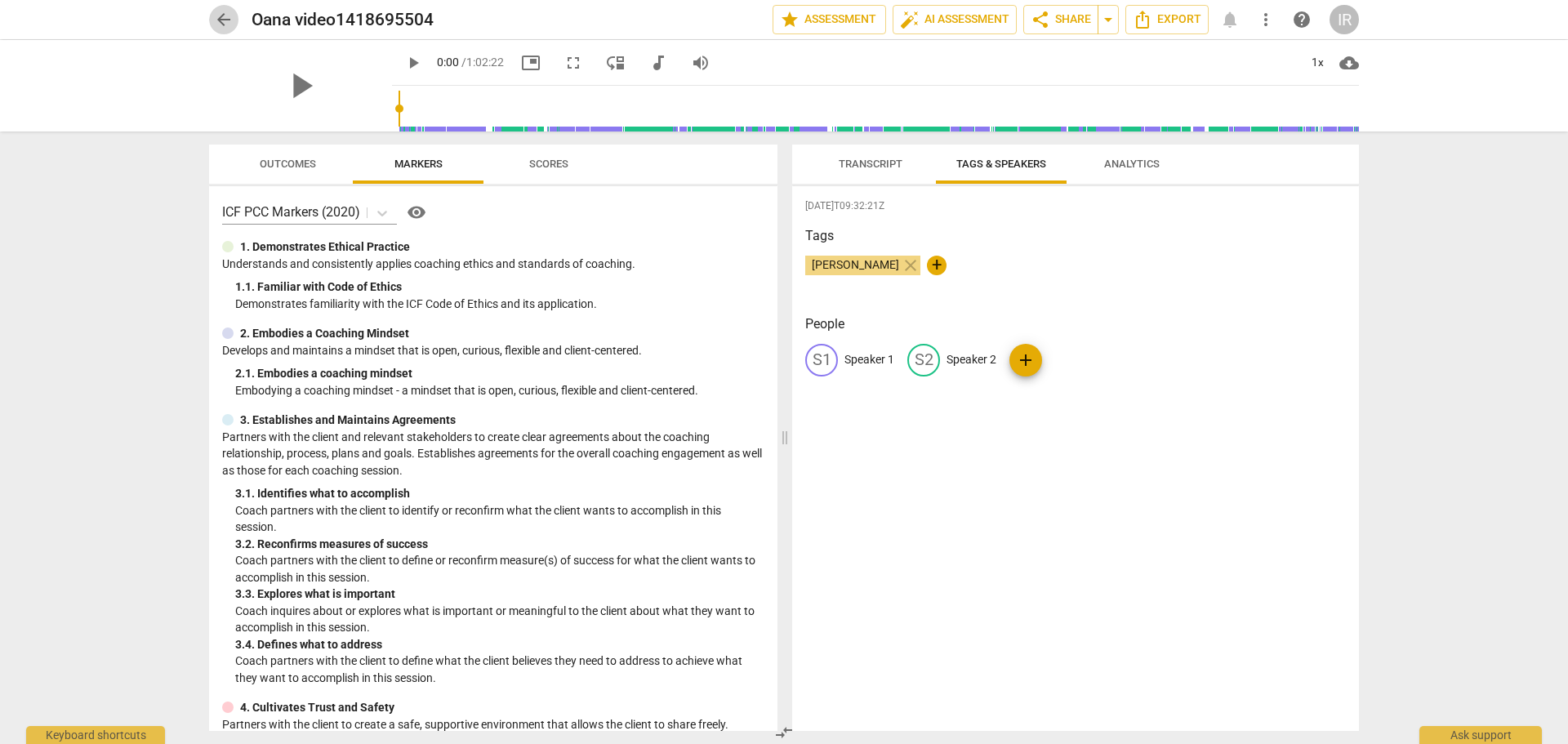
click at [220, 21] on span "arrow_back" at bounding box center [223, 19] width 19 height 19
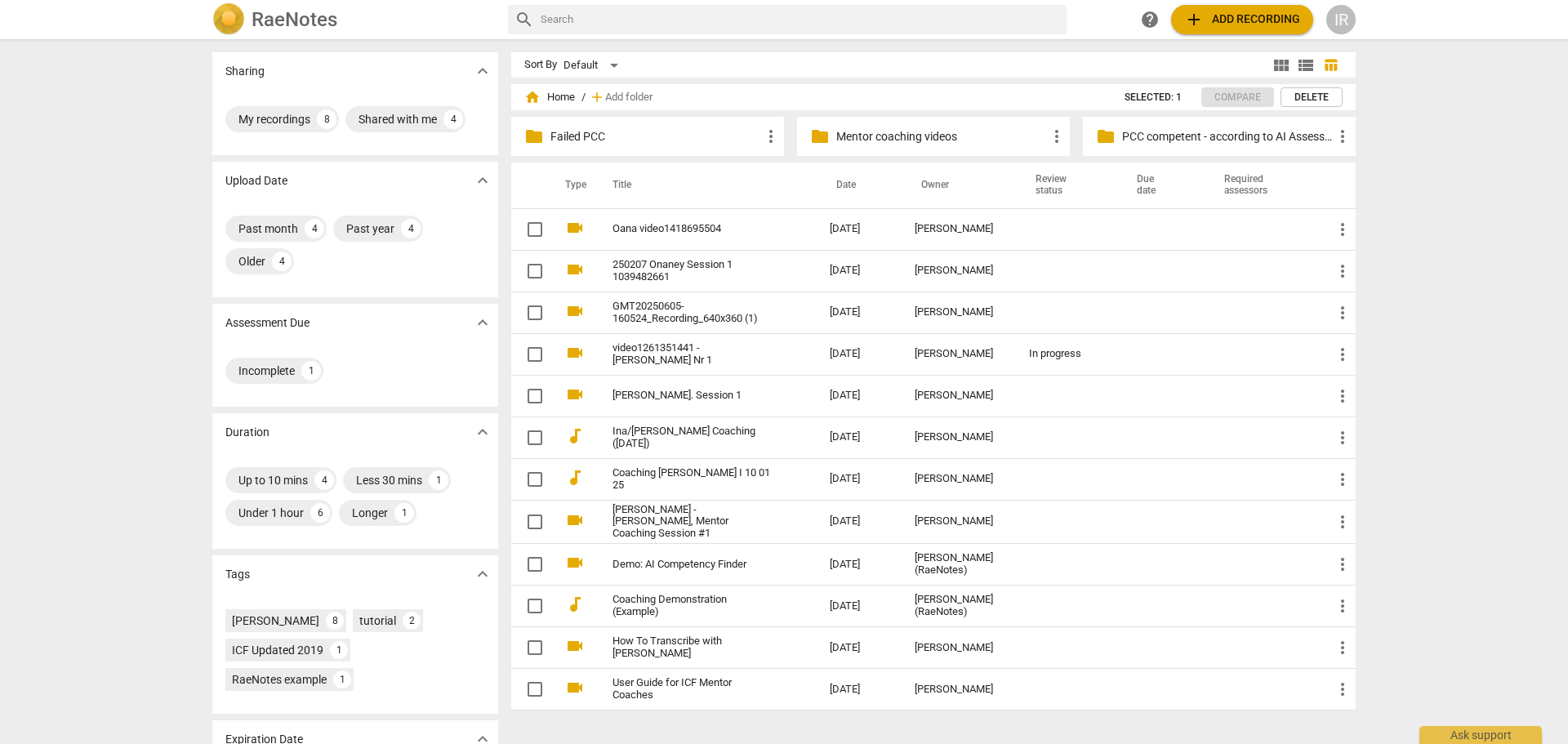
click at [1195, 132] on p "PCC competent - according to AI Assessment" at bounding box center [1227, 136] width 210 height 17
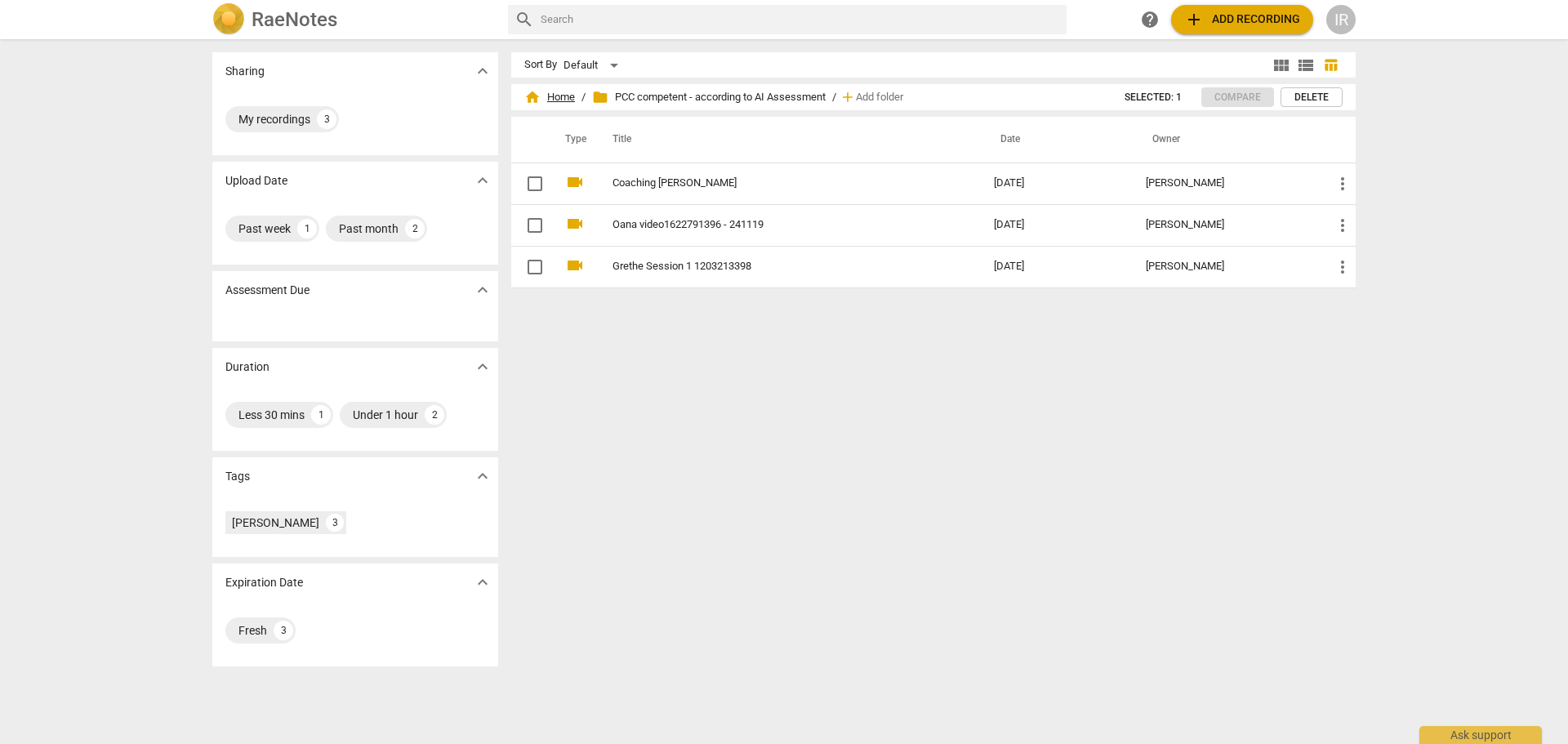
click at [551, 94] on span "home Home" at bounding box center [549, 97] width 50 height 16
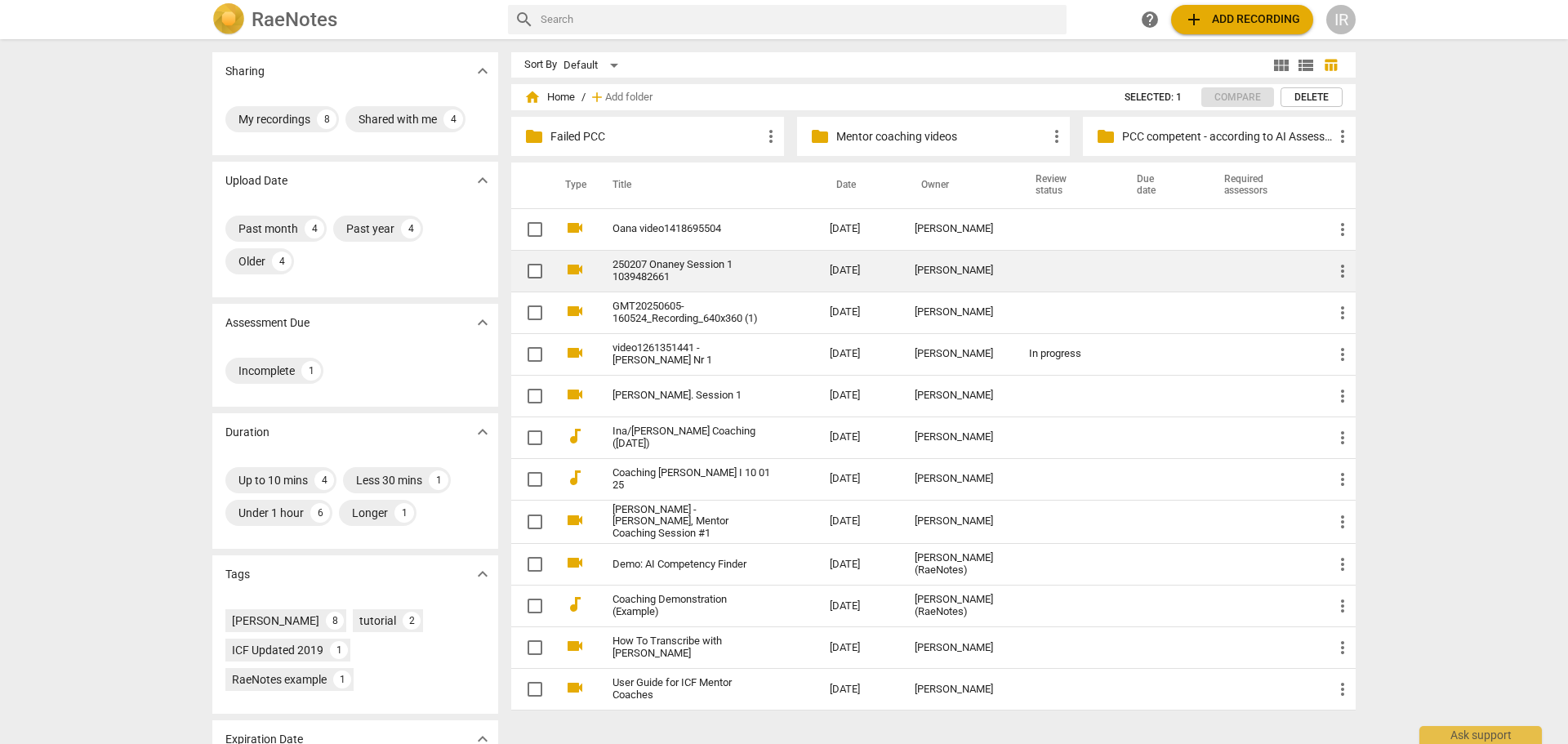
click at [675, 266] on link "250207 Onaney Session 1 1039482661" at bounding box center [691, 271] width 158 height 24
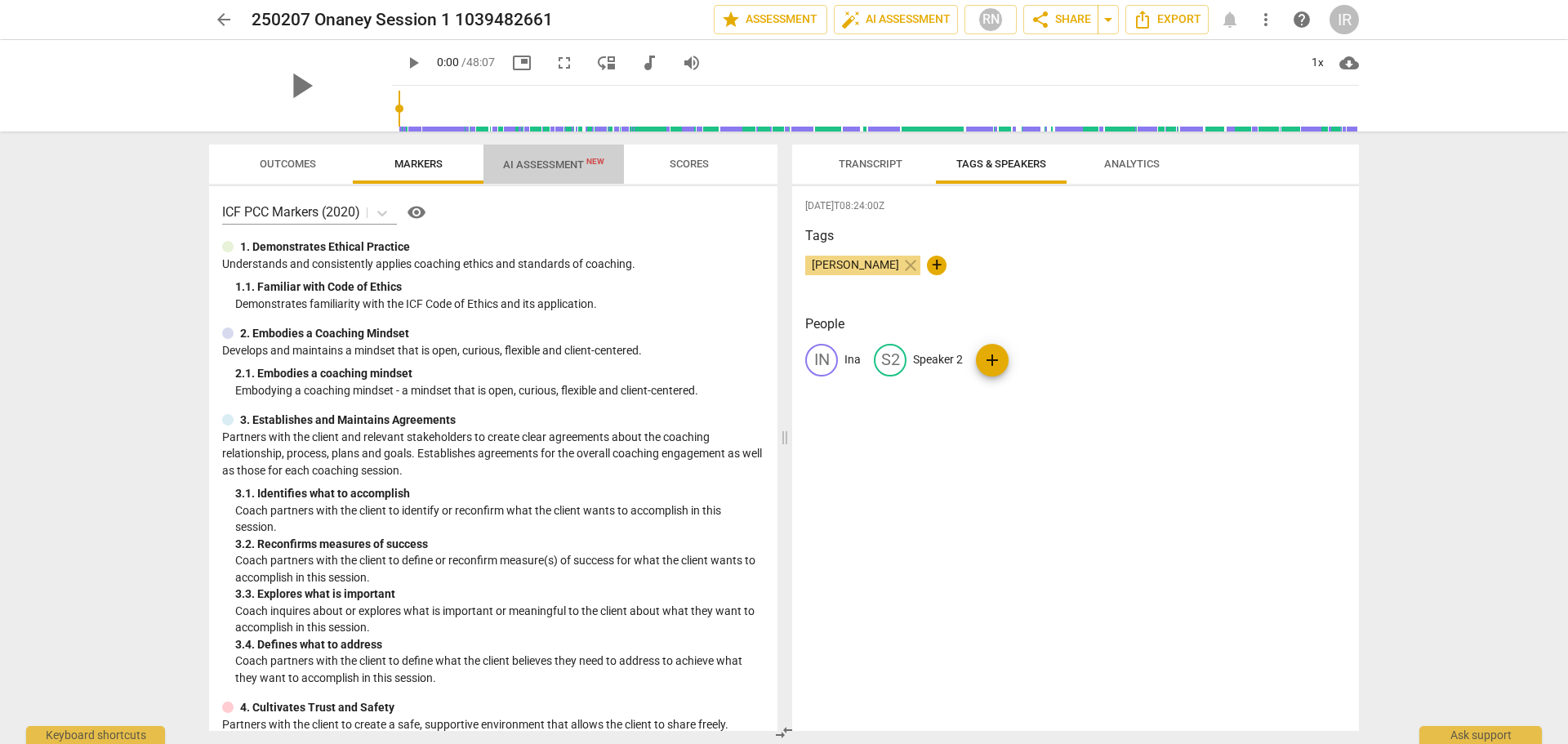
click at [546, 159] on span "AI Assessment New" at bounding box center [554, 164] width 101 height 13
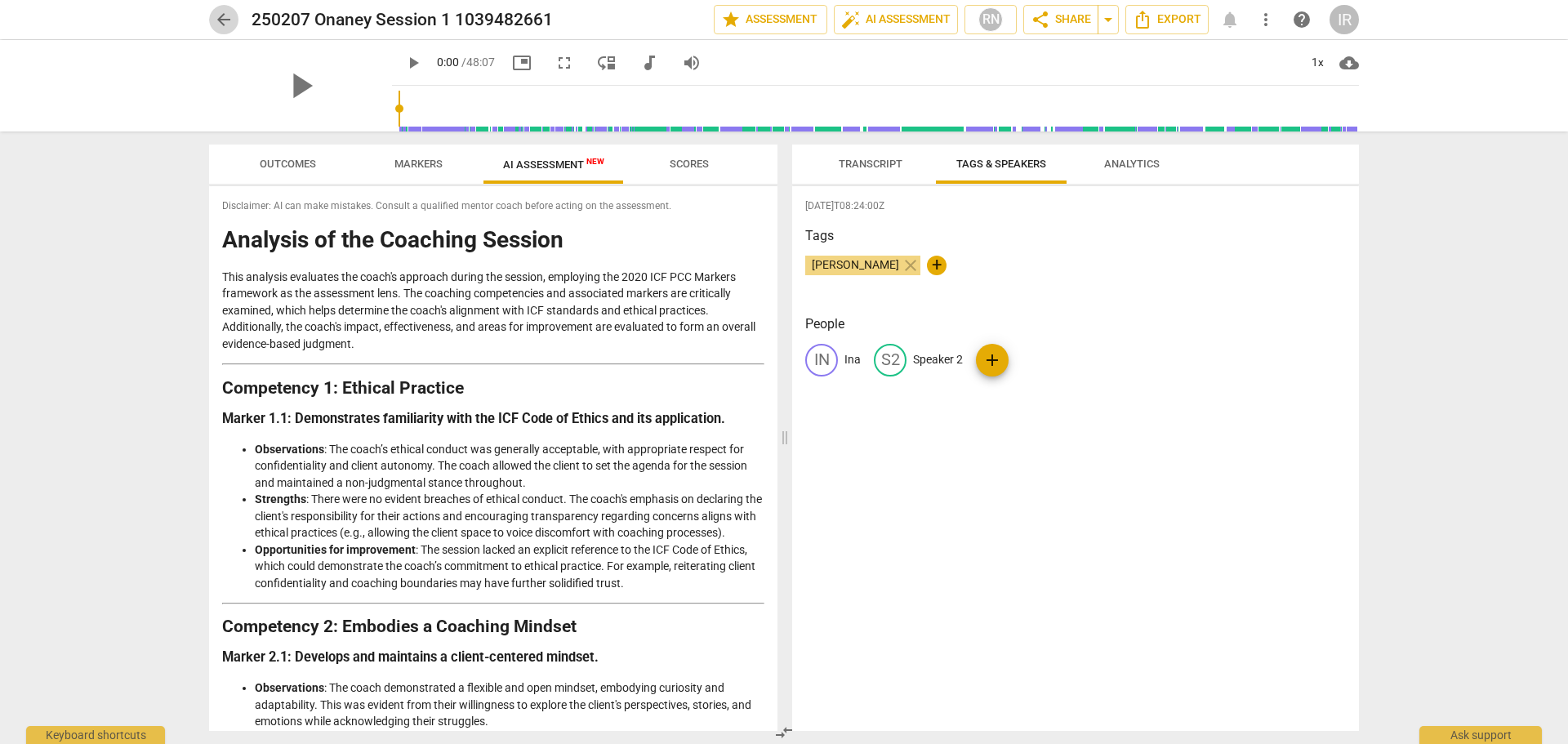
click at [220, 15] on span "arrow_back" at bounding box center [223, 19] width 19 height 19
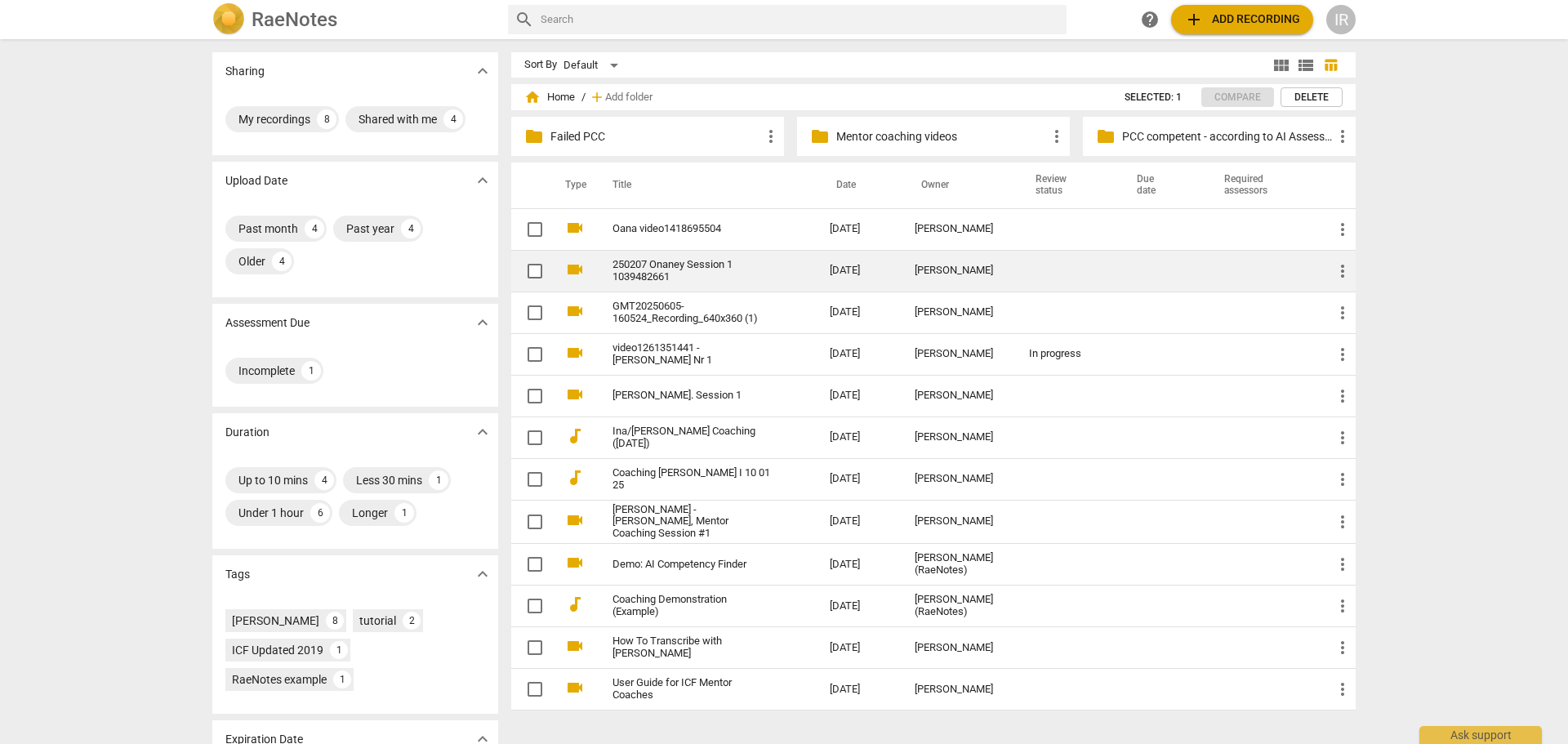
click at [1341, 272] on span "more_vert" at bounding box center [1342, 271] width 19 height 19
click at [1341, 272] on li "Move" at bounding box center [1361, 271] width 62 height 40
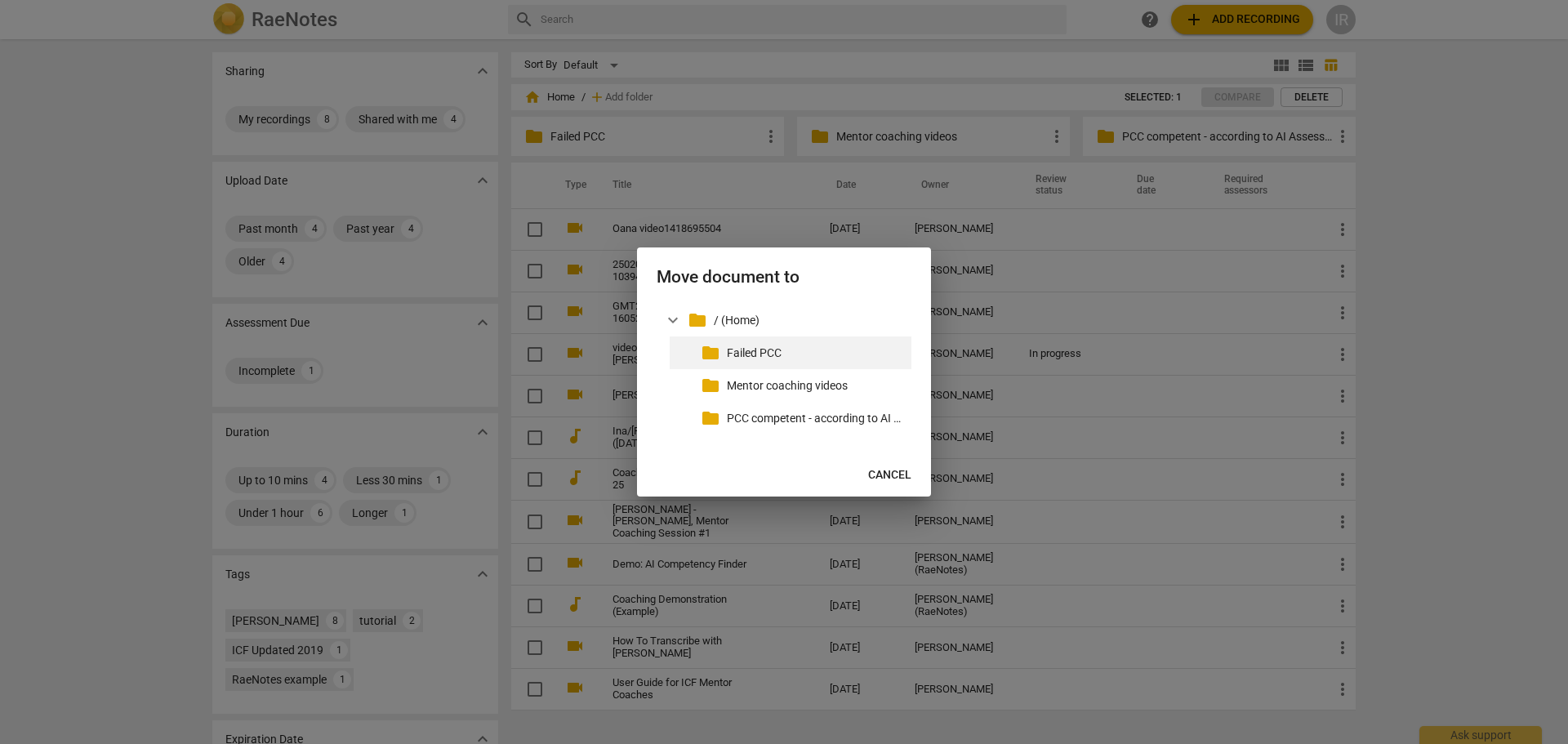
click at [707, 354] on span "folder" at bounding box center [710, 353] width 19 height 19
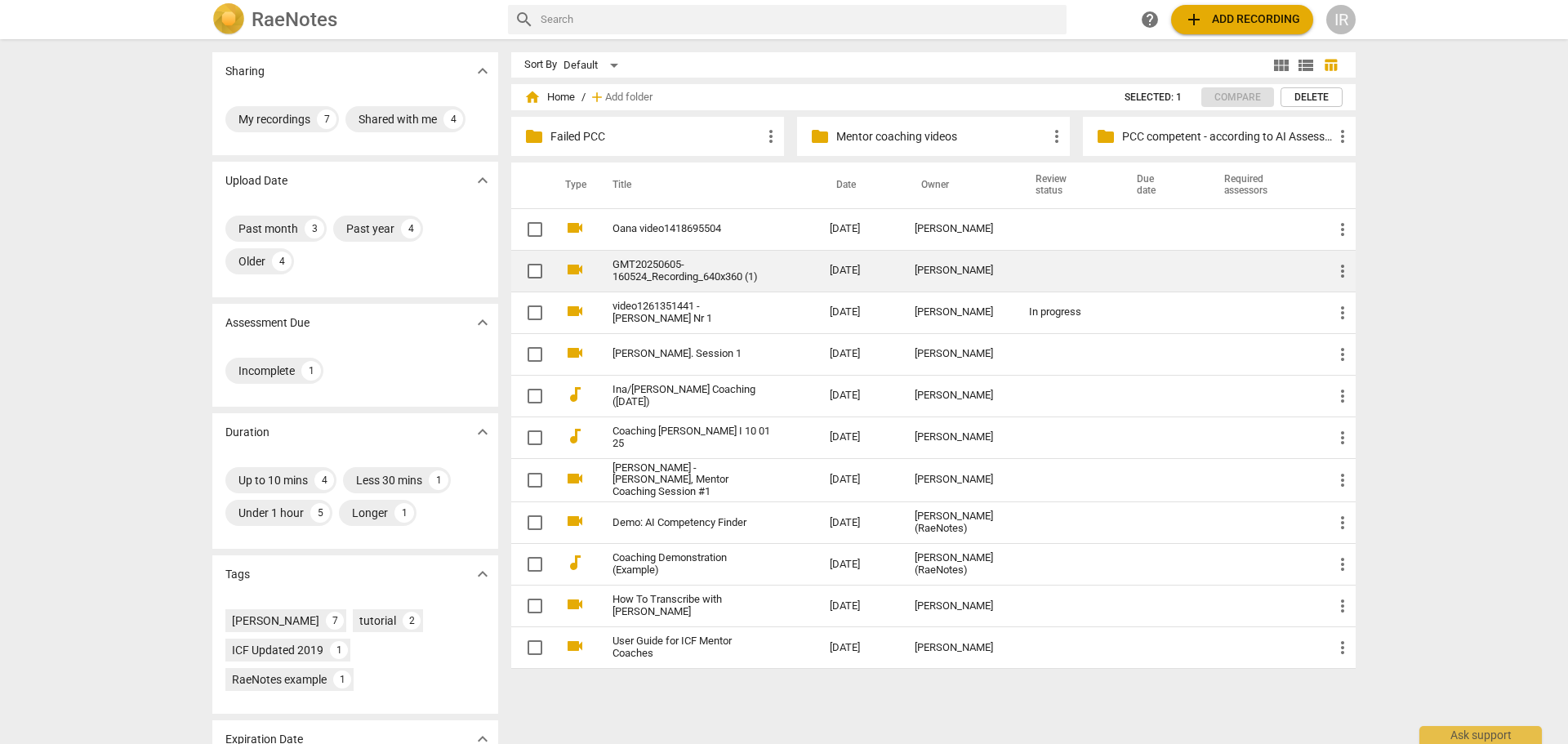
click at [659, 263] on link "GMT20250605-160524_Recording_640x360 (1)" at bounding box center [691, 271] width 158 height 24
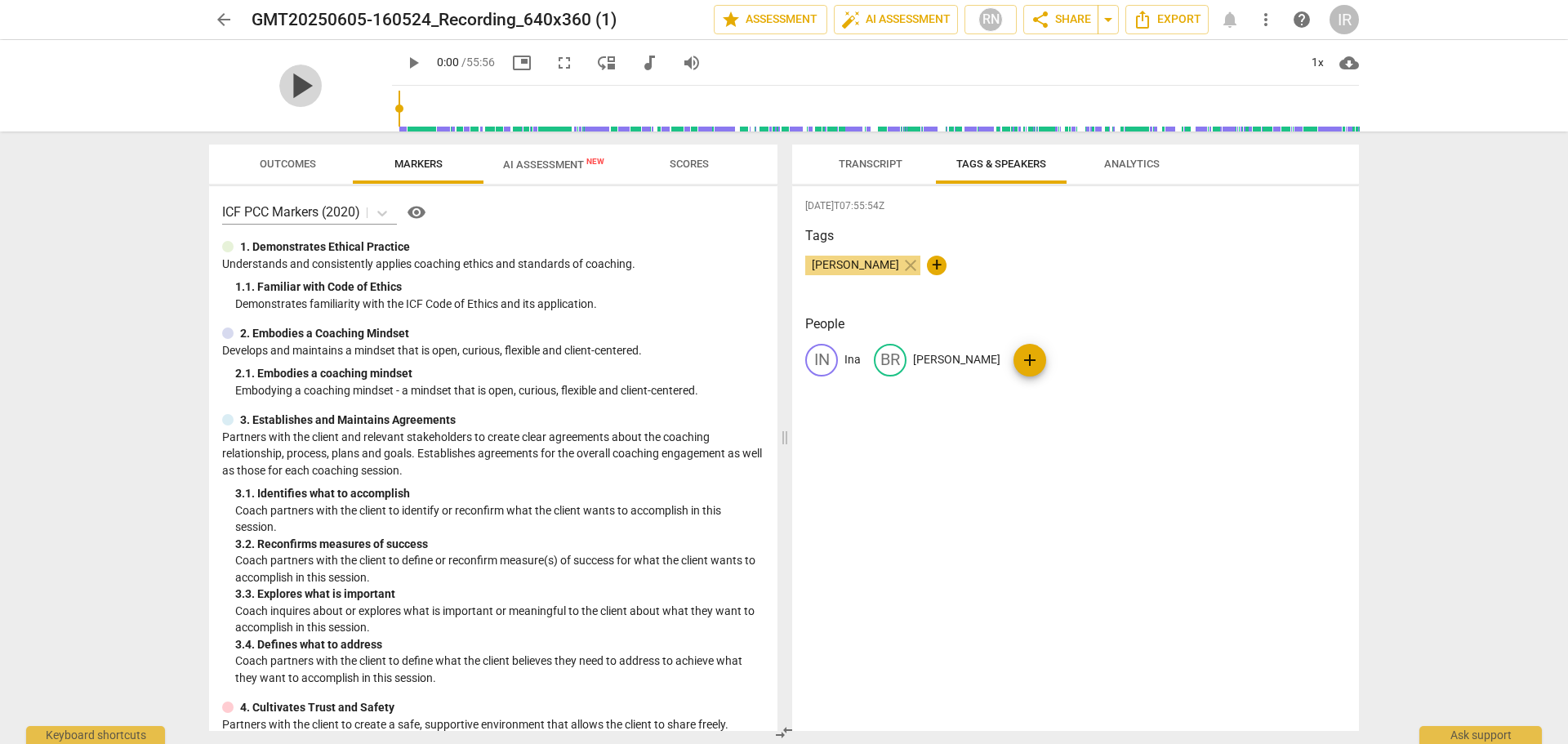
click at [294, 79] on span "play_arrow" at bounding box center [300, 86] width 42 height 42
click at [294, 79] on span "pause" at bounding box center [300, 86] width 42 height 42
type input "6"
drag, startPoint x: 254, startPoint y: 17, endPoint x: 362, endPoint y: 17, distance: 108.0
click at [362, 17] on h2 "GMT20250605-160524_Recording_640x360 (1)" at bounding box center [434, 20] width 365 height 20
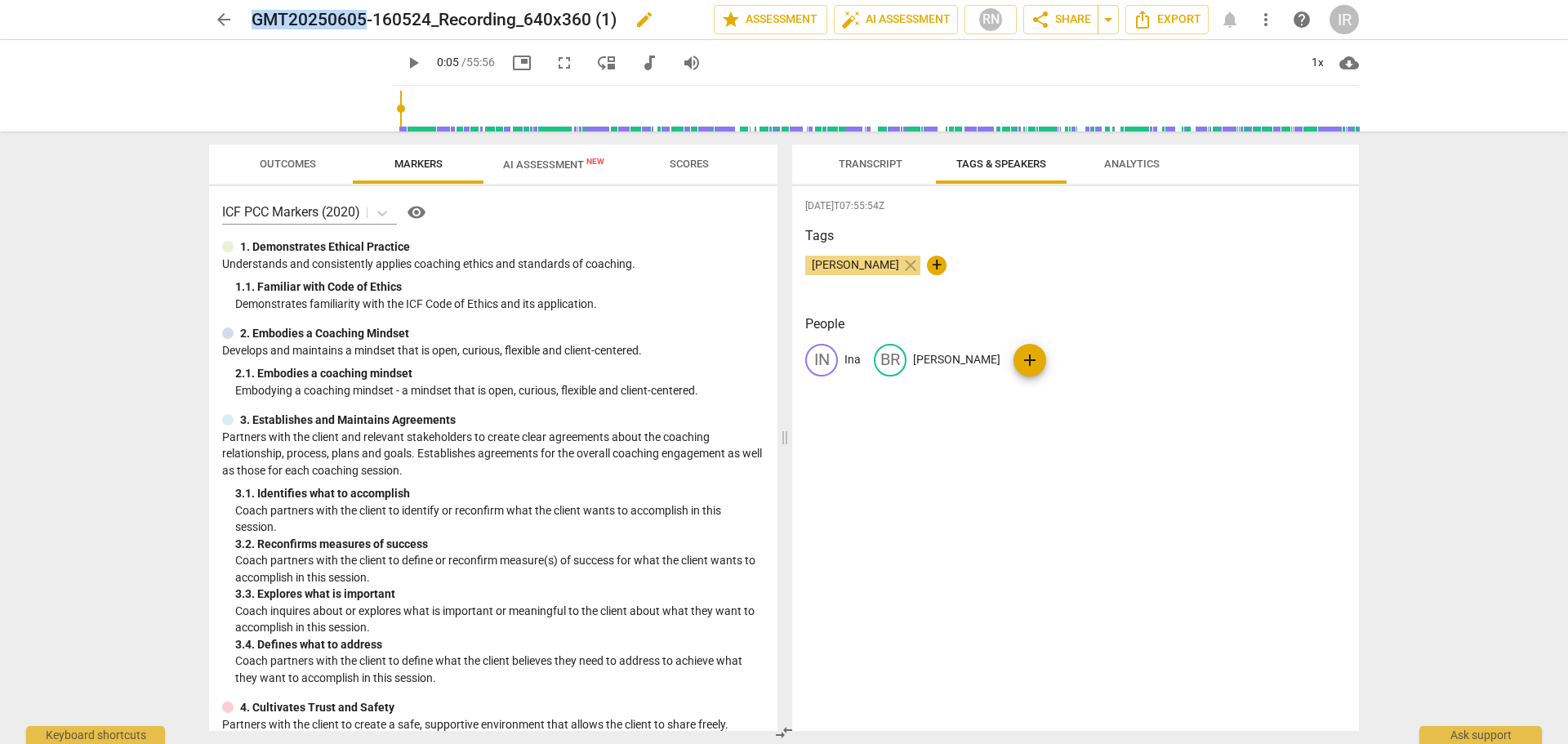
click at [651, 15] on span "edit" at bounding box center [644, 19] width 19 height 19
drag, startPoint x: 254, startPoint y: 18, endPoint x: 363, endPoint y: 20, distance: 109.0
click at [363, 20] on input "GMT20250605-160524_Recording_640x360 (1)" at bounding box center [447, 19] width 390 height 31
type input "Brittany-160524_Recording_640x360 (1)"
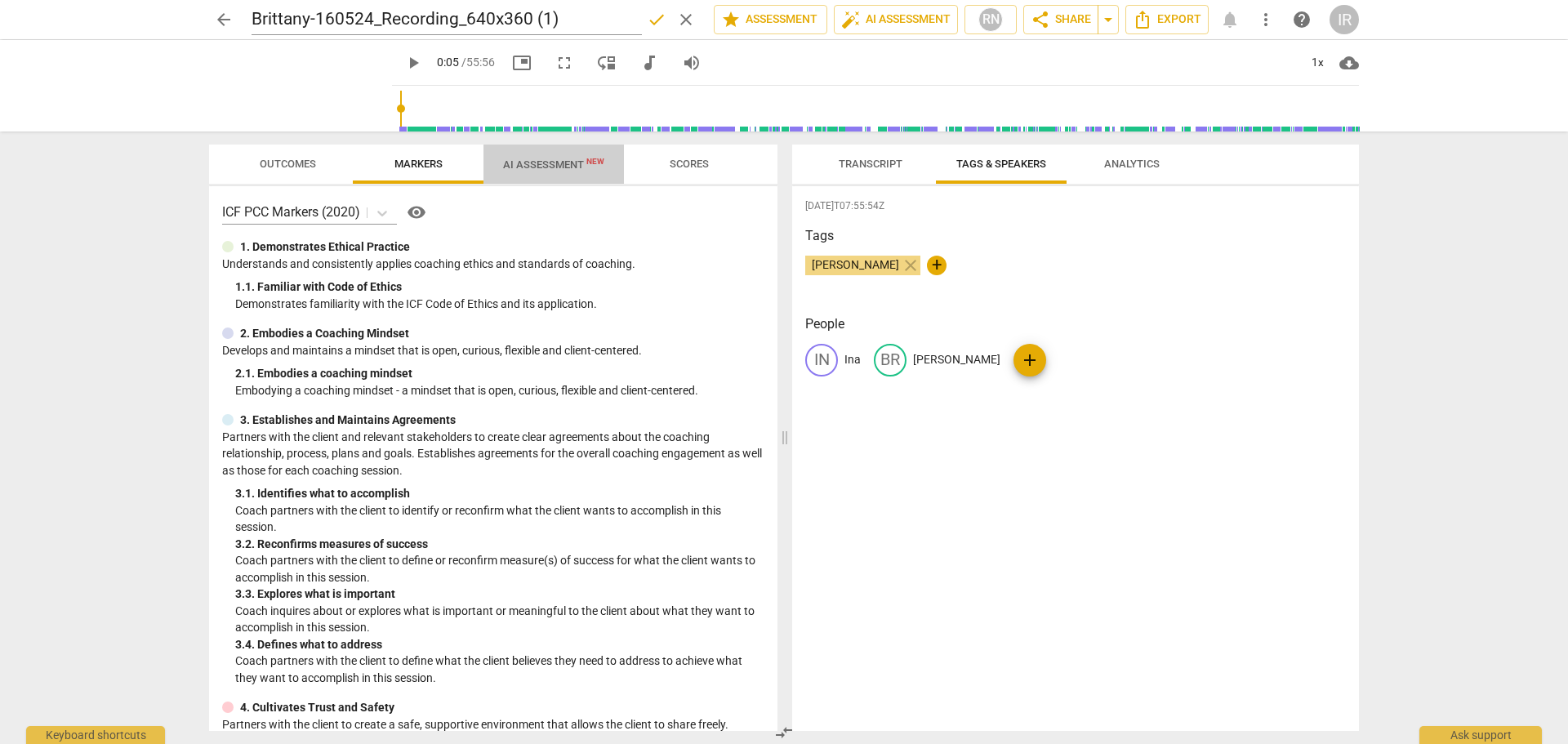
click at [531, 165] on span "AI Assessment New" at bounding box center [554, 164] width 101 height 13
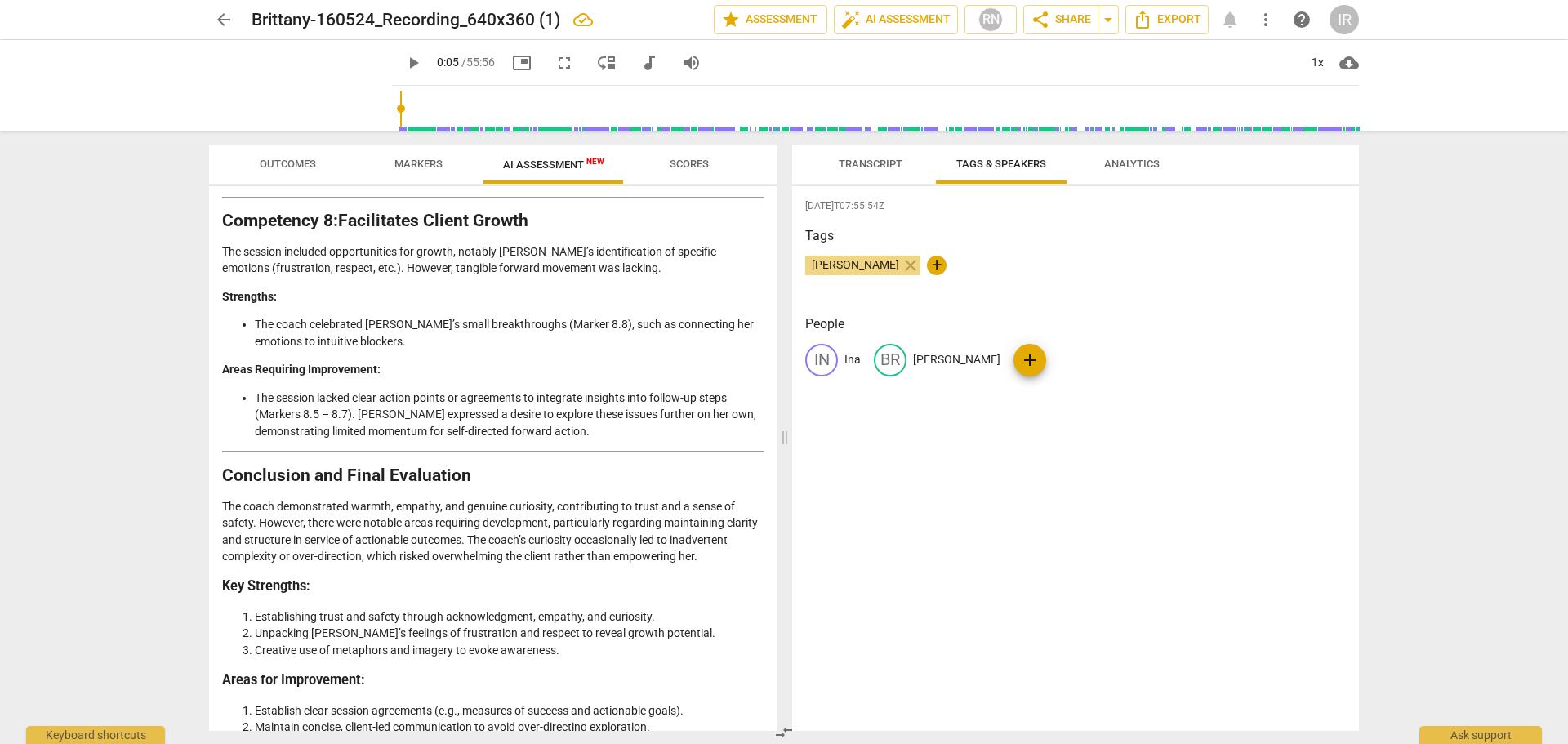
scroll to position [2674, 0]
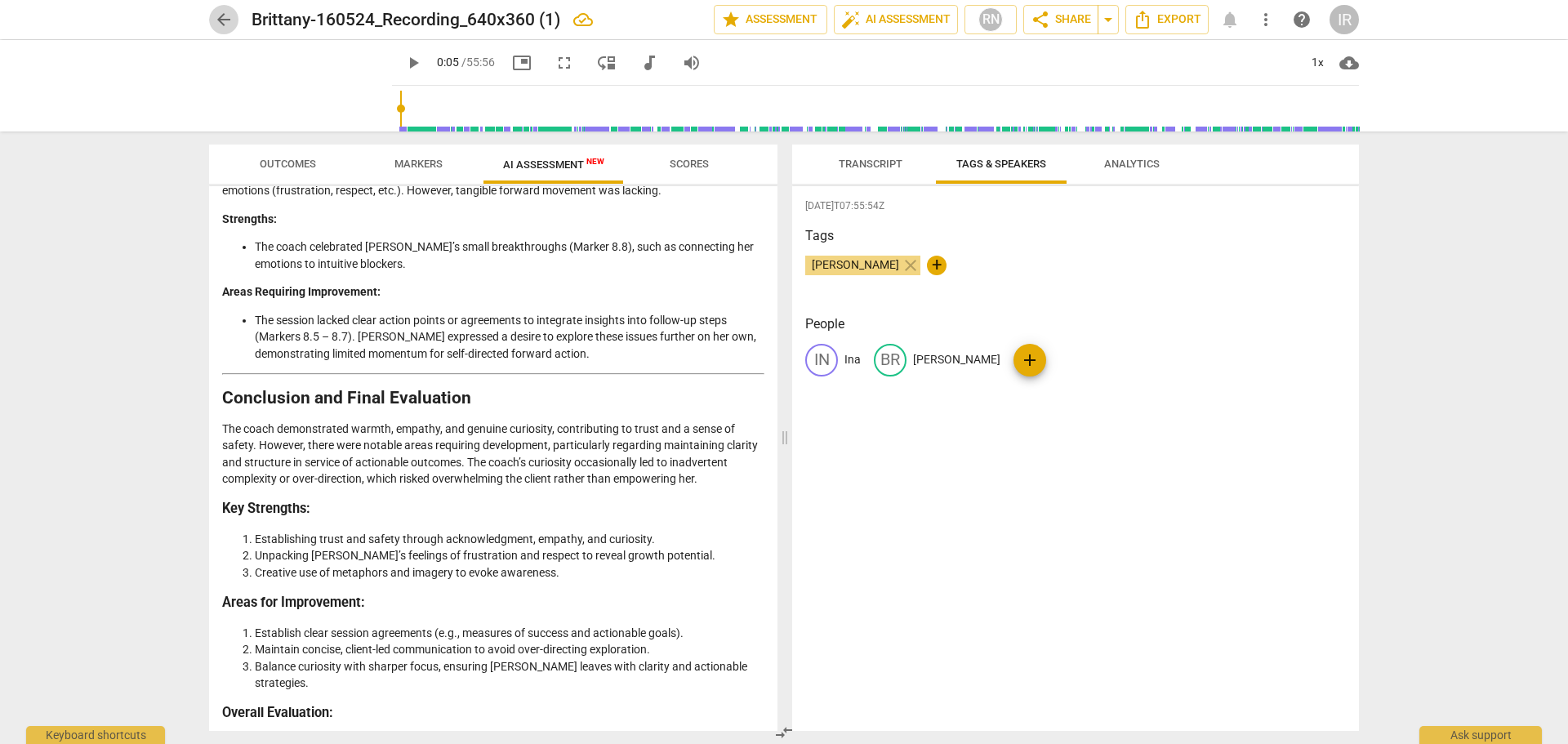
click at [221, 14] on span "arrow_back" at bounding box center [223, 19] width 19 height 19
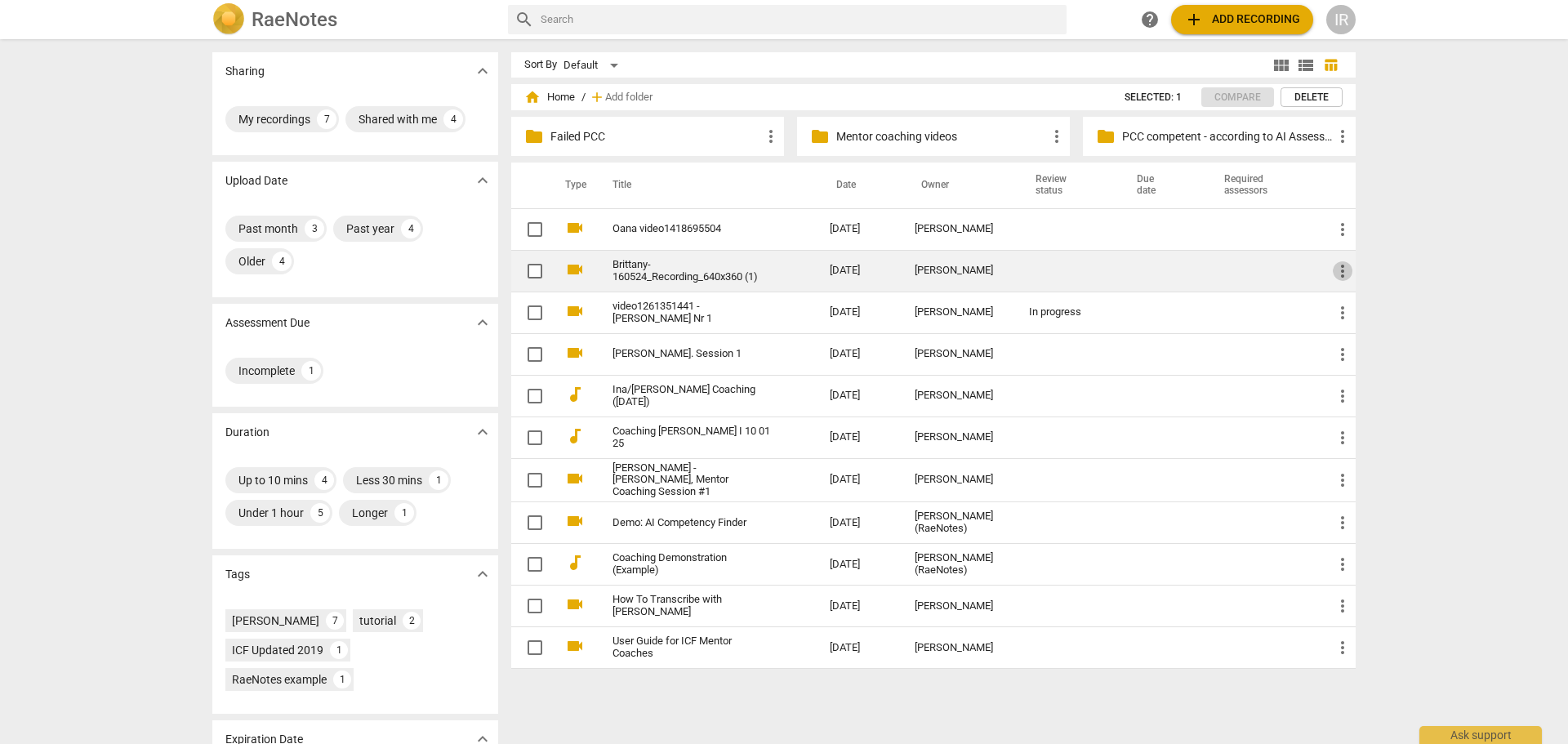
click at [1338, 270] on span "more_vert" at bounding box center [1342, 271] width 19 height 19
click at [1338, 270] on li "Move" at bounding box center [1361, 271] width 62 height 40
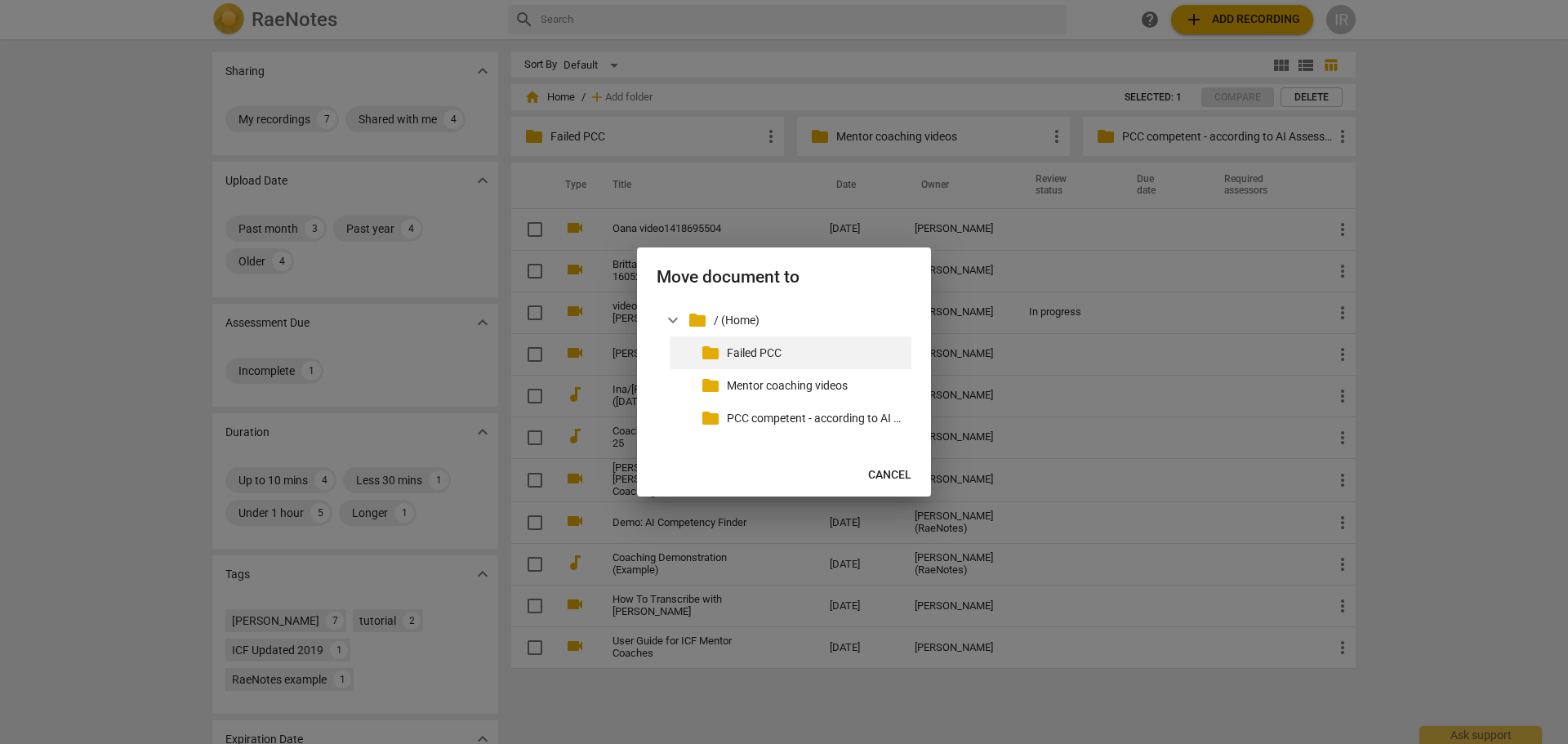
click at [744, 355] on p "Failed PCC" at bounding box center [816, 353] width 178 height 17
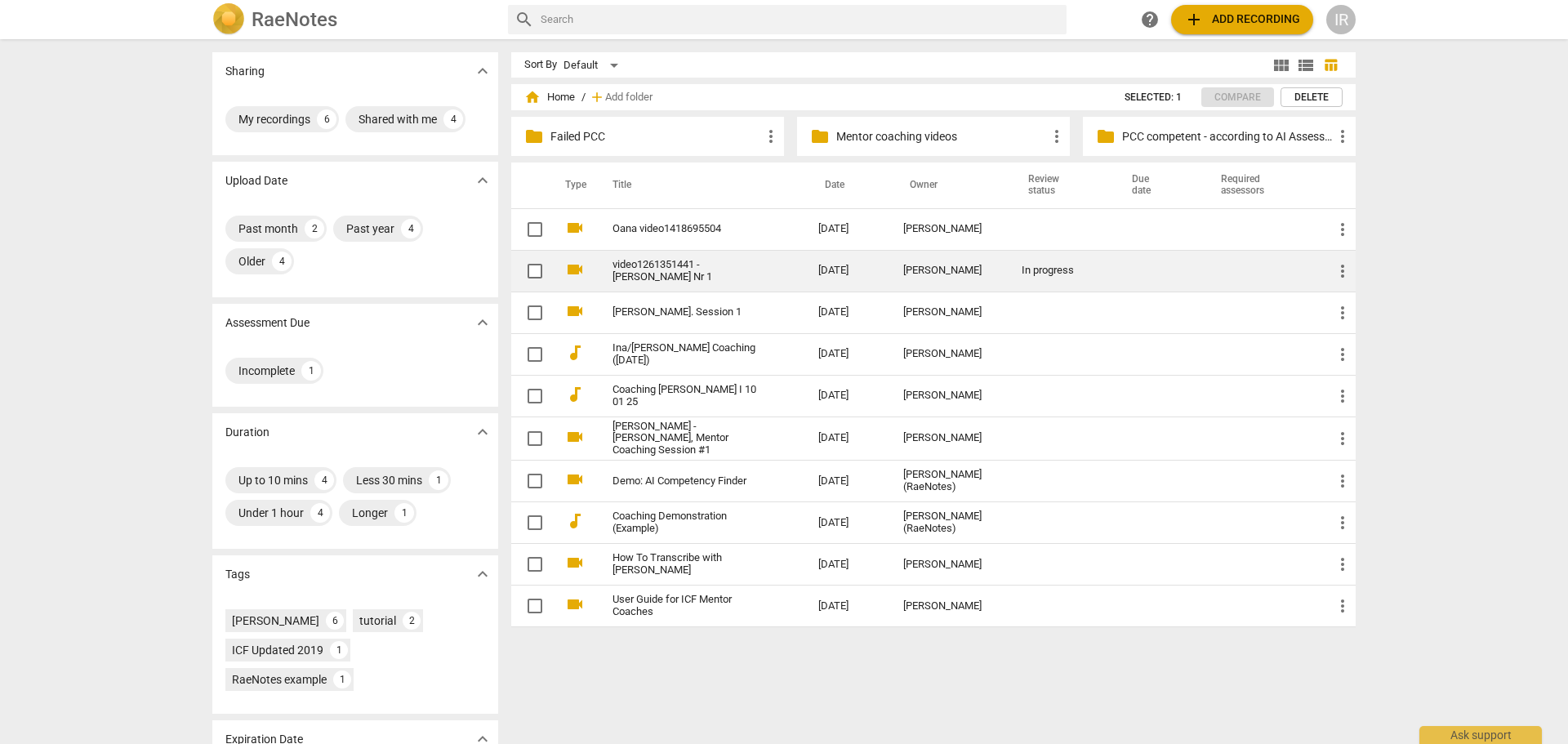
click at [633, 265] on link "video1261351441 - [PERSON_NAME] Nr 1" at bounding box center [686, 271] width 147 height 24
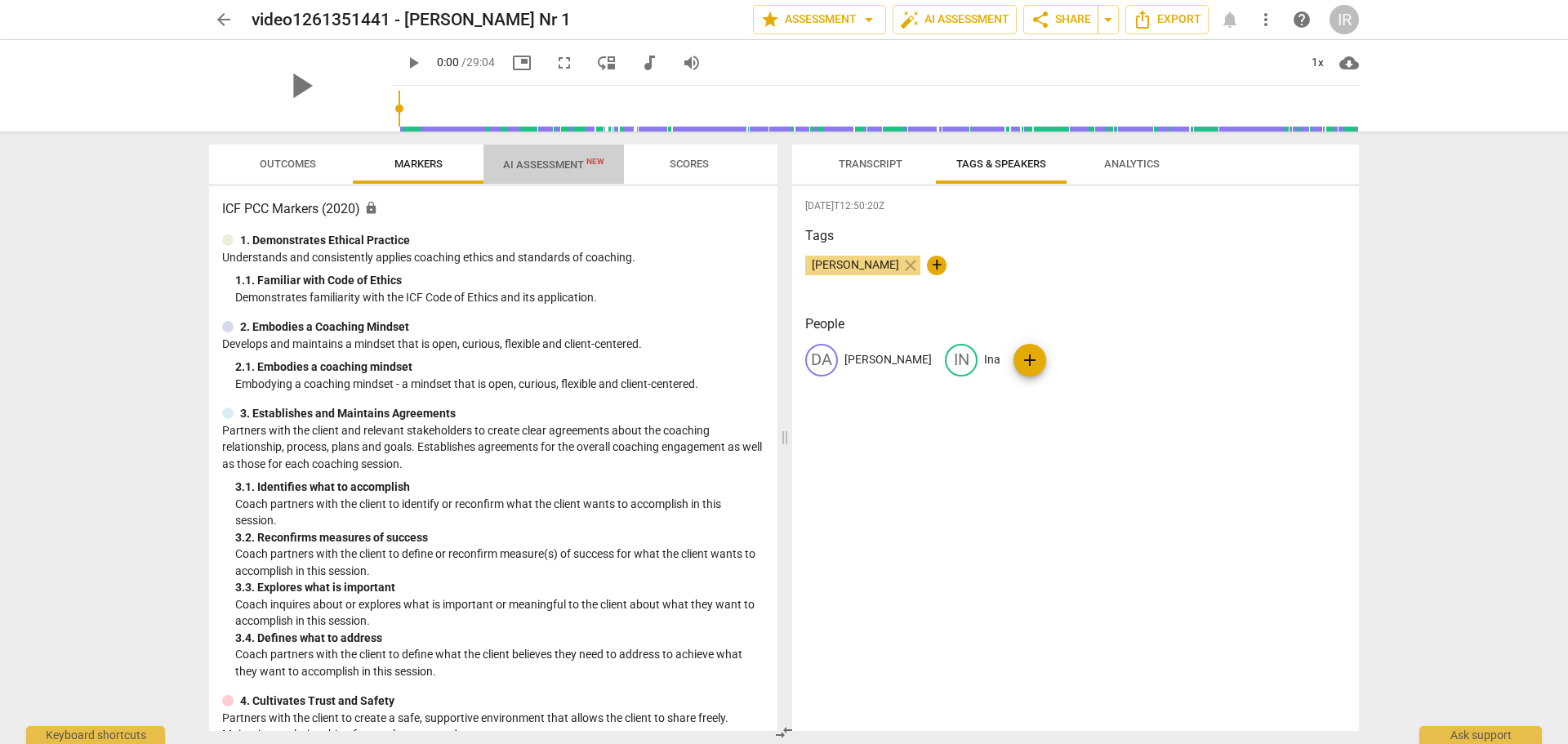
click at [560, 161] on span "AI Assessment New" at bounding box center [554, 164] width 101 height 13
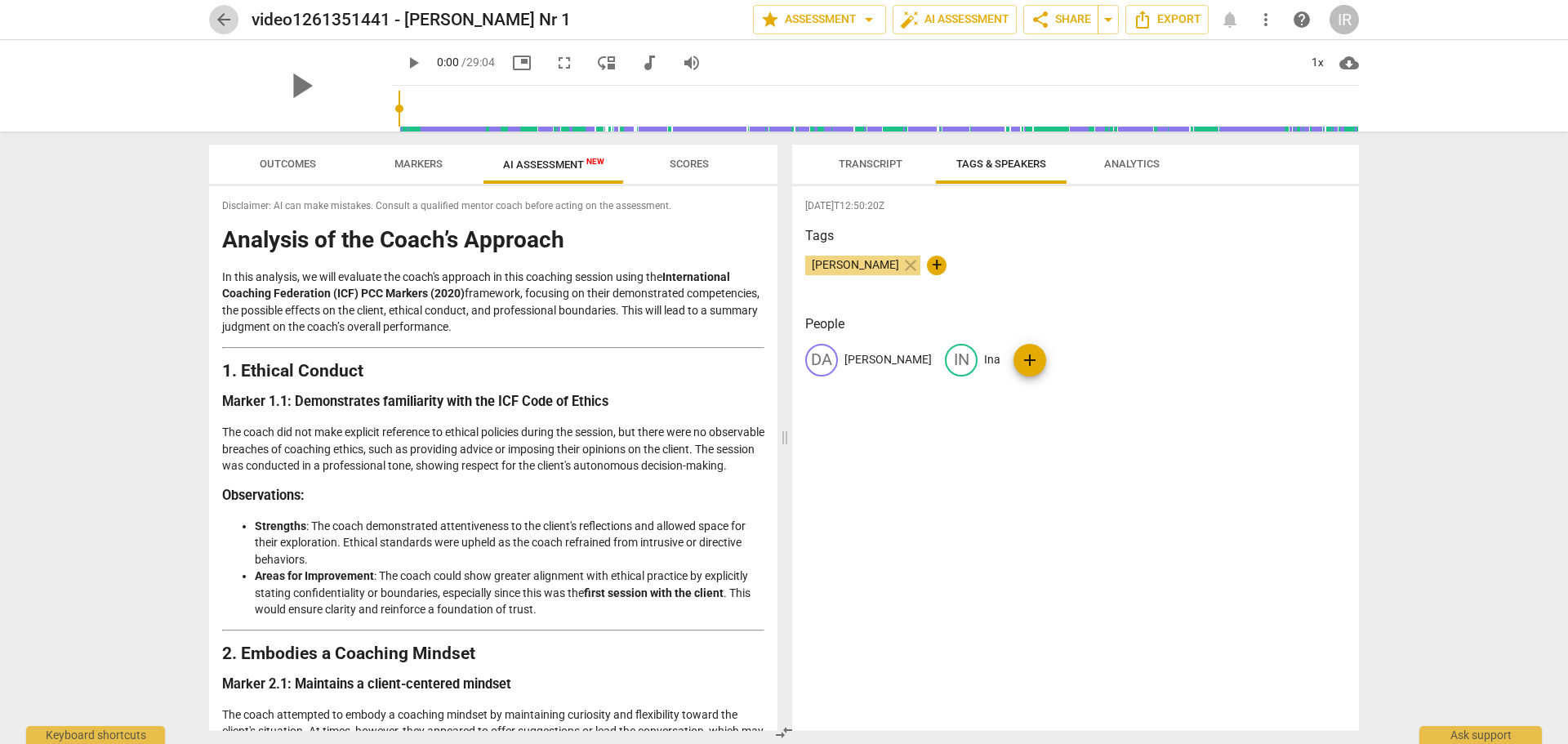
click at [218, 20] on span "arrow_back" at bounding box center [223, 19] width 19 height 19
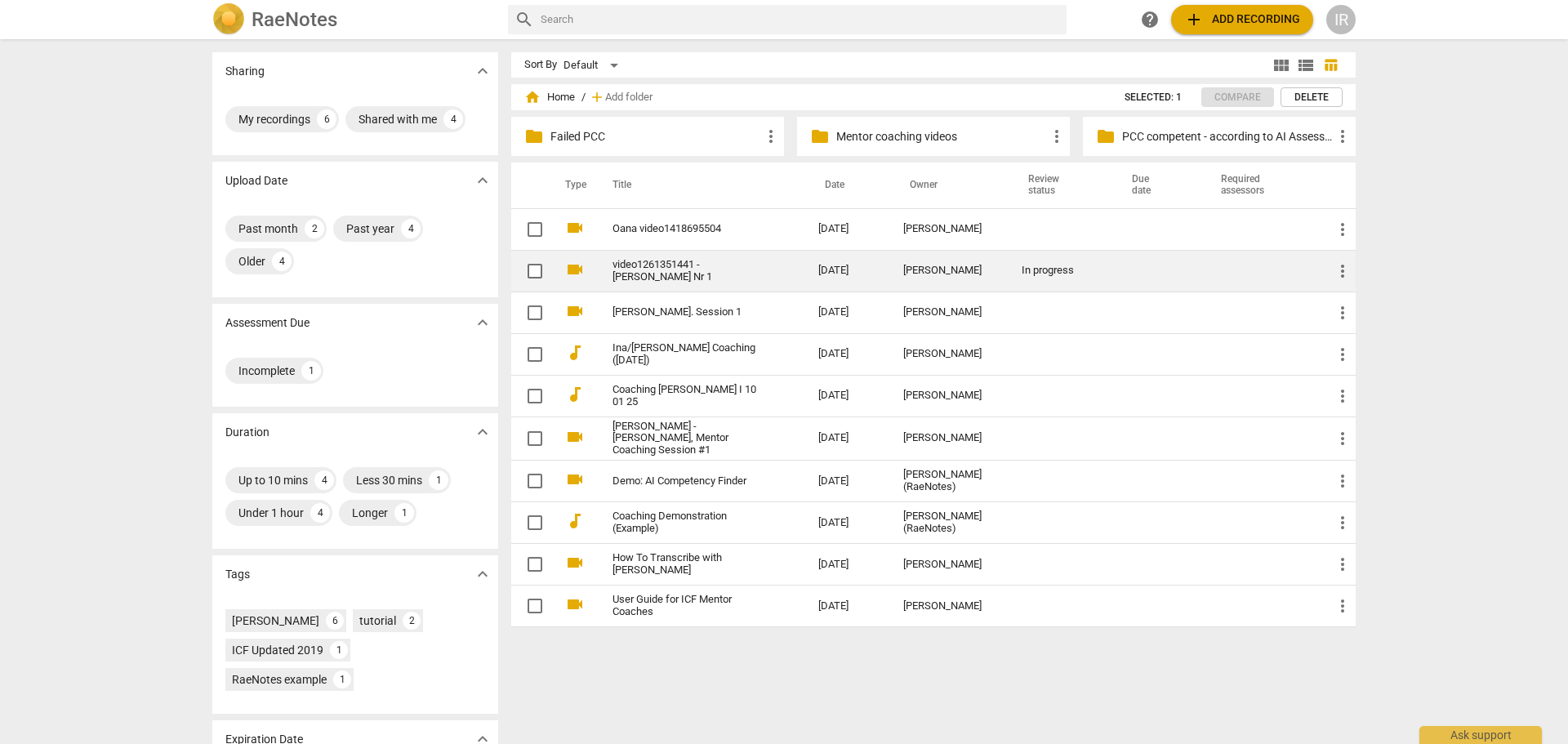
click at [712, 271] on link "video1261351441 - [PERSON_NAME] Nr 1" at bounding box center [686, 271] width 147 height 24
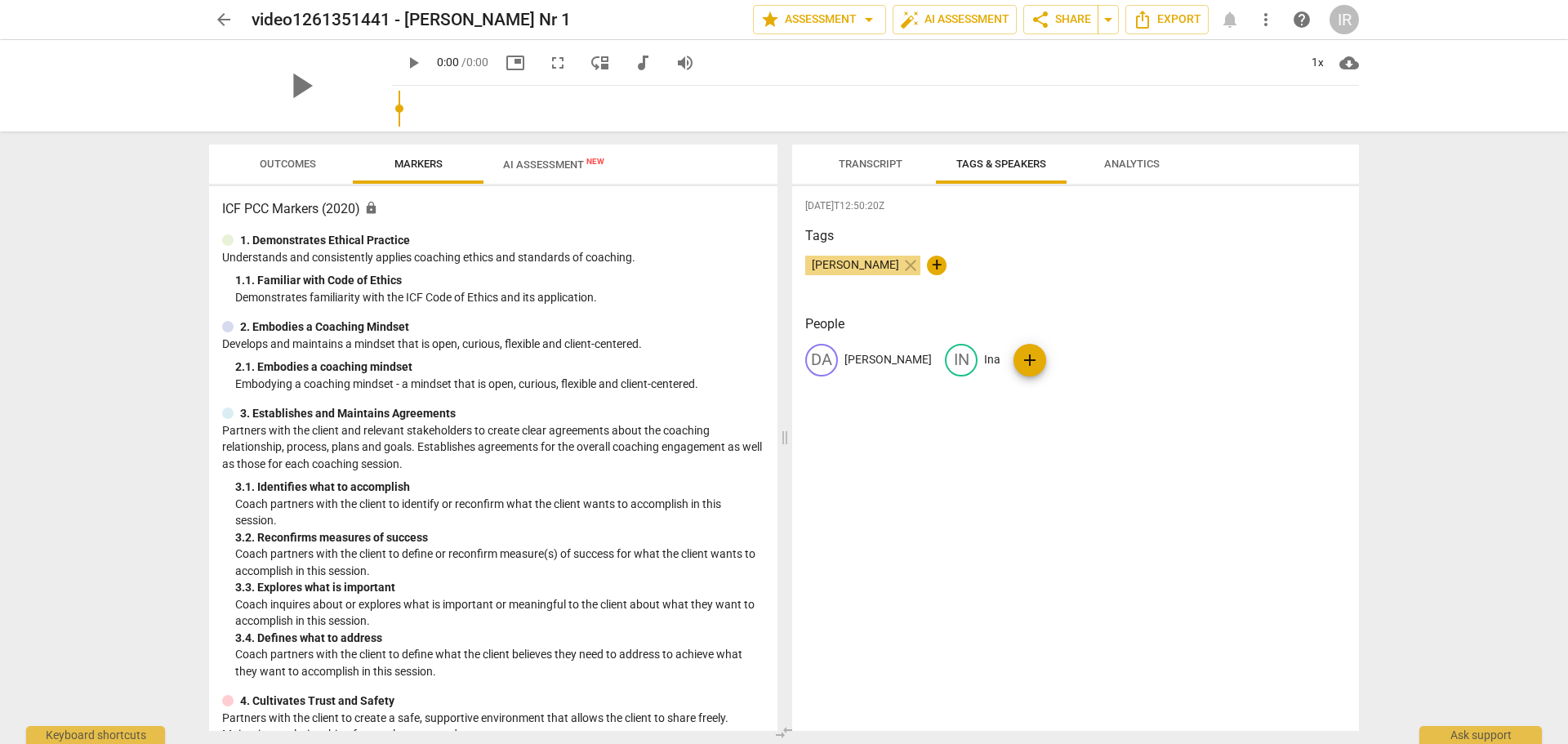
click at [217, 16] on span "arrow_back" at bounding box center [223, 19] width 19 height 19
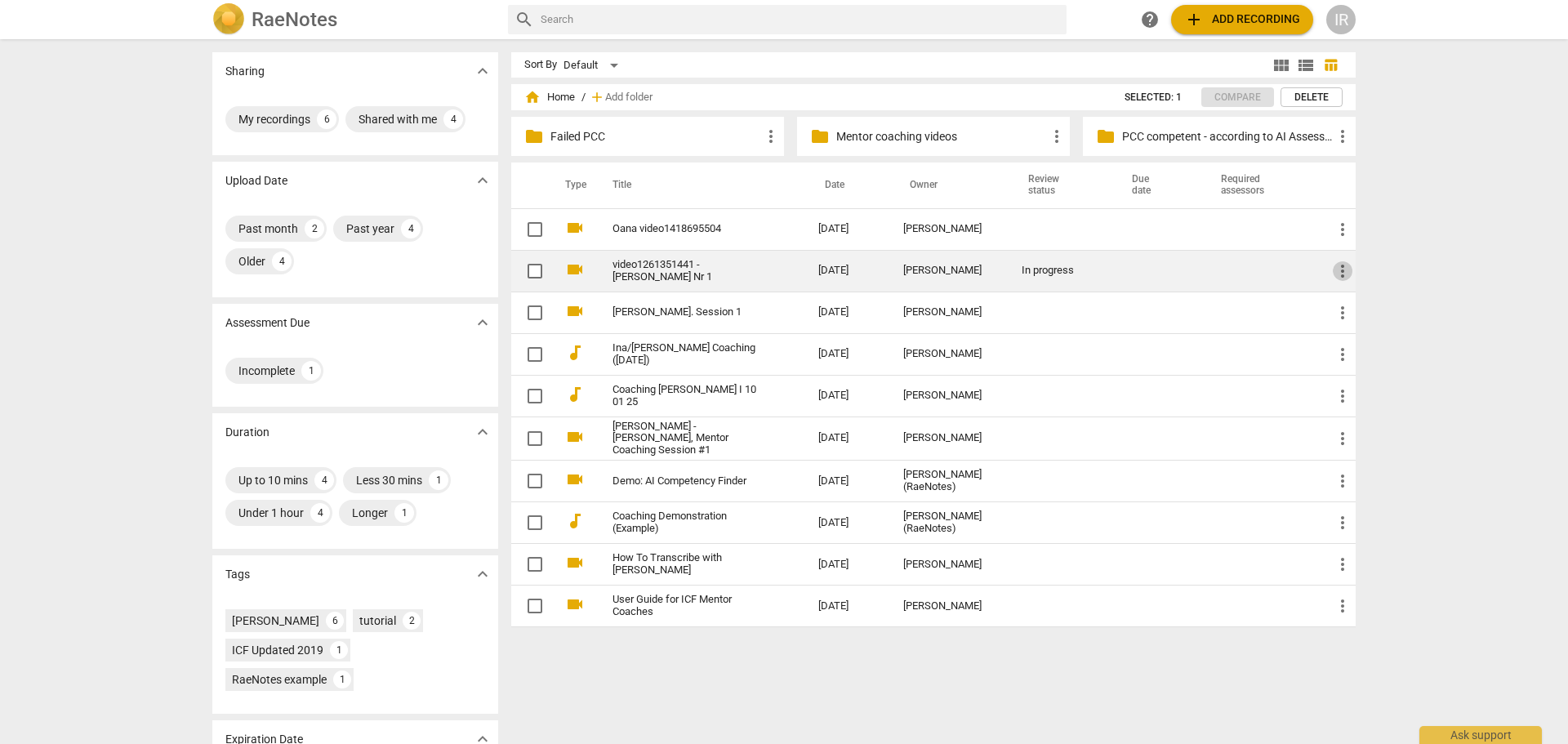
click at [1342, 268] on span "more_vert" at bounding box center [1342, 271] width 19 height 19
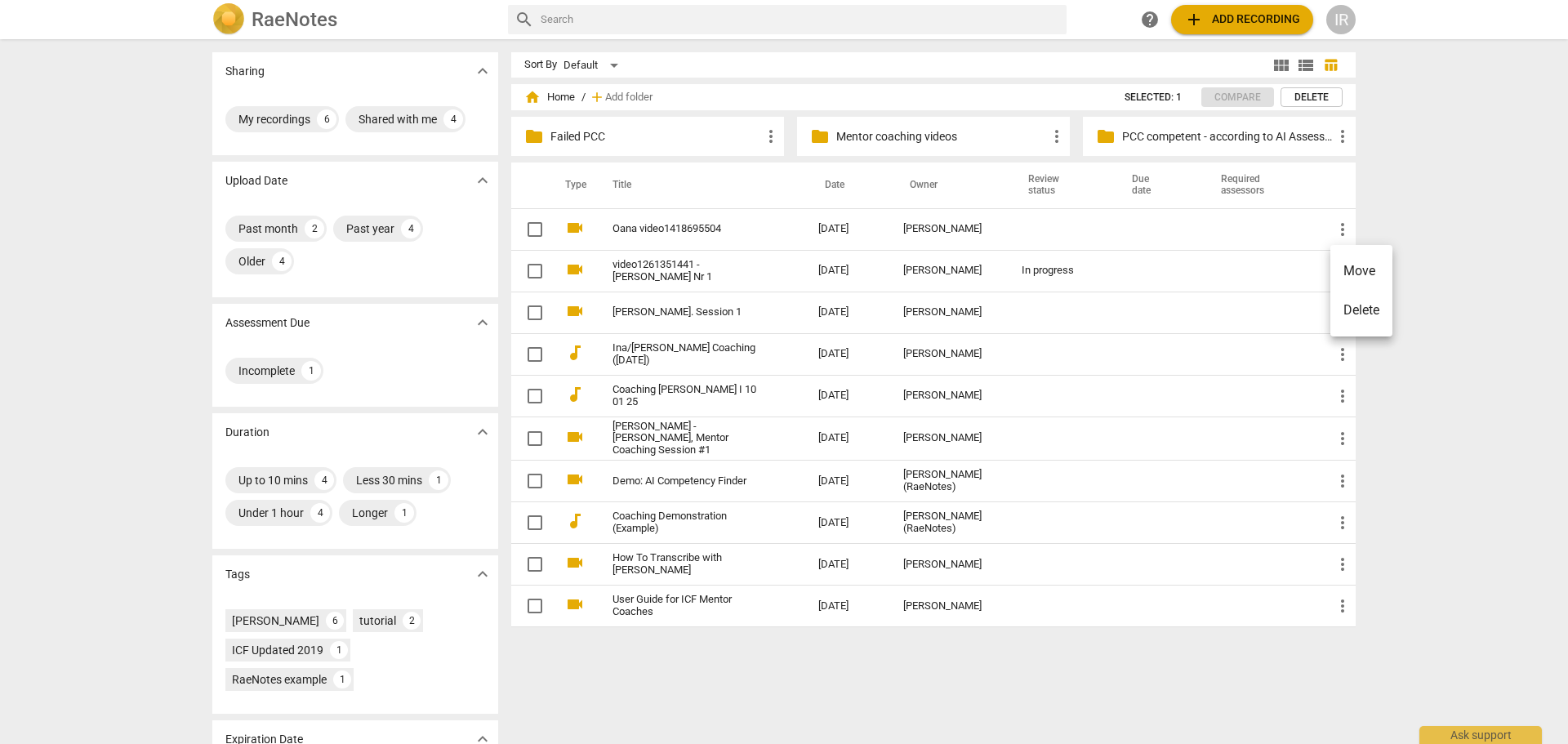
click at [1352, 262] on li "Move" at bounding box center [1361, 271] width 62 height 40
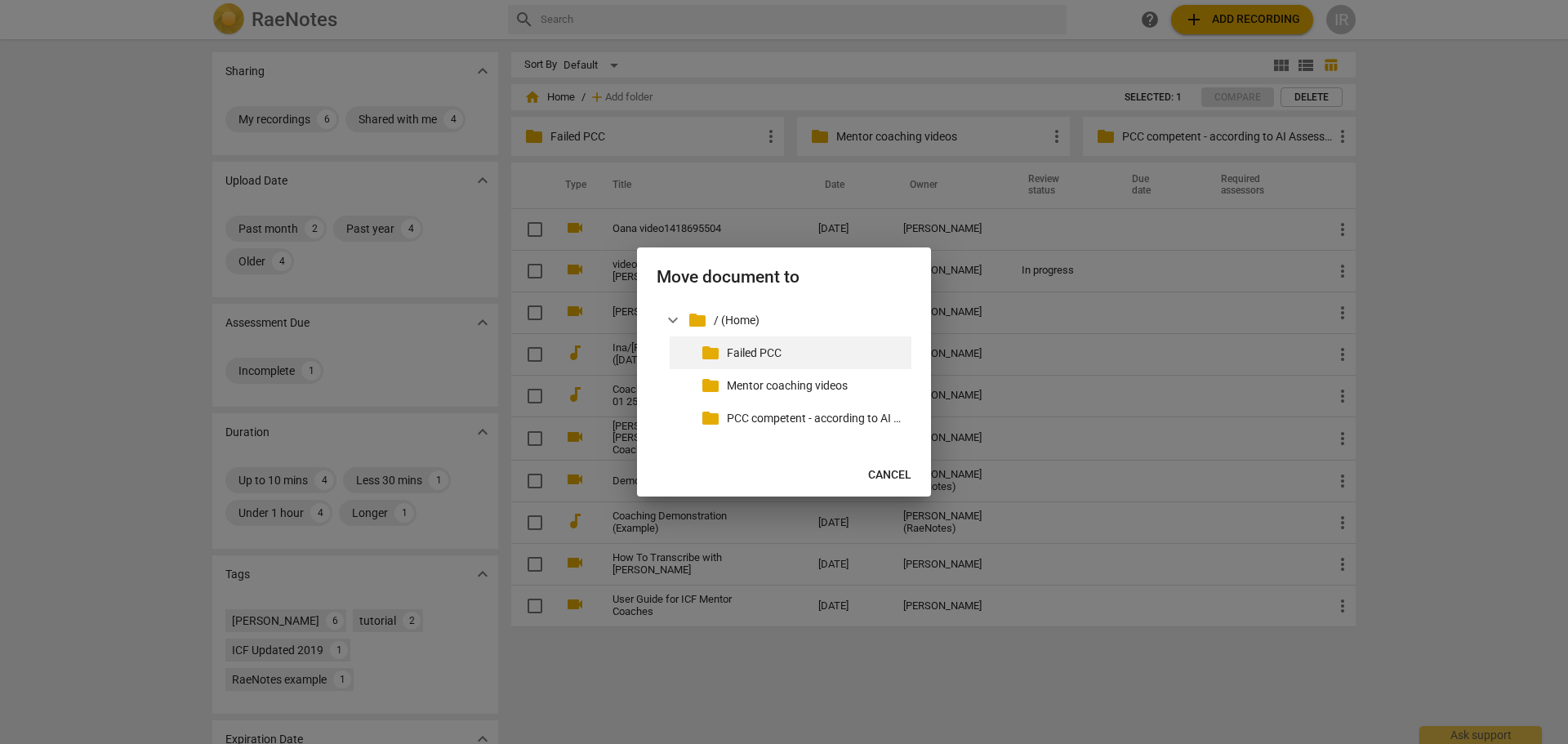
click at [747, 348] on p "Failed PCC" at bounding box center [816, 353] width 178 height 17
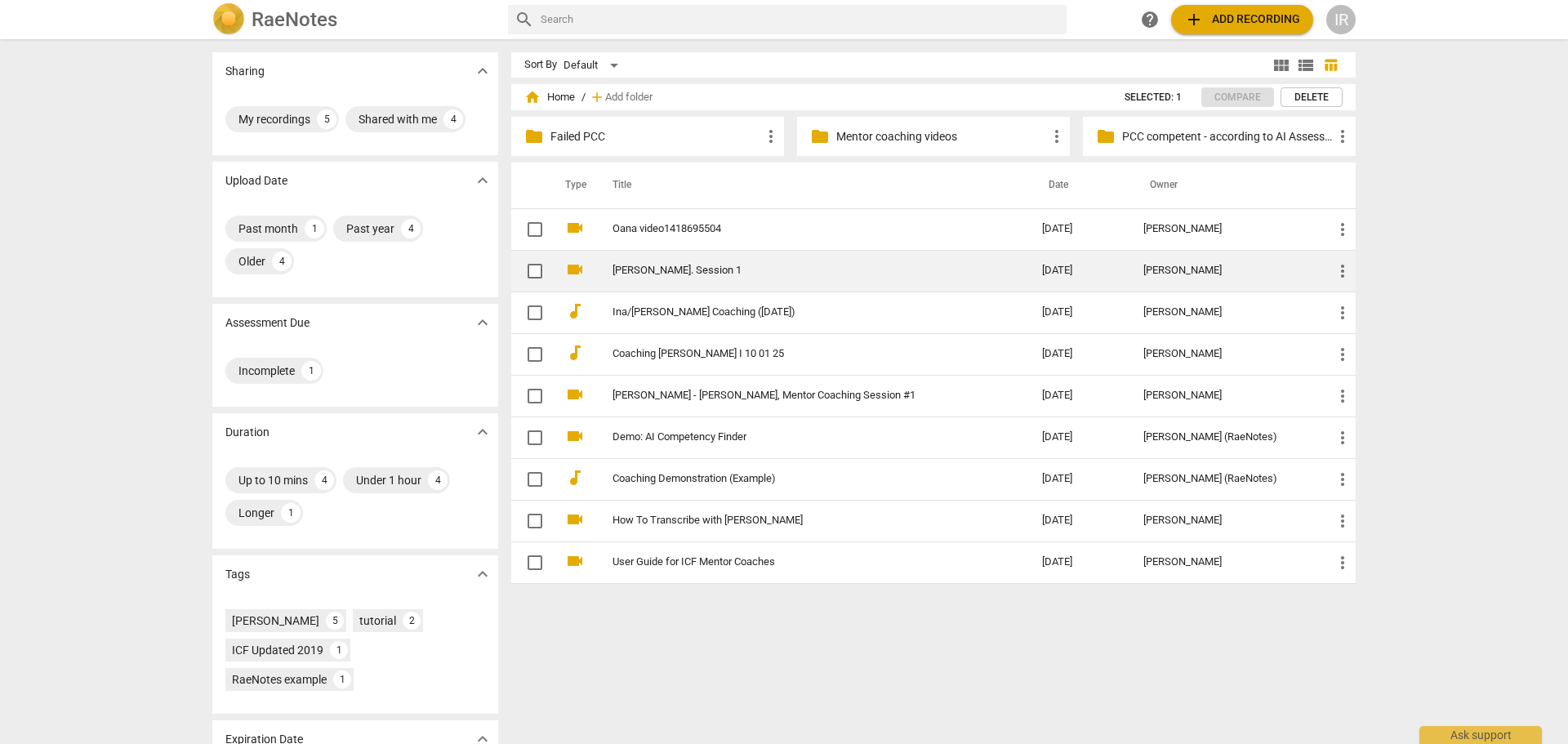
click at [650, 268] on link "[PERSON_NAME]. Session 1" at bounding box center [797, 271] width 371 height 13
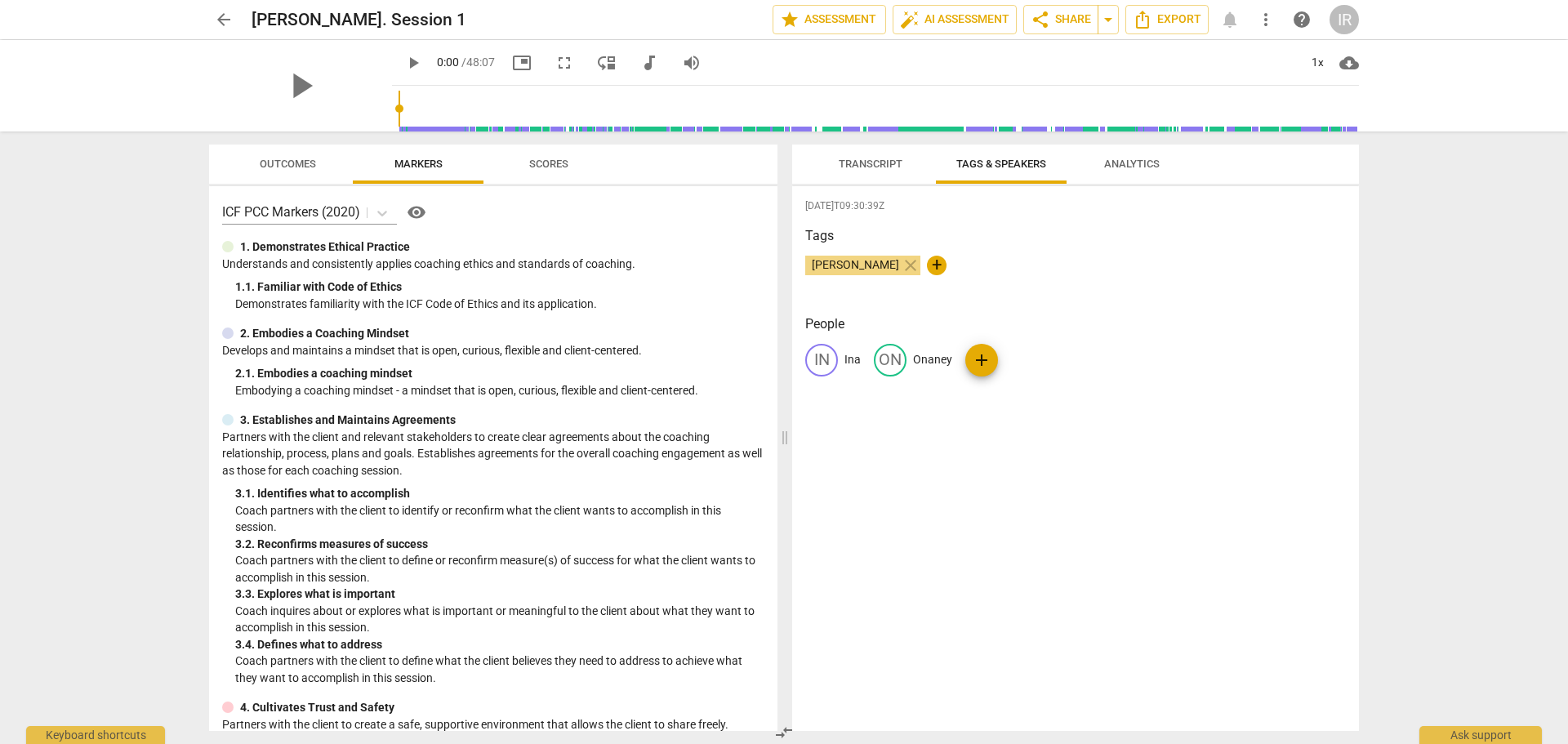
click at [880, 166] on span "Transcript" at bounding box center [871, 163] width 64 height 13
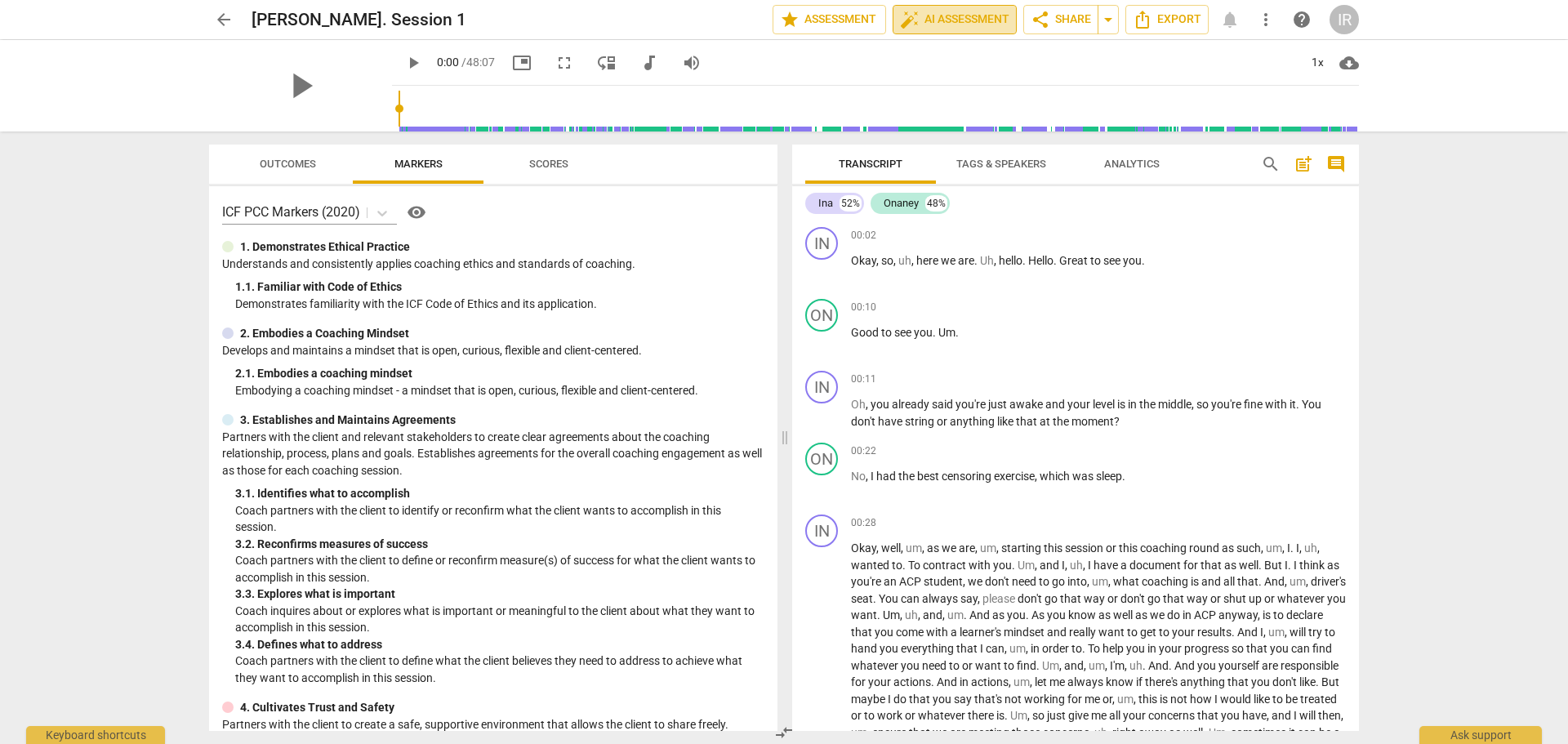
click at [925, 17] on span "auto_fix_high AI Assessment" at bounding box center [955, 19] width 109 height 19
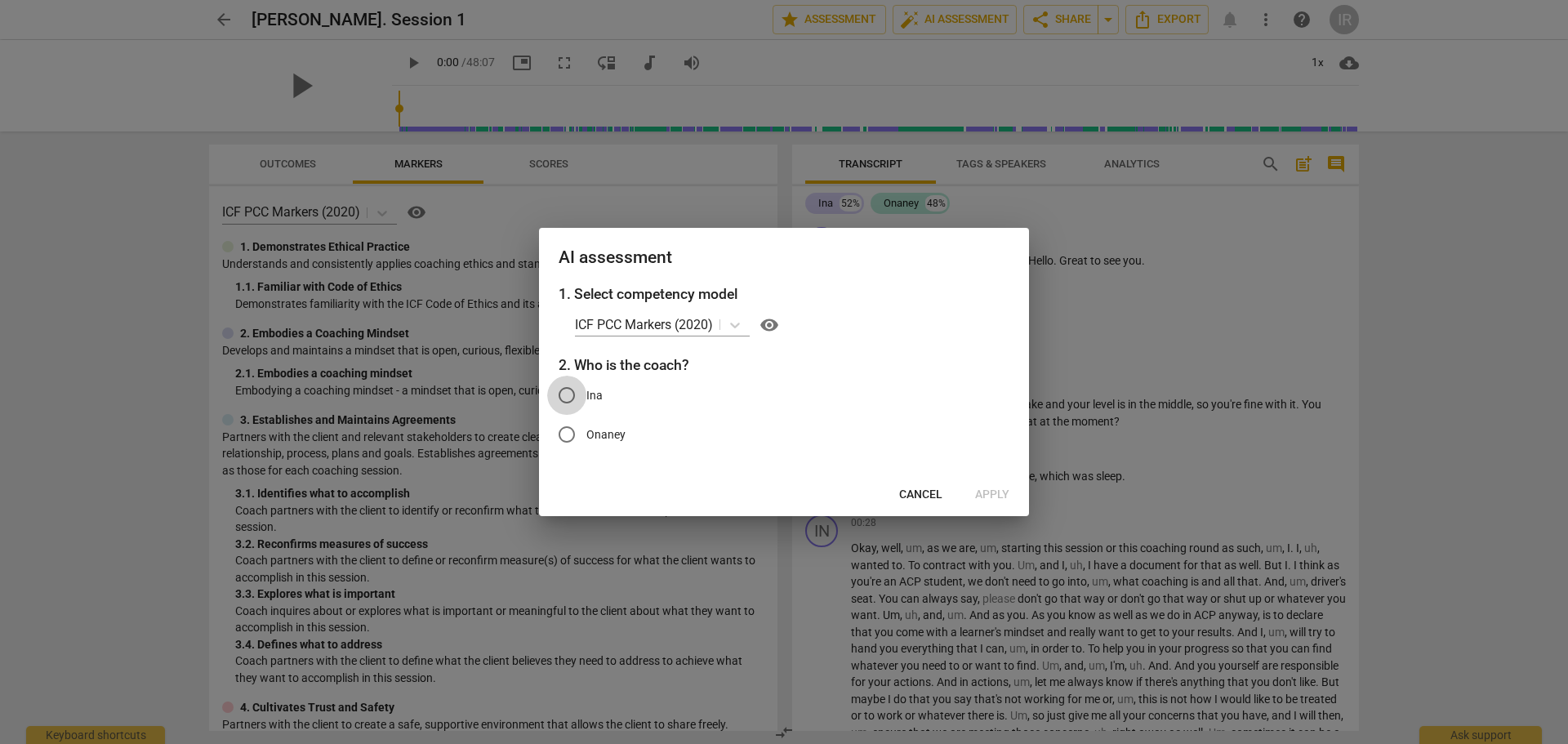
click at [567, 396] on input "Ina" at bounding box center [566, 396] width 40 height 40
radio input "true"
click at [988, 492] on span "Apply" at bounding box center [992, 495] width 34 height 16
